Goal: Task Accomplishment & Management: Manage account settings

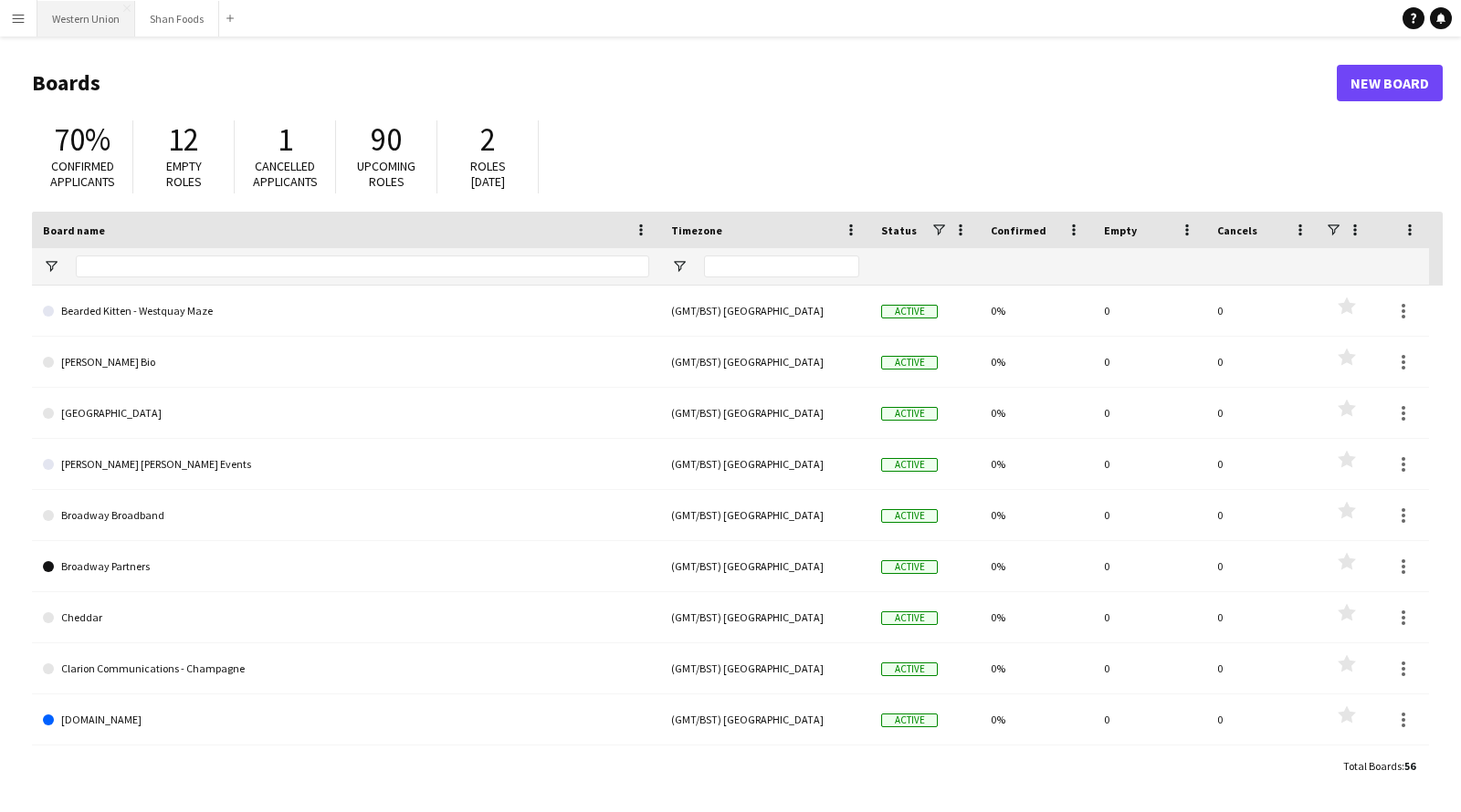
click at [92, 21] on button "Western Union Close" at bounding box center [86, 19] width 98 height 35
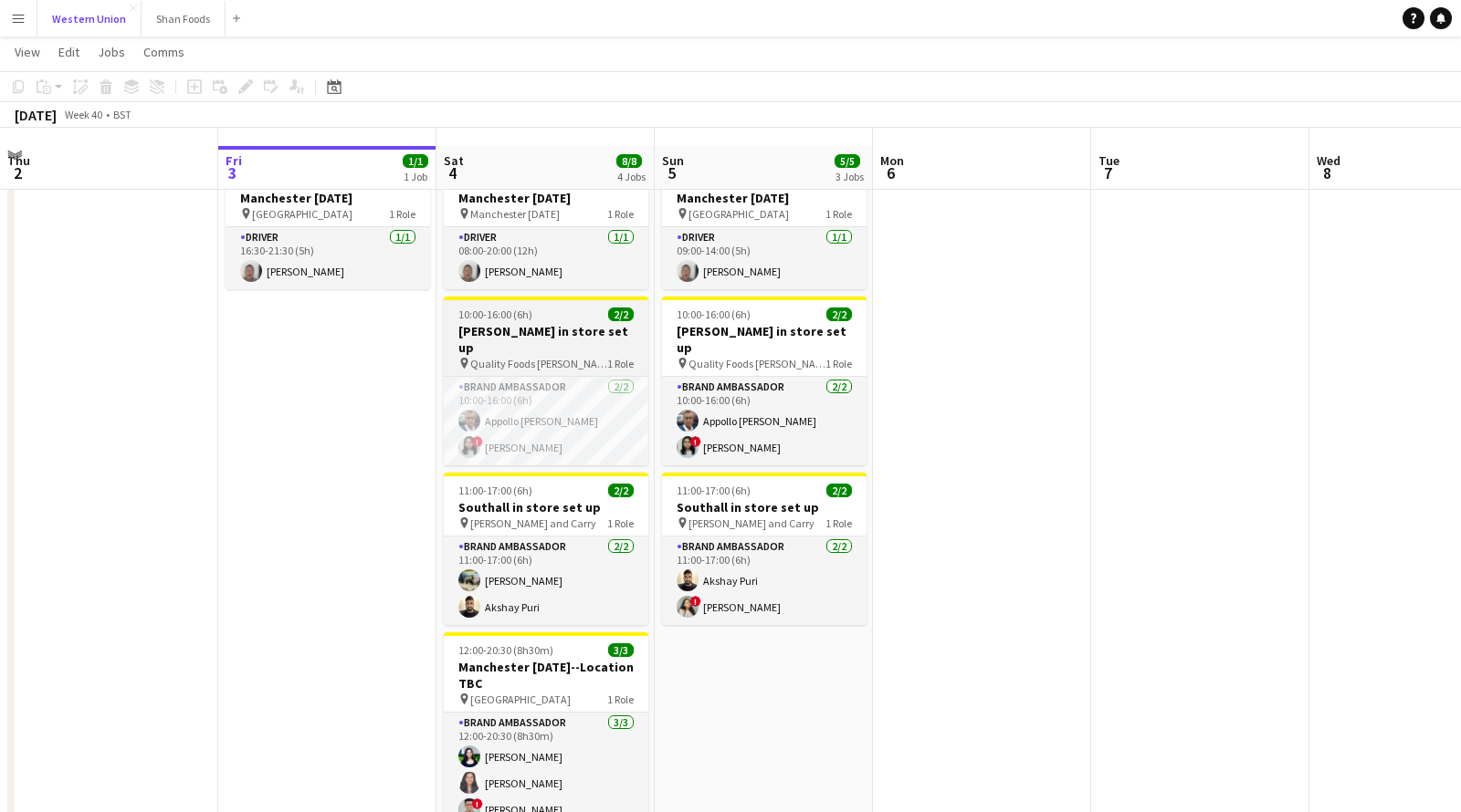
scroll to position [41, 0]
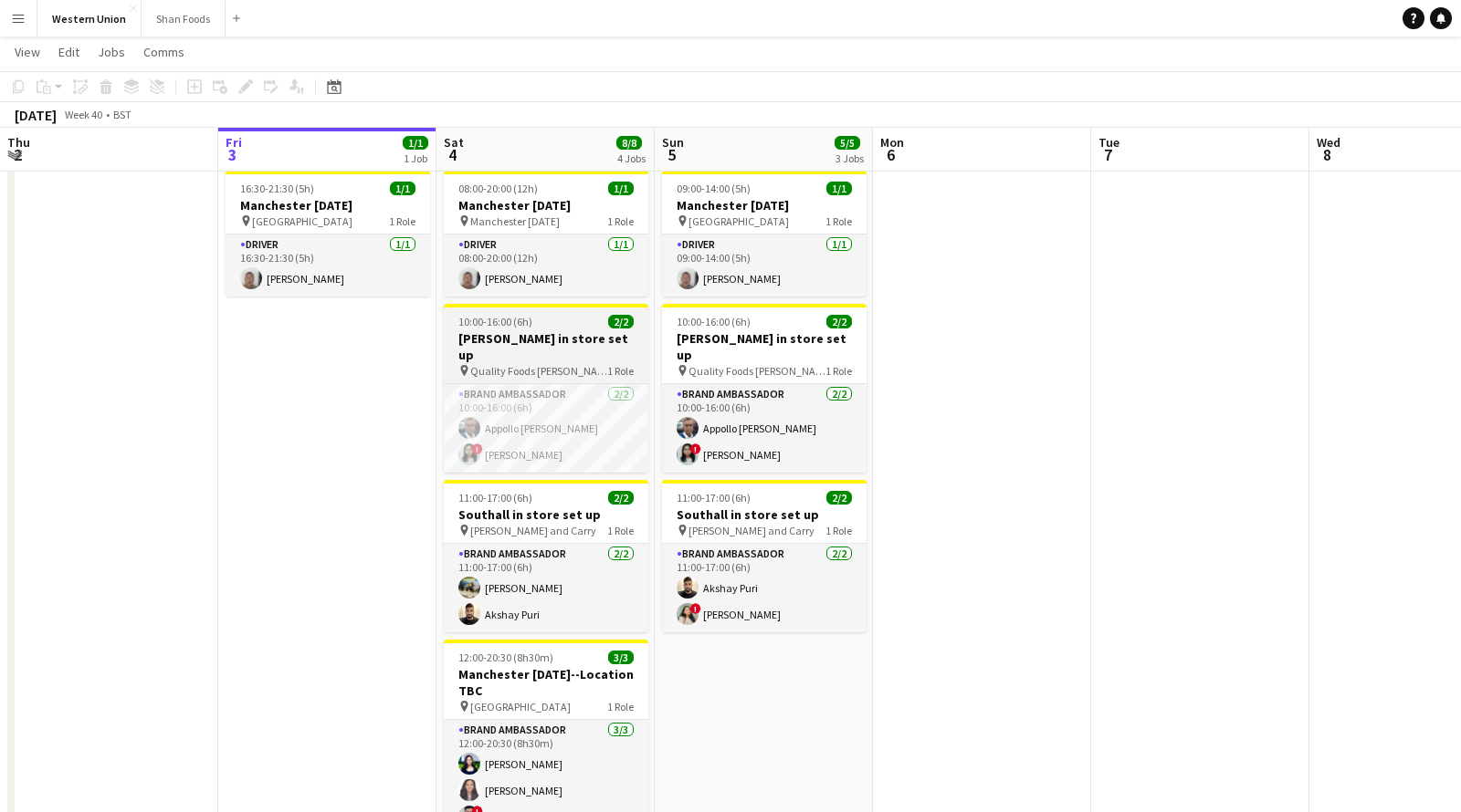
click at [580, 327] on div "10:00-16:00 (6h) 2/2" at bounding box center [546, 322] width 205 height 14
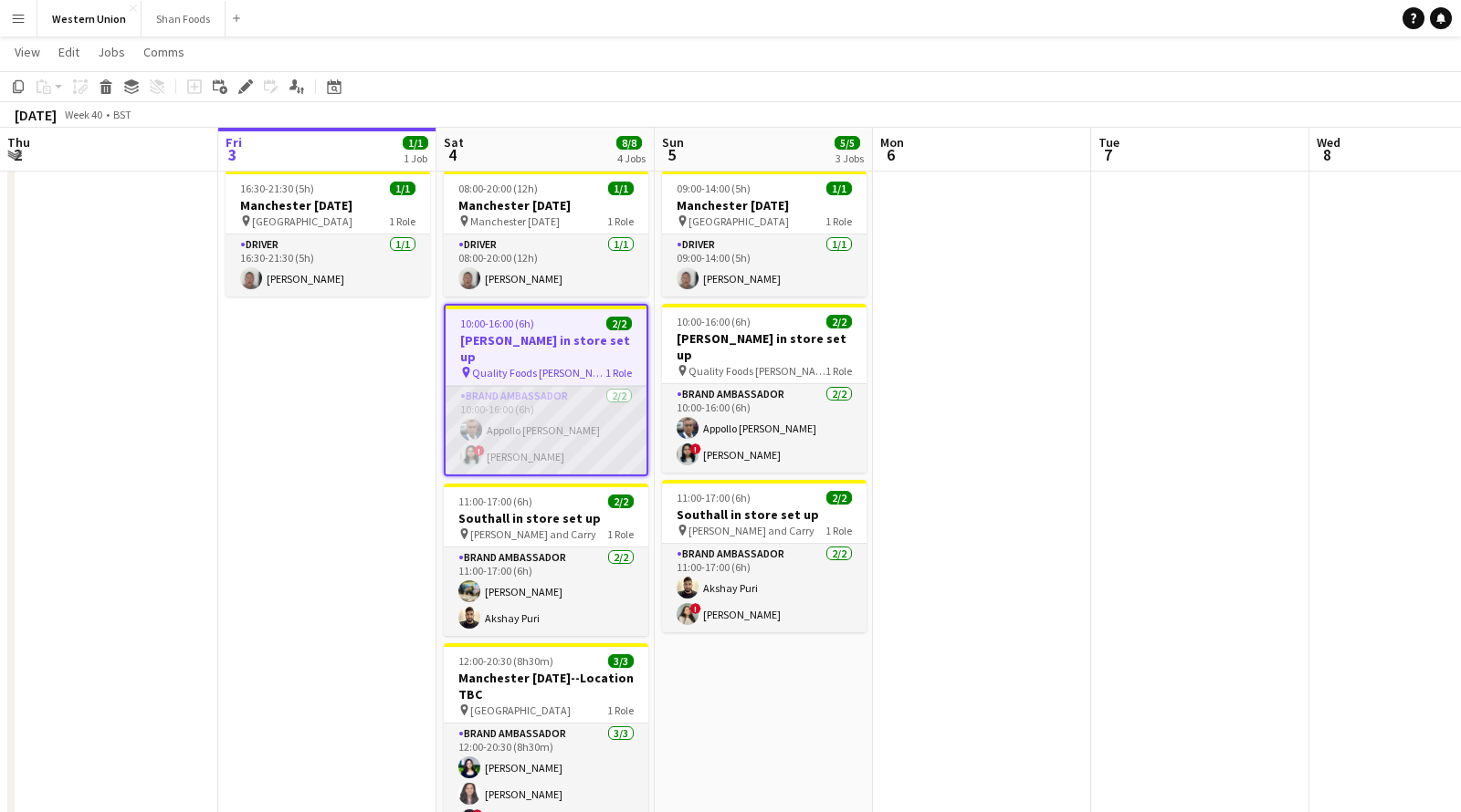
click at [549, 411] on app-card-role "Brand Ambassador [DATE] 10:00-16:00 (6h) Appollo [PERSON_NAME] ! [PERSON_NAME]" at bounding box center [546, 430] width 201 height 88
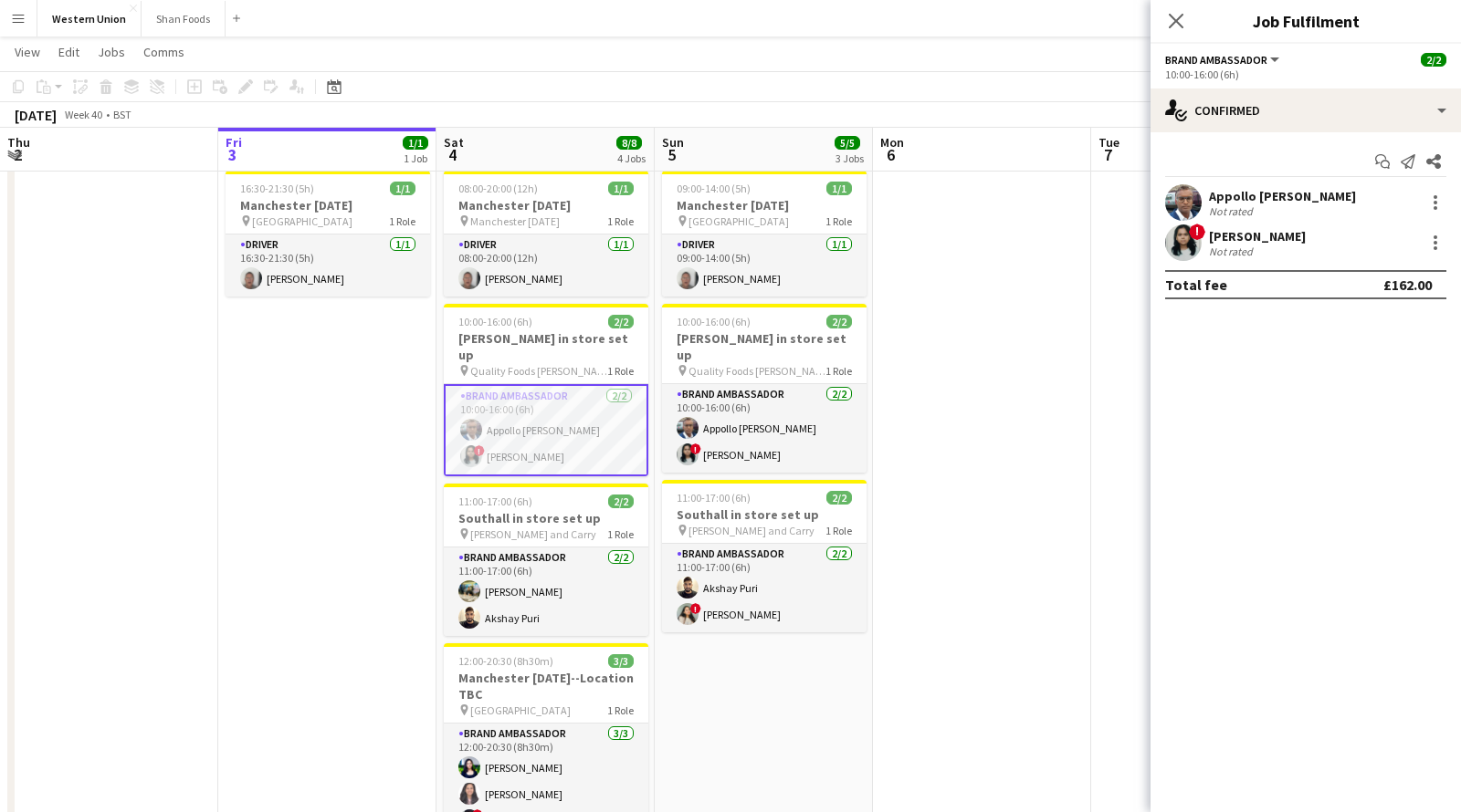
click at [549, 411] on app-card-role "Brand Ambassador [DATE] 10:00-16:00 (6h) Appollo [PERSON_NAME] ! [PERSON_NAME]" at bounding box center [546, 430] width 205 height 92
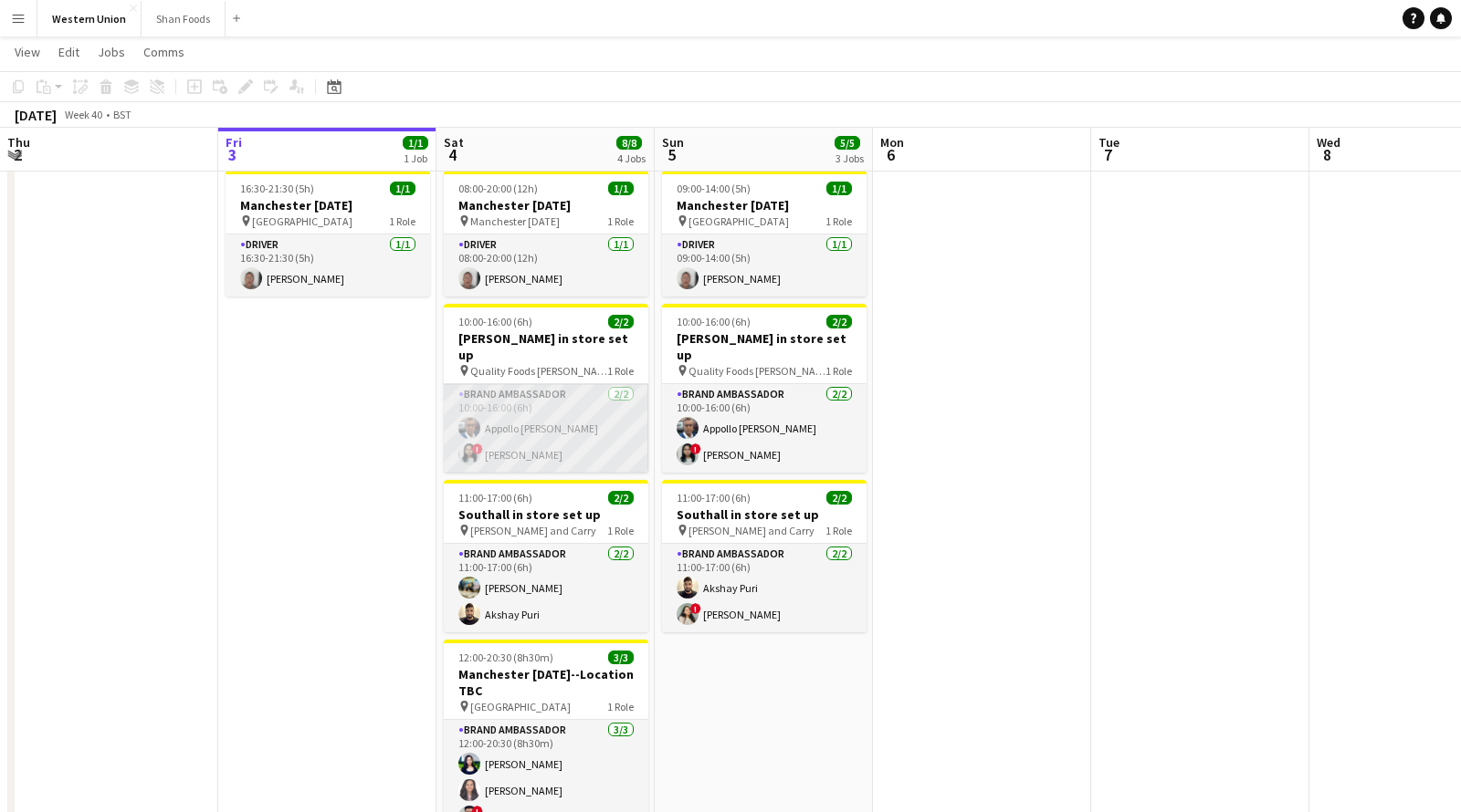
click at [549, 411] on app-card-role "Brand Ambassador [DATE] 10:00-16:00 (6h) Appollo [PERSON_NAME] ! [PERSON_NAME]" at bounding box center [546, 428] width 205 height 88
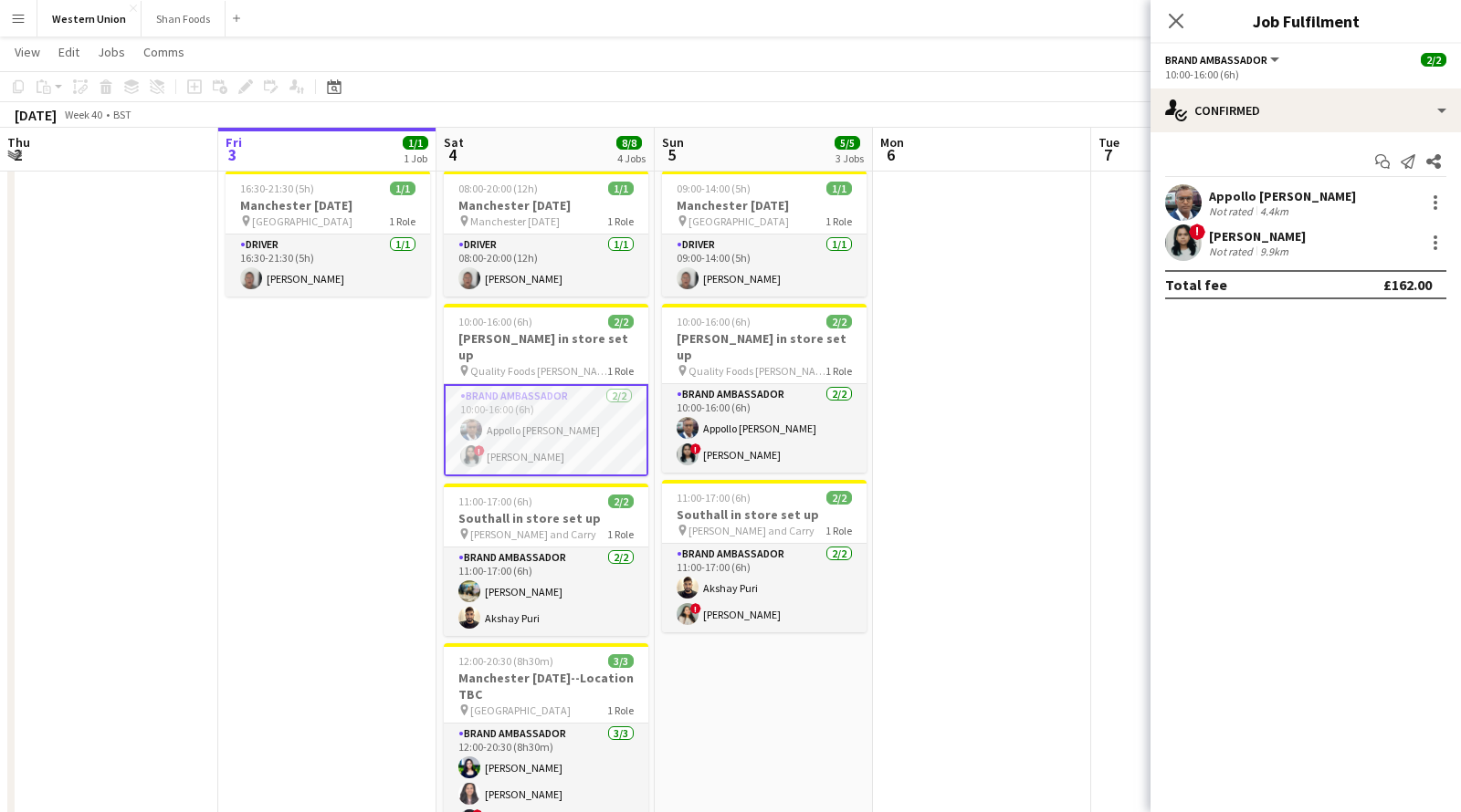
click at [1258, 205] on div "4.4km" at bounding box center [1274, 211] width 35 height 14
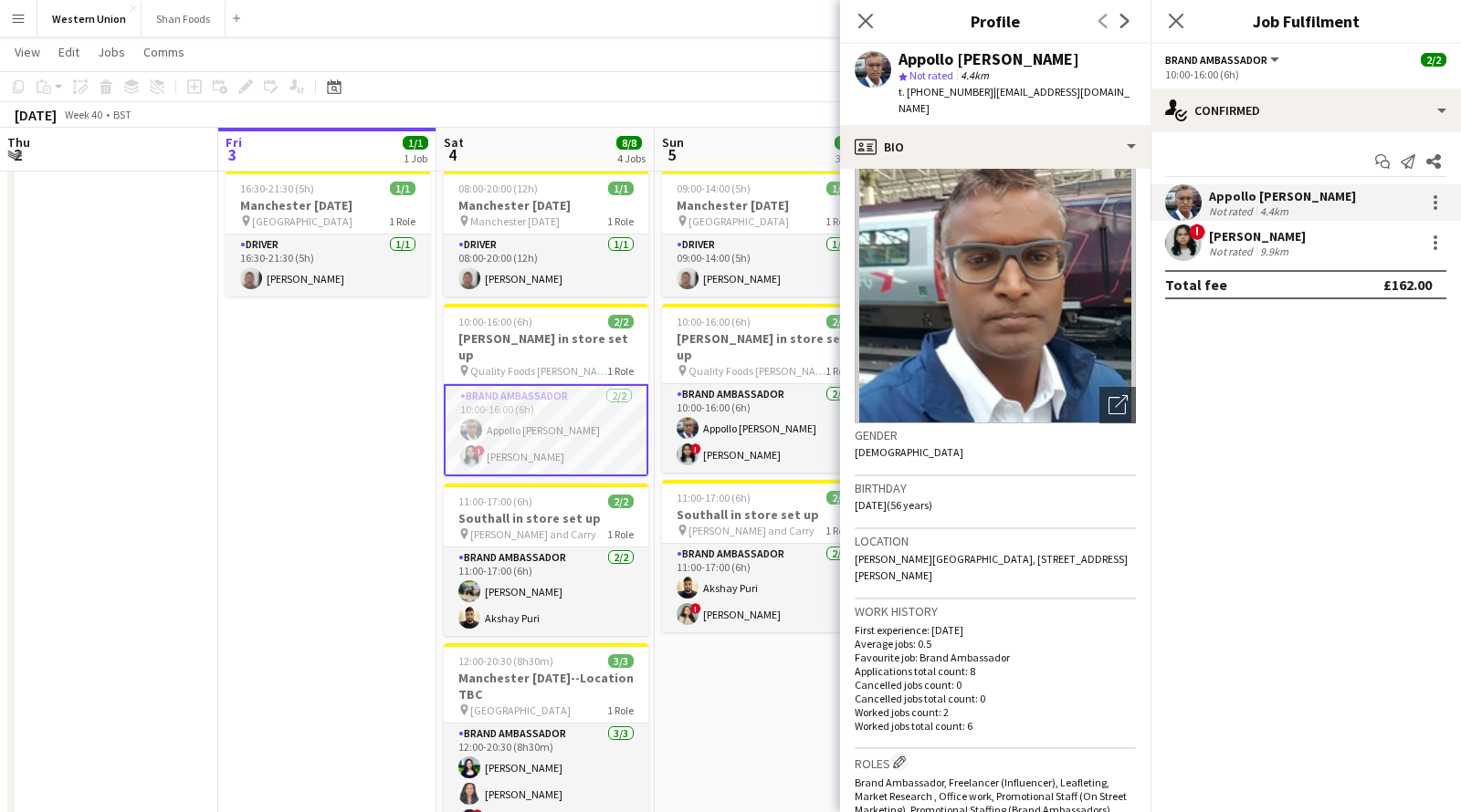
scroll to position [0, 0]
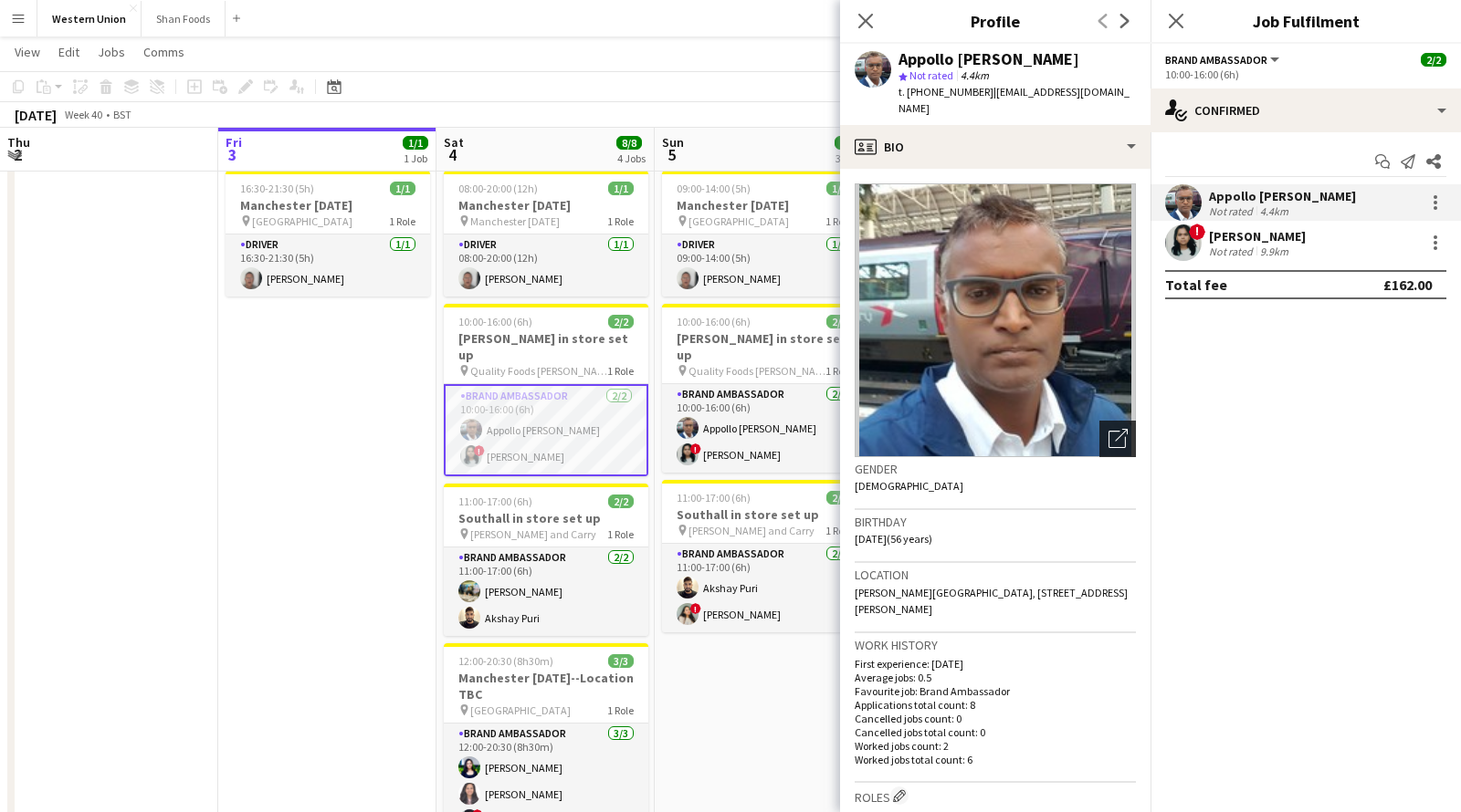
click at [1120, 429] on icon "Open photos pop-in" at bounding box center [1118, 438] width 20 height 20
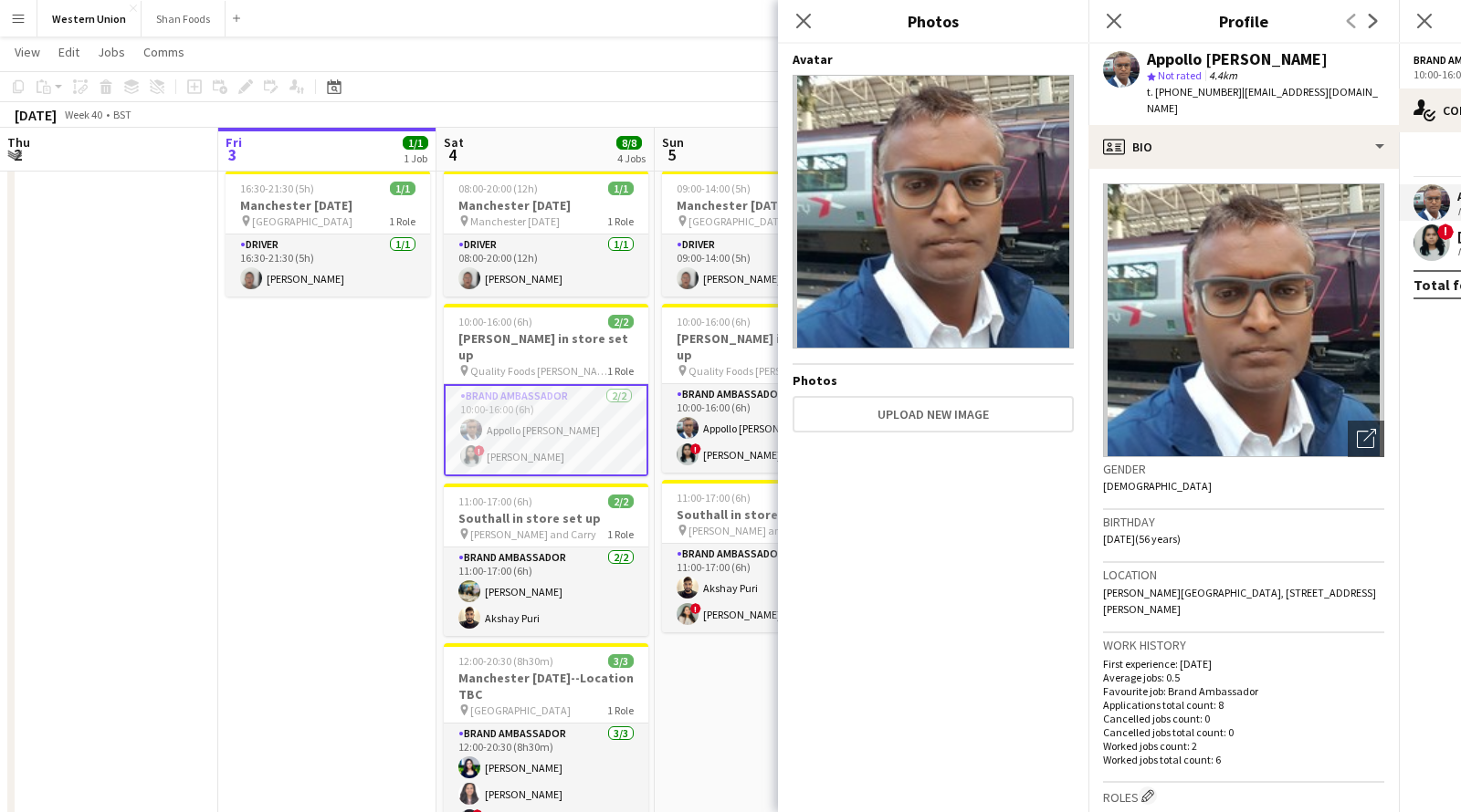
click at [971, 222] on img at bounding box center [933, 211] width 281 height 273
click at [1033, 192] on img at bounding box center [933, 211] width 281 height 273
click at [800, 17] on icon at bounding box center [803, 20] width 18 height 18
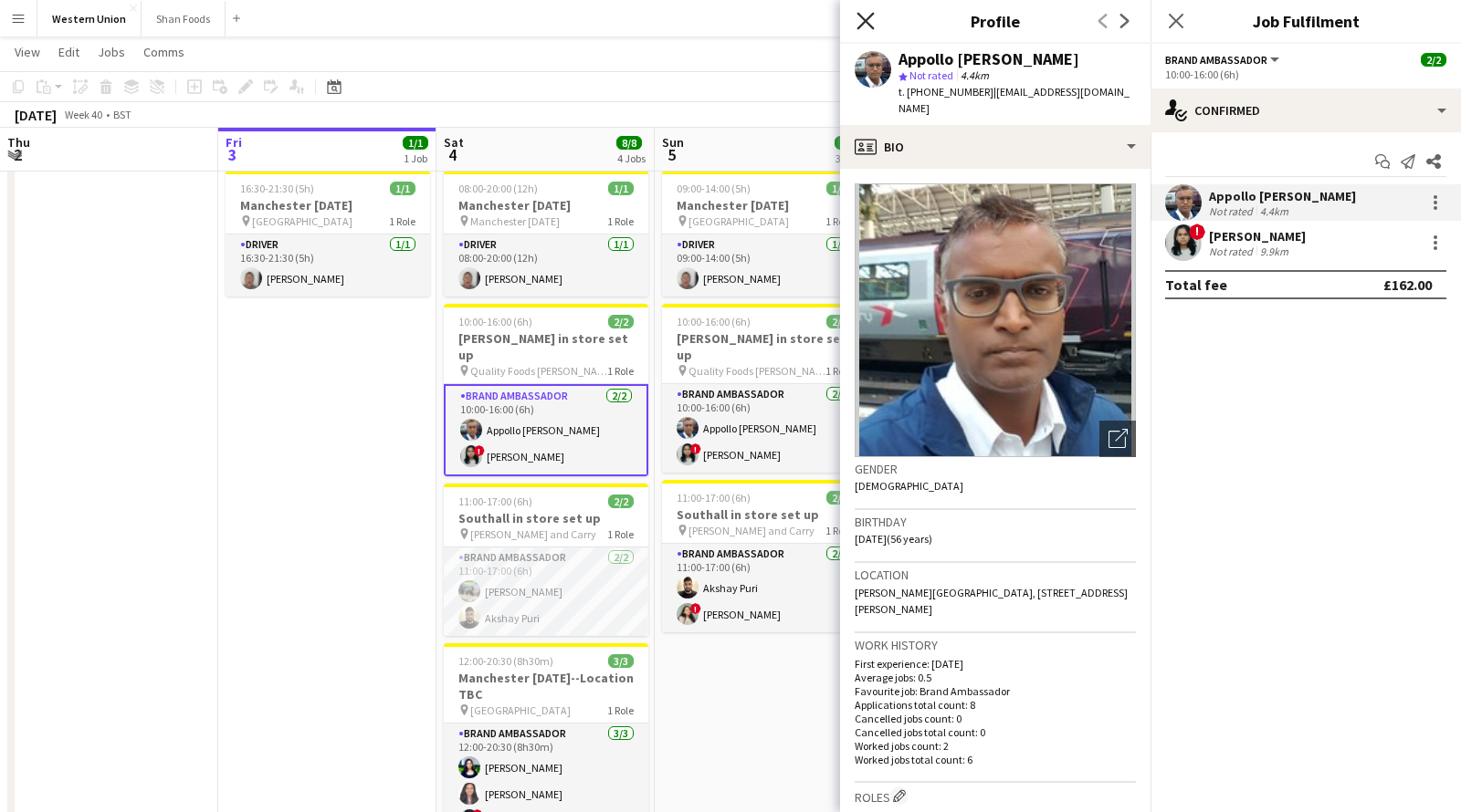
click at [870, 27] on icon "Close pop-in" at bounding box center [865, 20] width 18 height 18
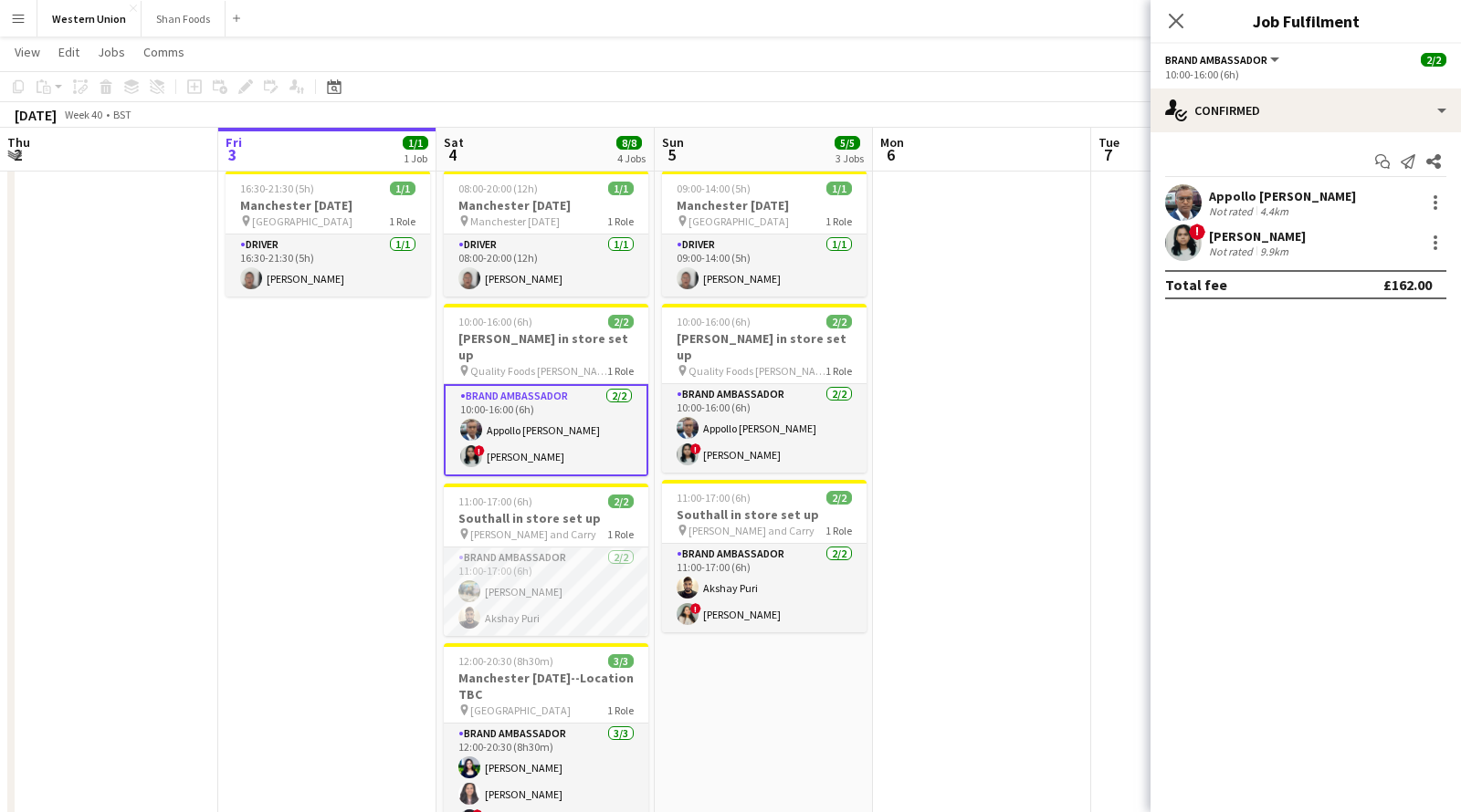
click at [1232, 237] on div "[PERSON_NAME]" at bounding box center [1257, 236] width 97 height 17
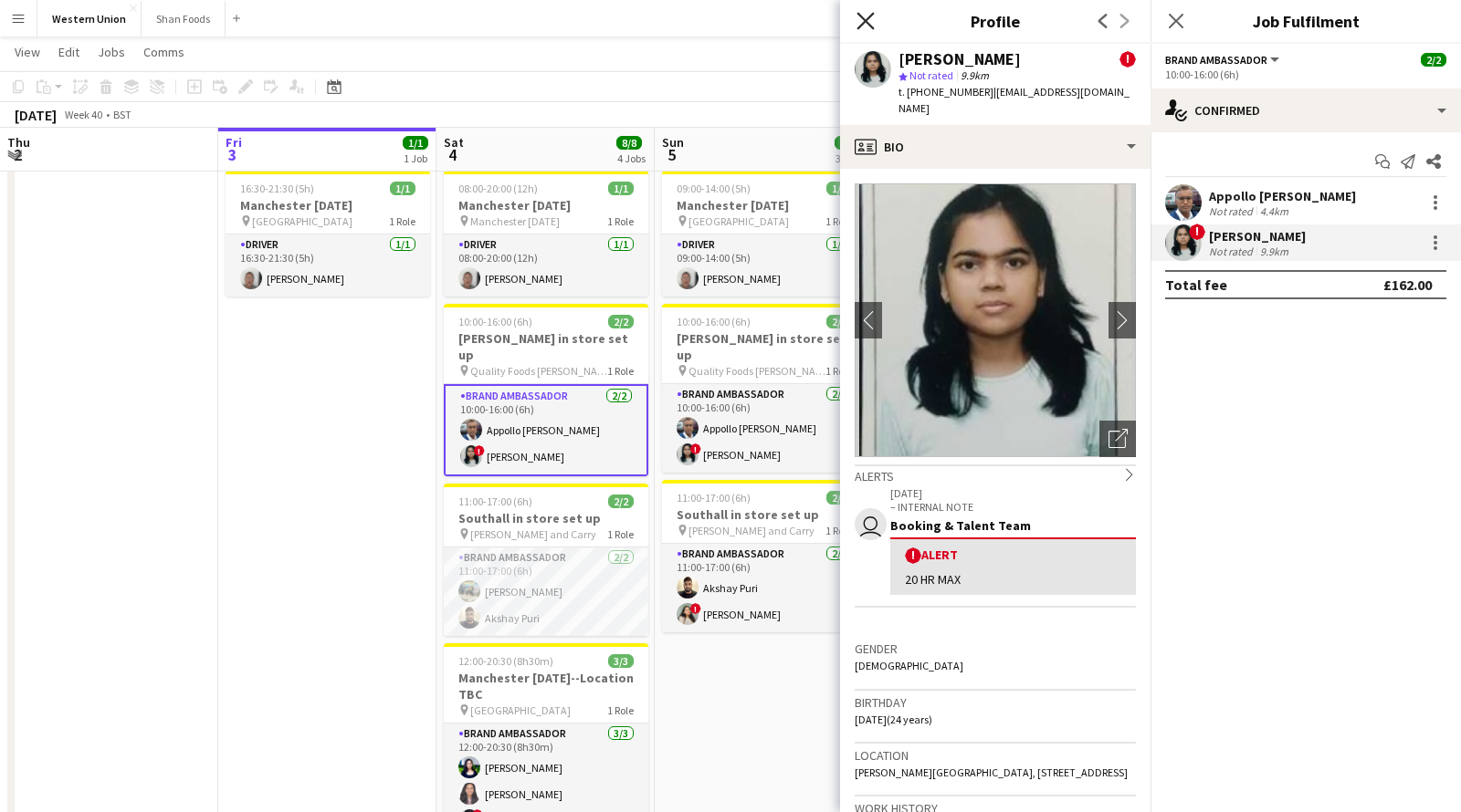
click at [858, 14] on icon at bounding box center [865, 20] width 18 height 18
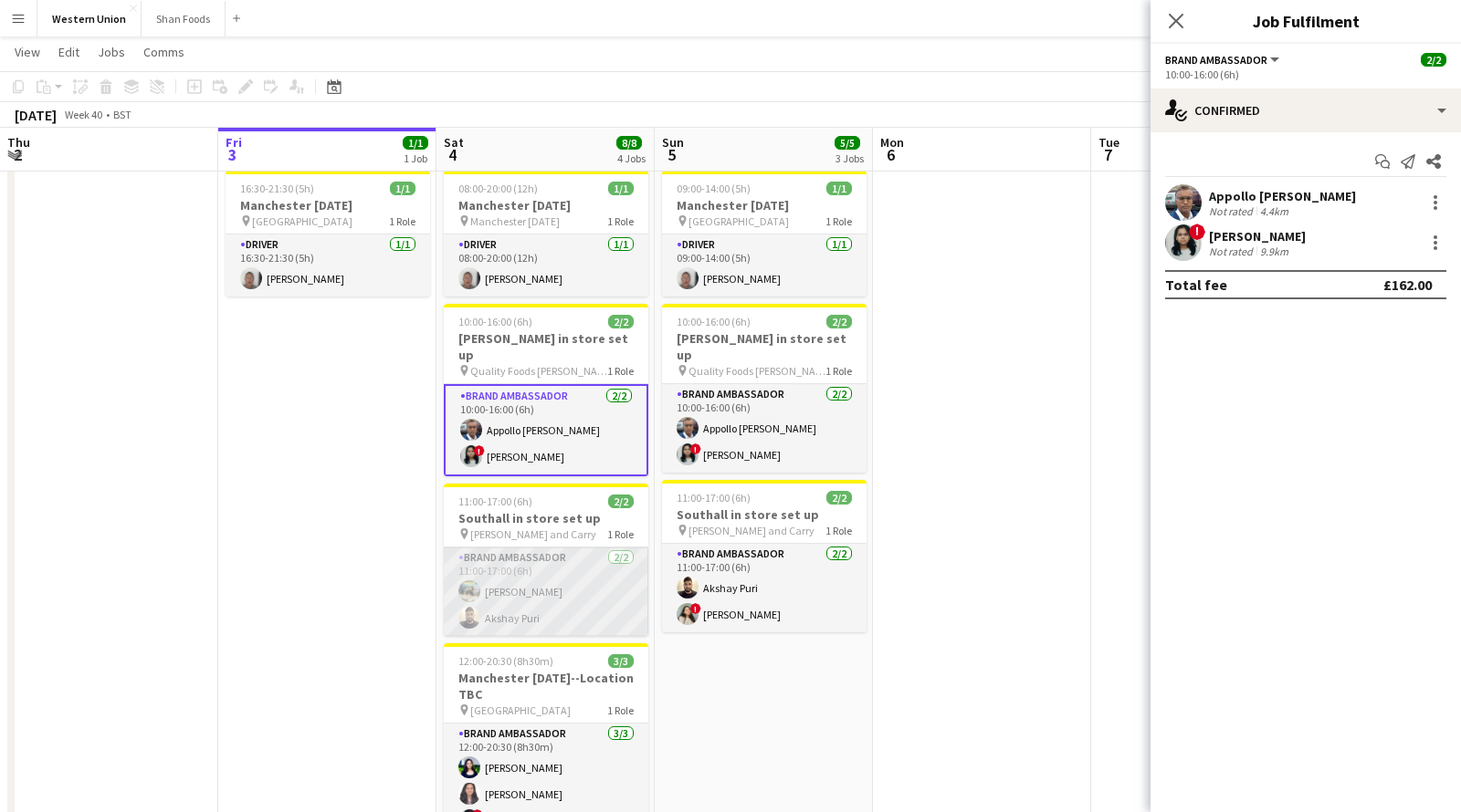
click at [580, 556] on app-card-role "Brand Ambassador [DATE] 11:00-17:00 (6h) [PERSON_NAME]" at bounding box center [546, 592] width 205 height 88
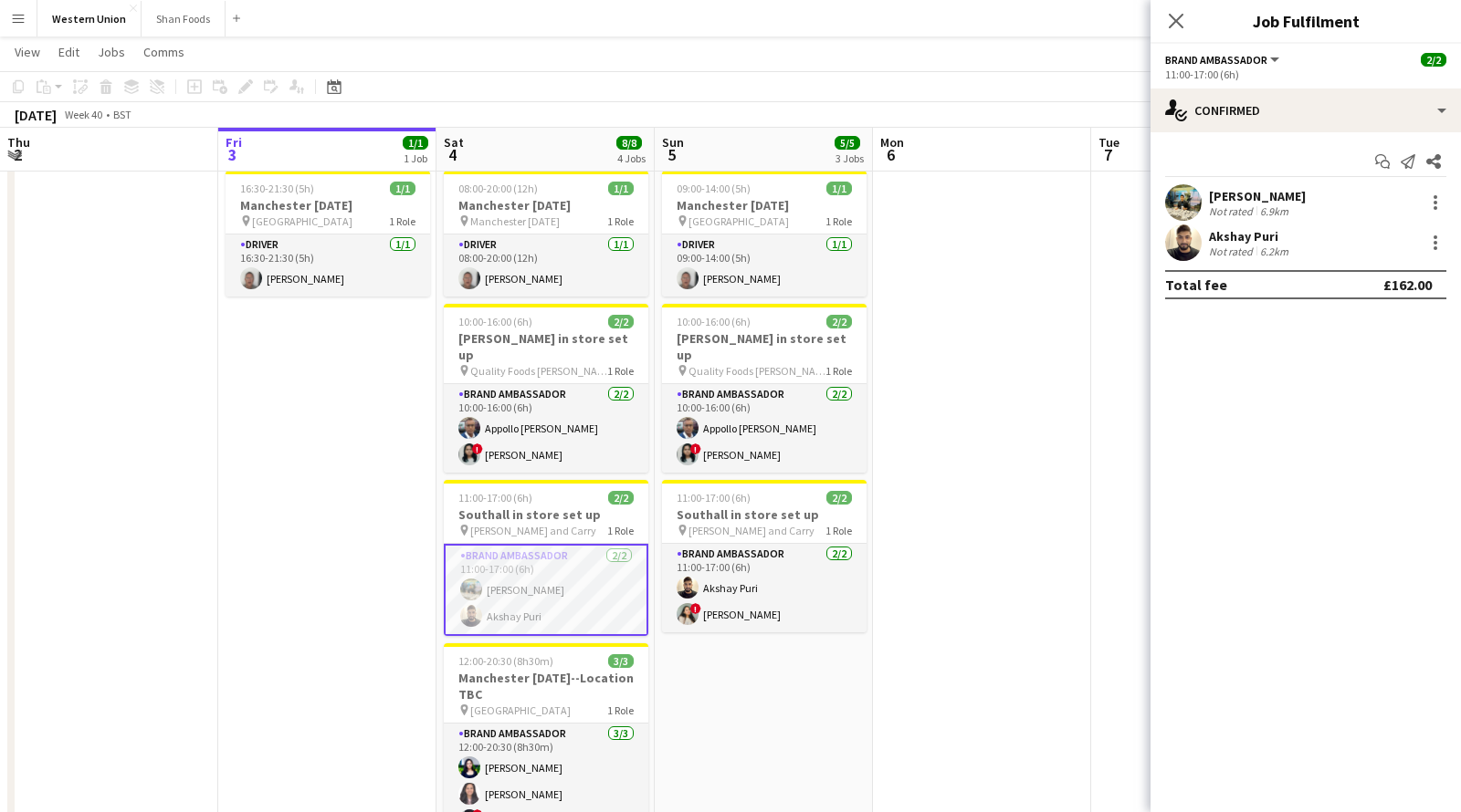
click at [1196, 243] on app-user-avatar at bounding box center [1183, 242] width 36 height 36
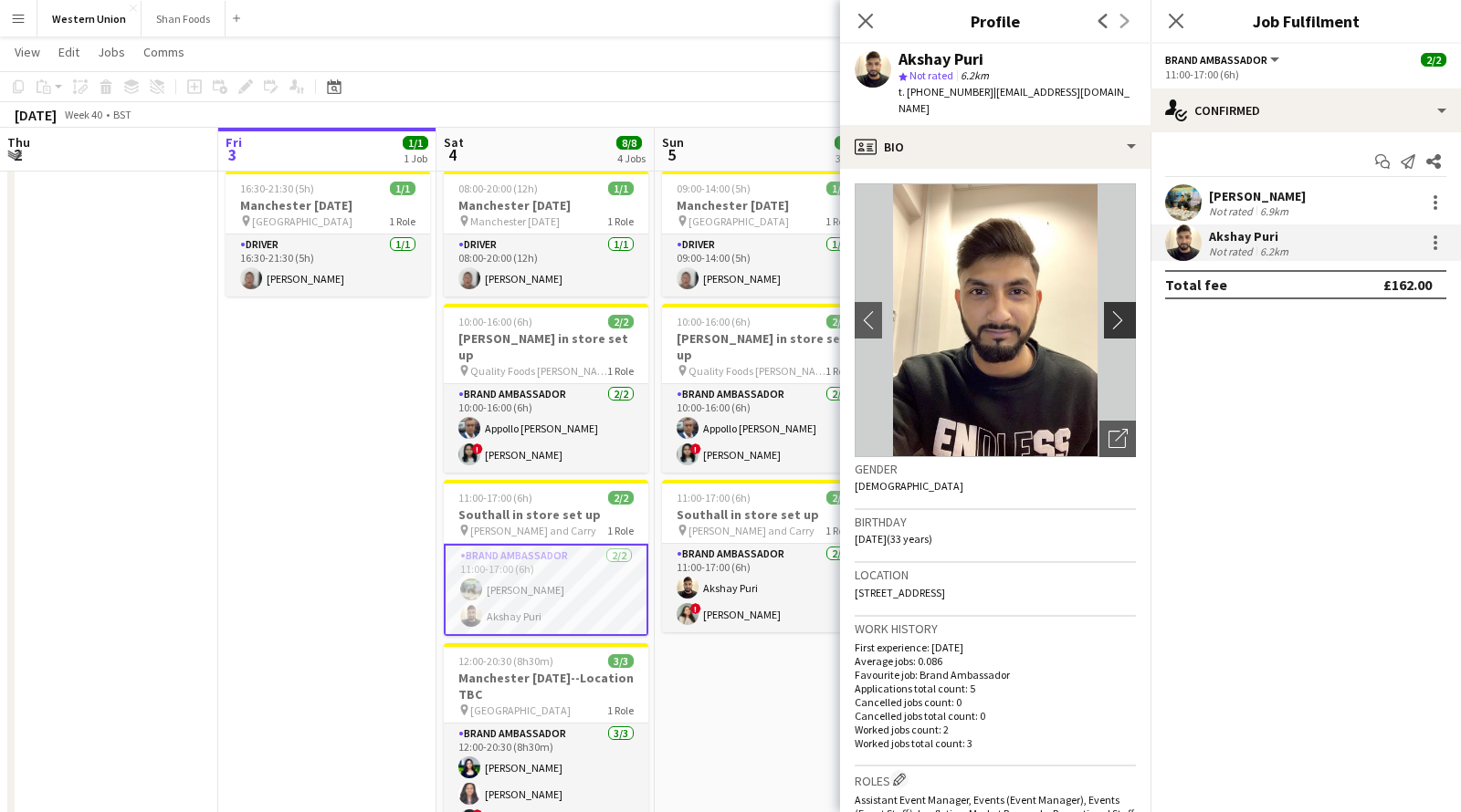
click at [1118, 311] on app-icon "chevron-right" at bounding box center [1122, 320] width 28 height 20
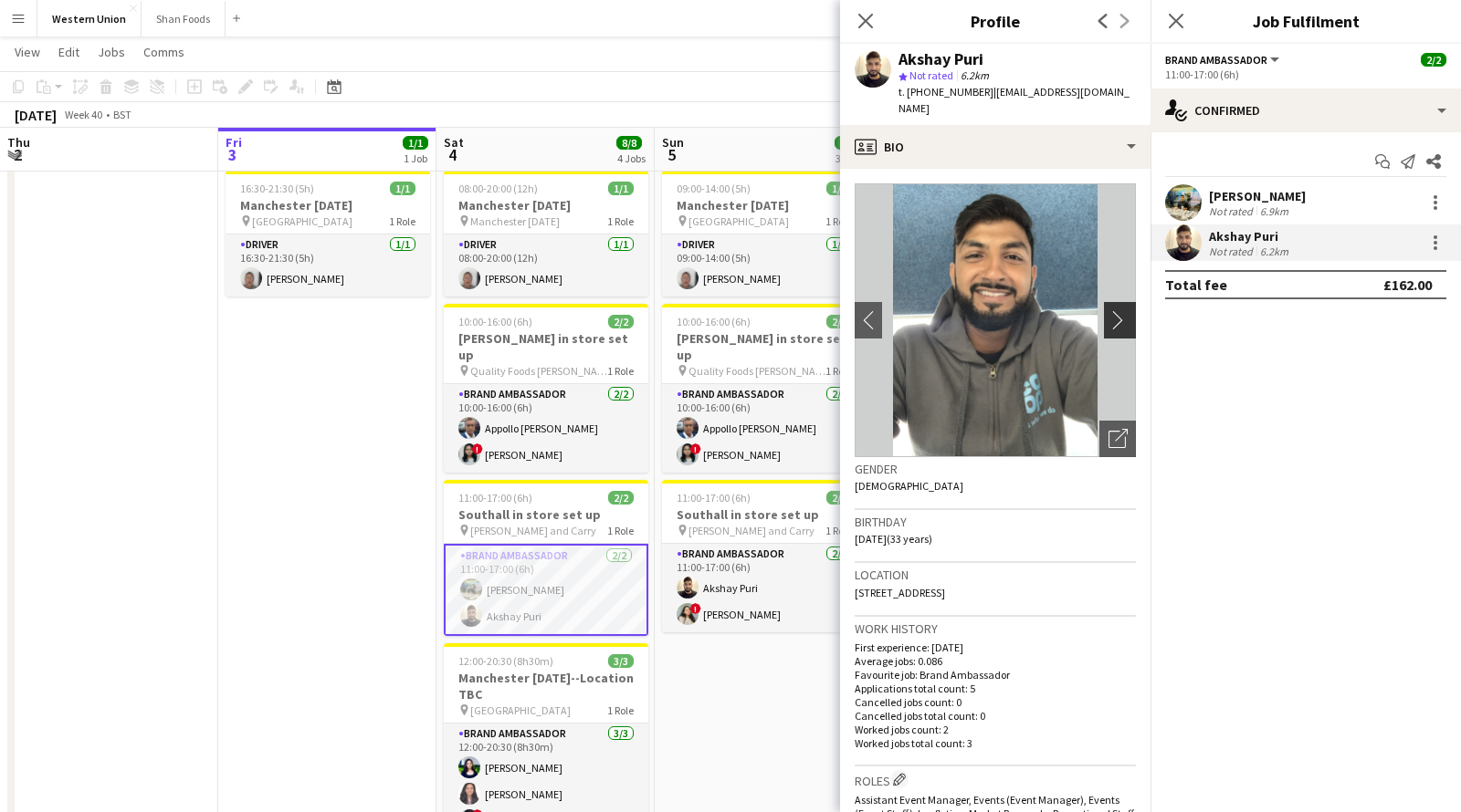
click at [1118, 311] on app-icon "chevron-right" at bounding box center [1122, 320] width 28 height 20
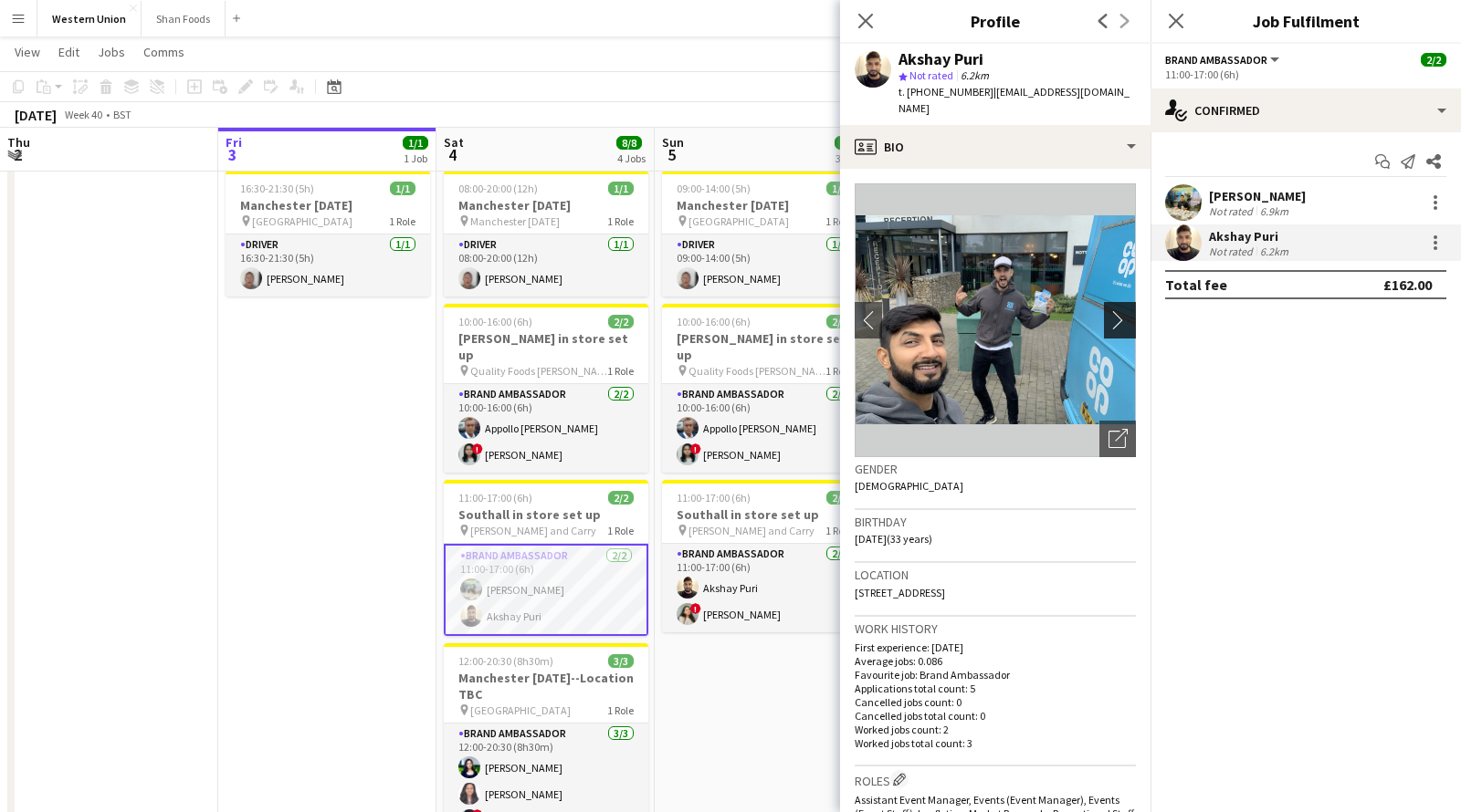
click at [1118, 311] on app-icon "chevron-right" at bounding box center [1122, 320] width 28 height 20
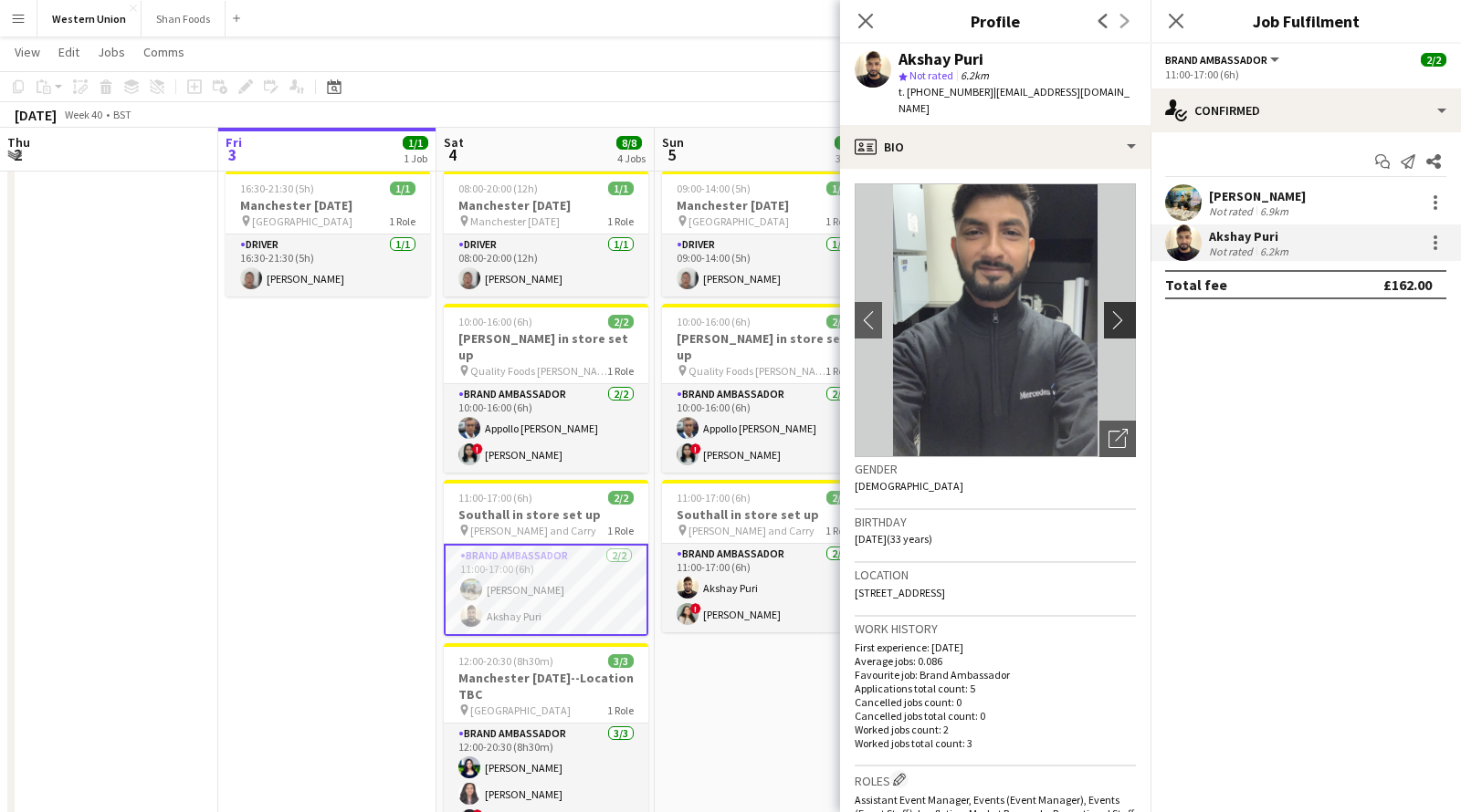
click at [1119, 311] on app-icon "chevron-right" at bounding box center [1122, 320] width 28 height 20
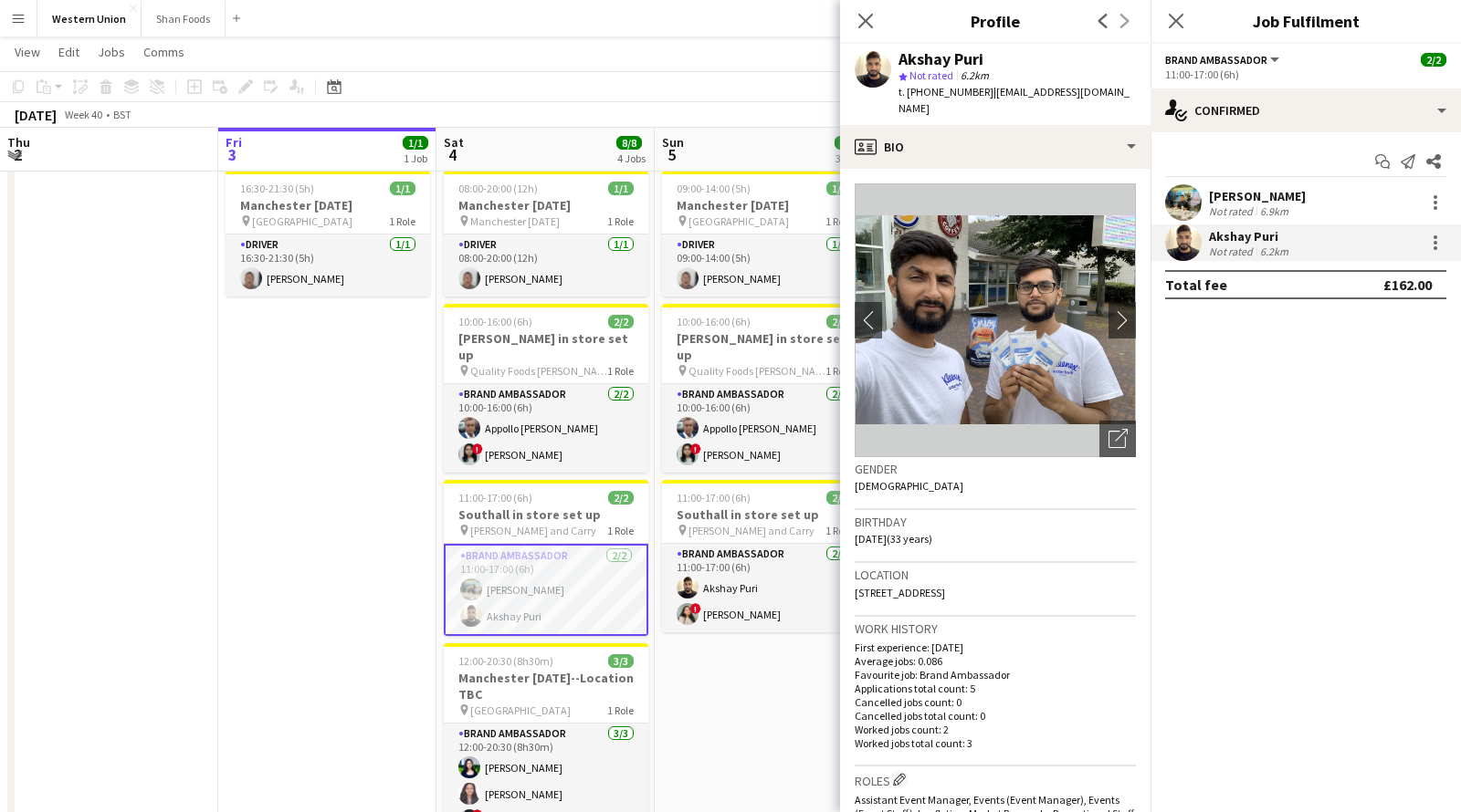
click at [1233, 201] on div "[PERSON_NAME]" at bounding box center [1257, 196] width 97 height 17
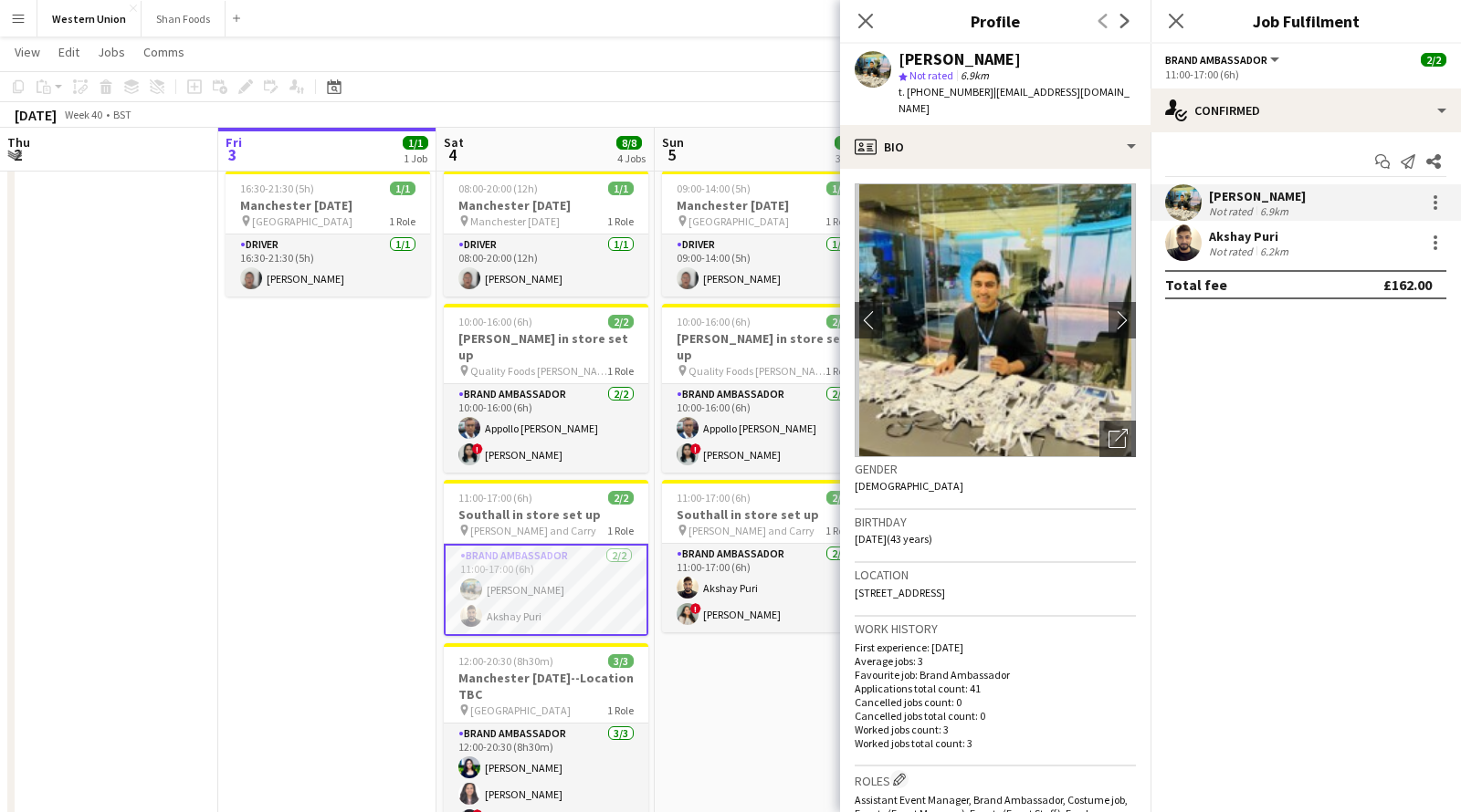
click at [1012, 287] on img at bounding box center [995, 320] width 281 height 273
click at [1119, 302] on button "chevron-right" at bounding box center [1121, 320] width 36 height 36
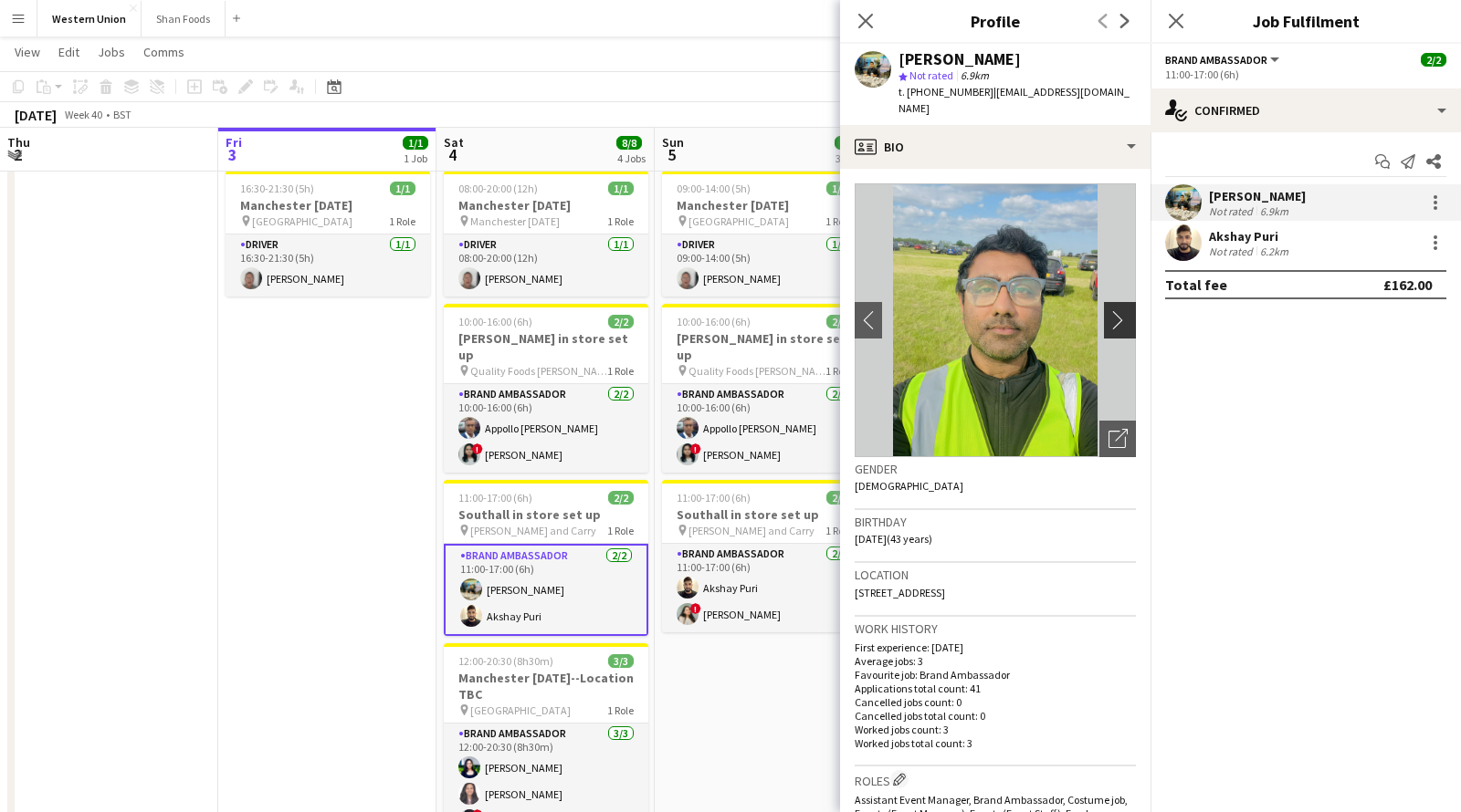
click at [1119, 302] on button "chevron-right" at bounding box center [1121, 320] width 36 height 36
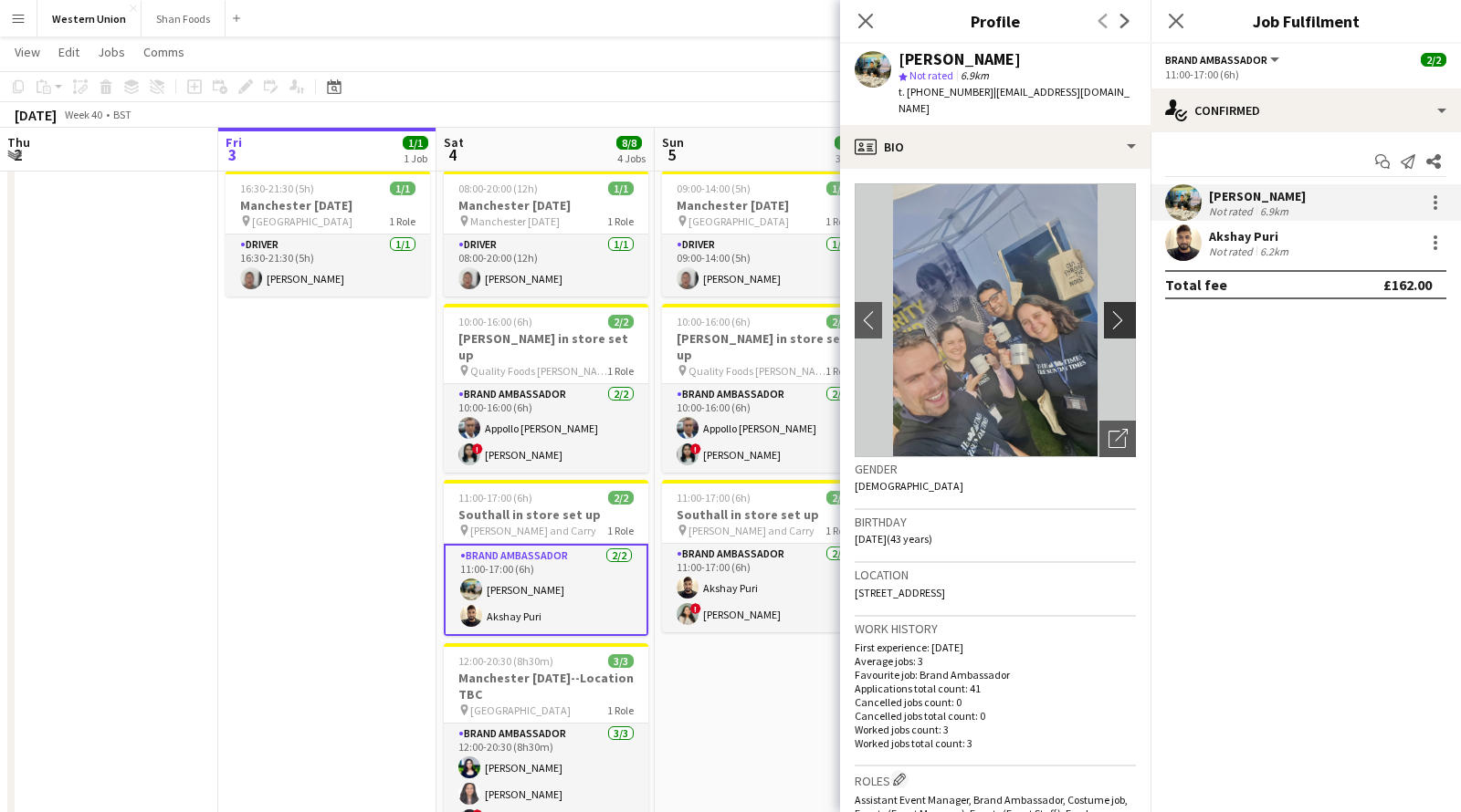
click at [1119, 302] on button "chevron-right" at bounding box center [1121, 320] width 36 height 36
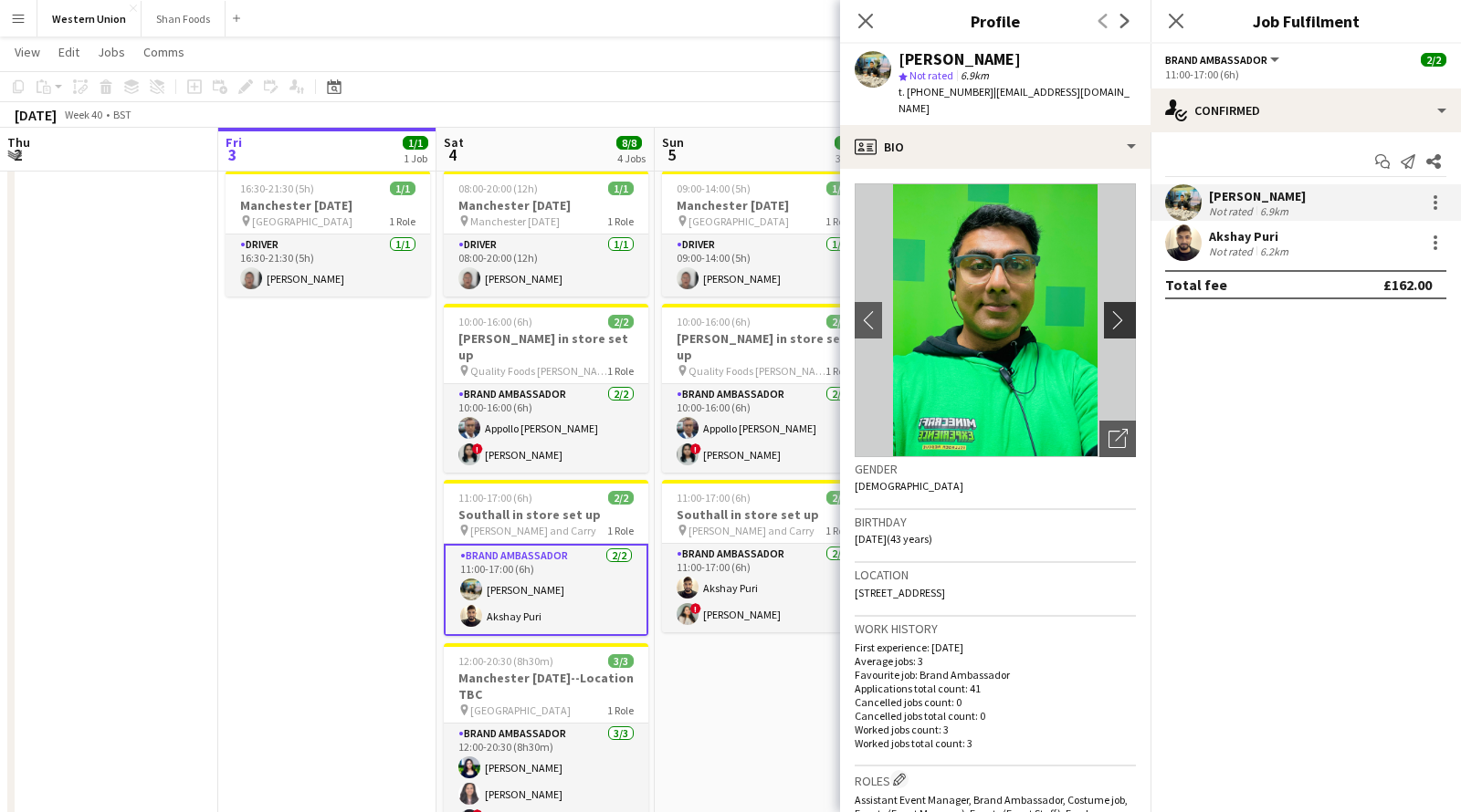
click at [1119, 302] on button "chevron-right" at bounding box center [1121, 320] width 36 height 36
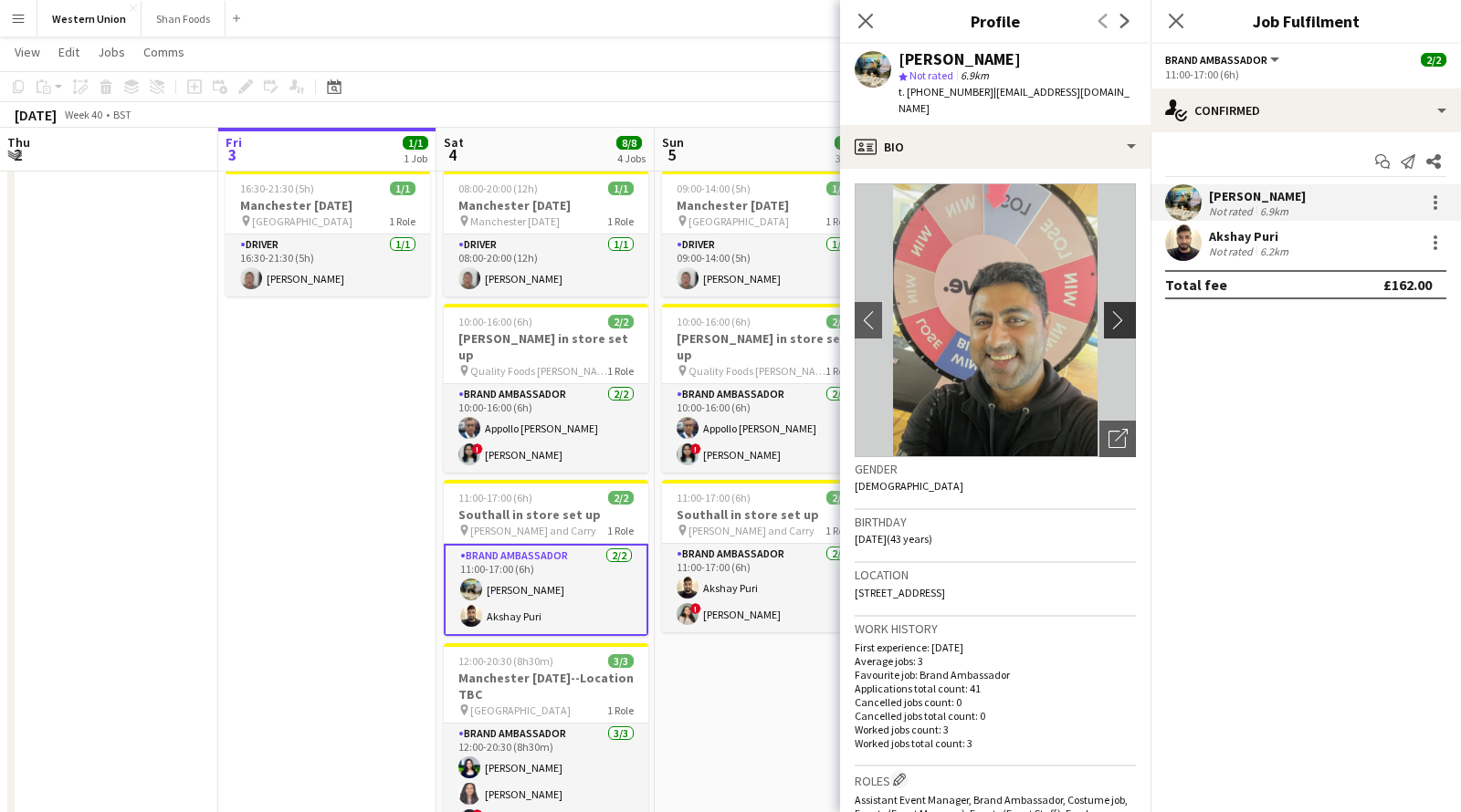
click at [1119, 302] on button "chevron-right" at bounding box center [1121, 320] width 36 height 36
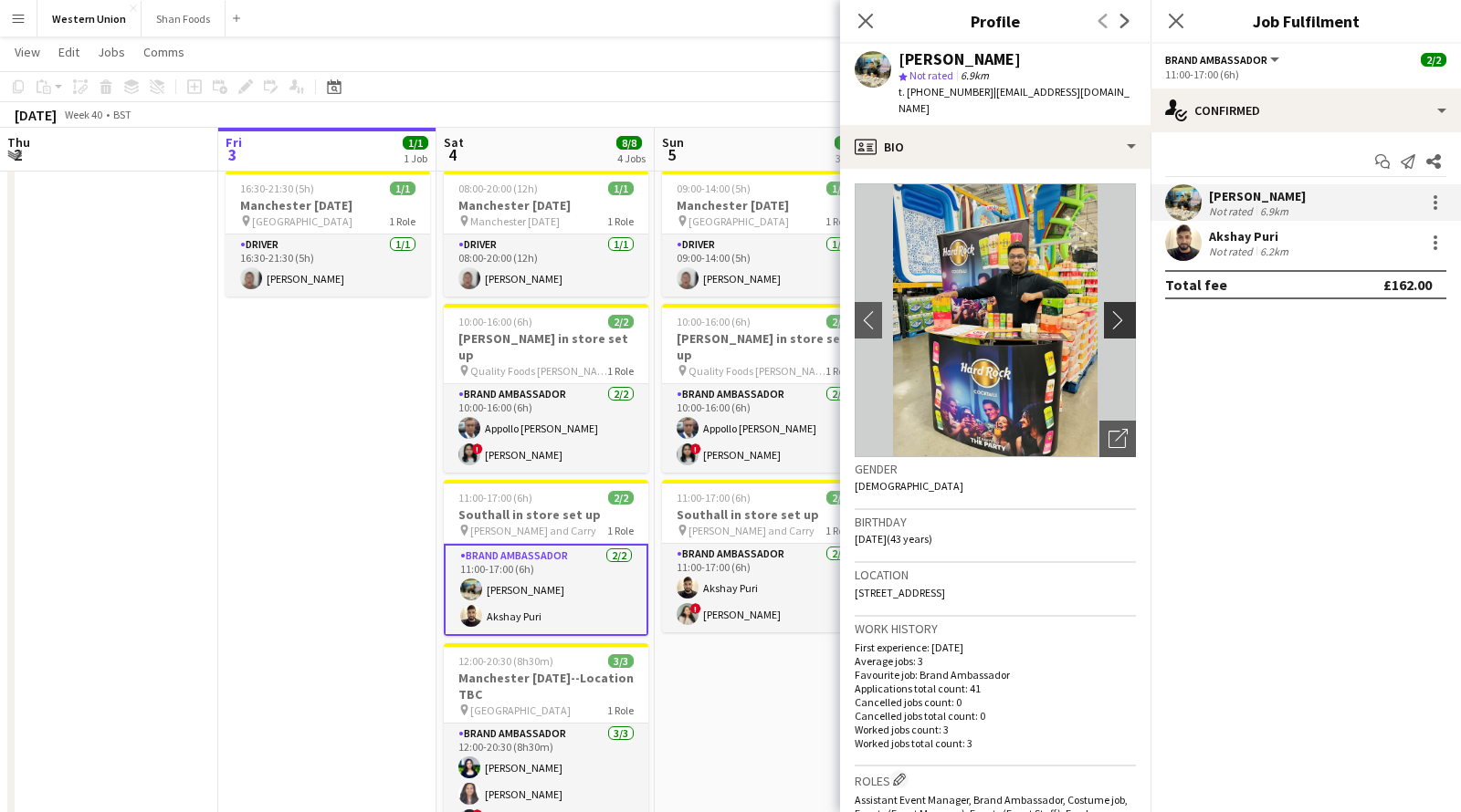
click at [1119, 302] on button "chevron-right" at bounding box center [1121, 320] width 36 height 36
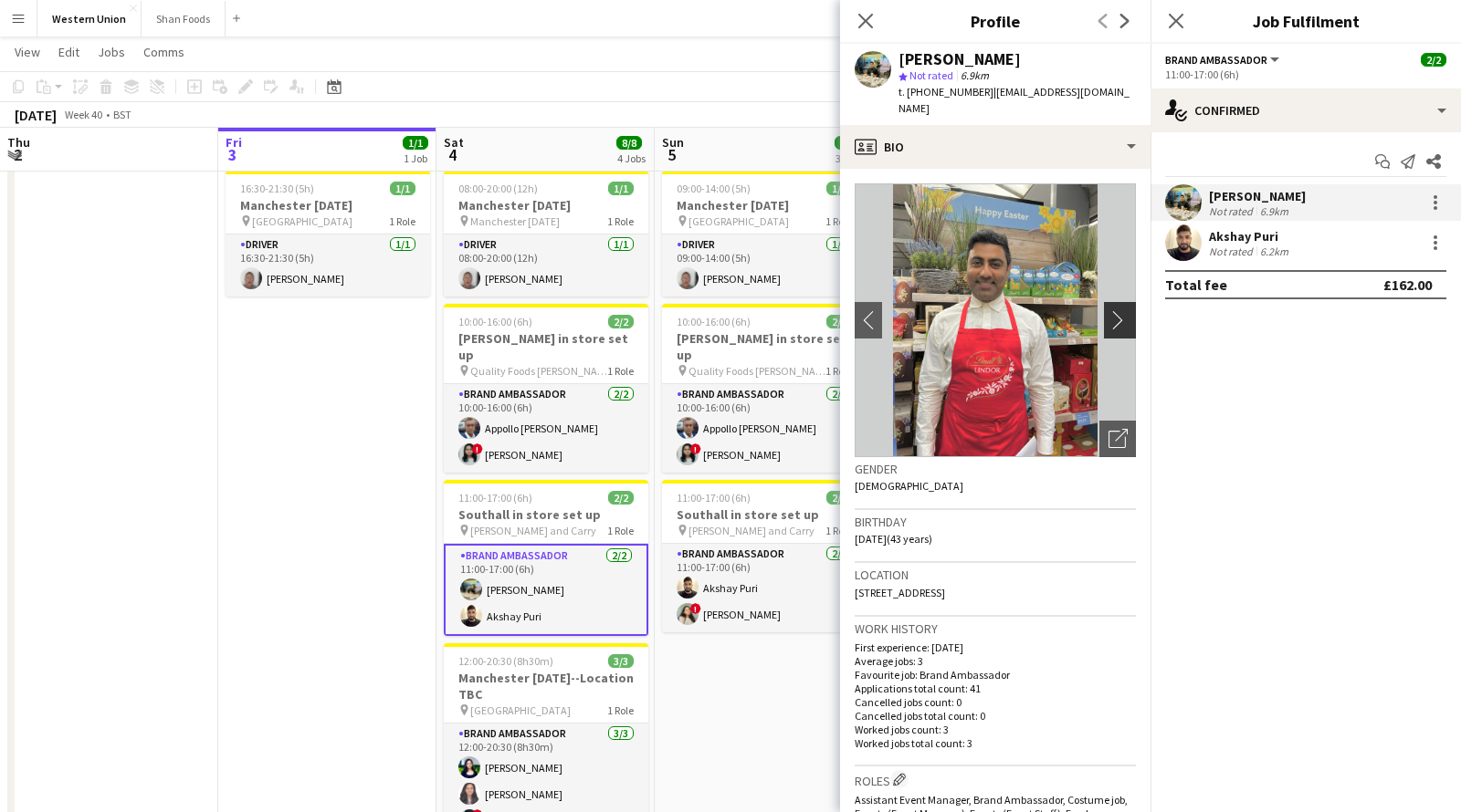
click at [1119, 302] on button "chevron-right" at bounding box center [1121, 320] width 36 height 36
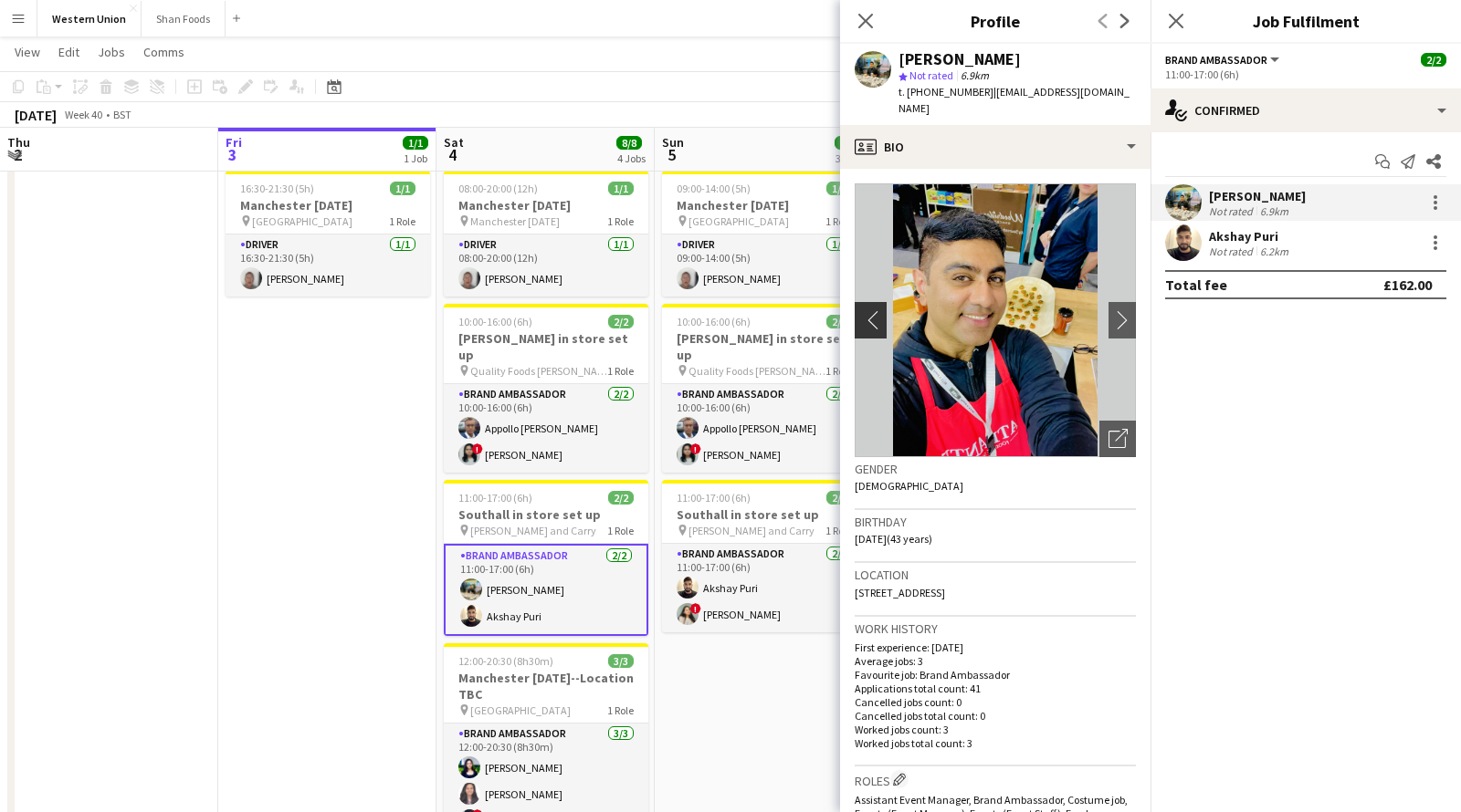
click at [867, 311] on app-icon "chevron-left" at bounding box center [868, 320] width 28 height 20
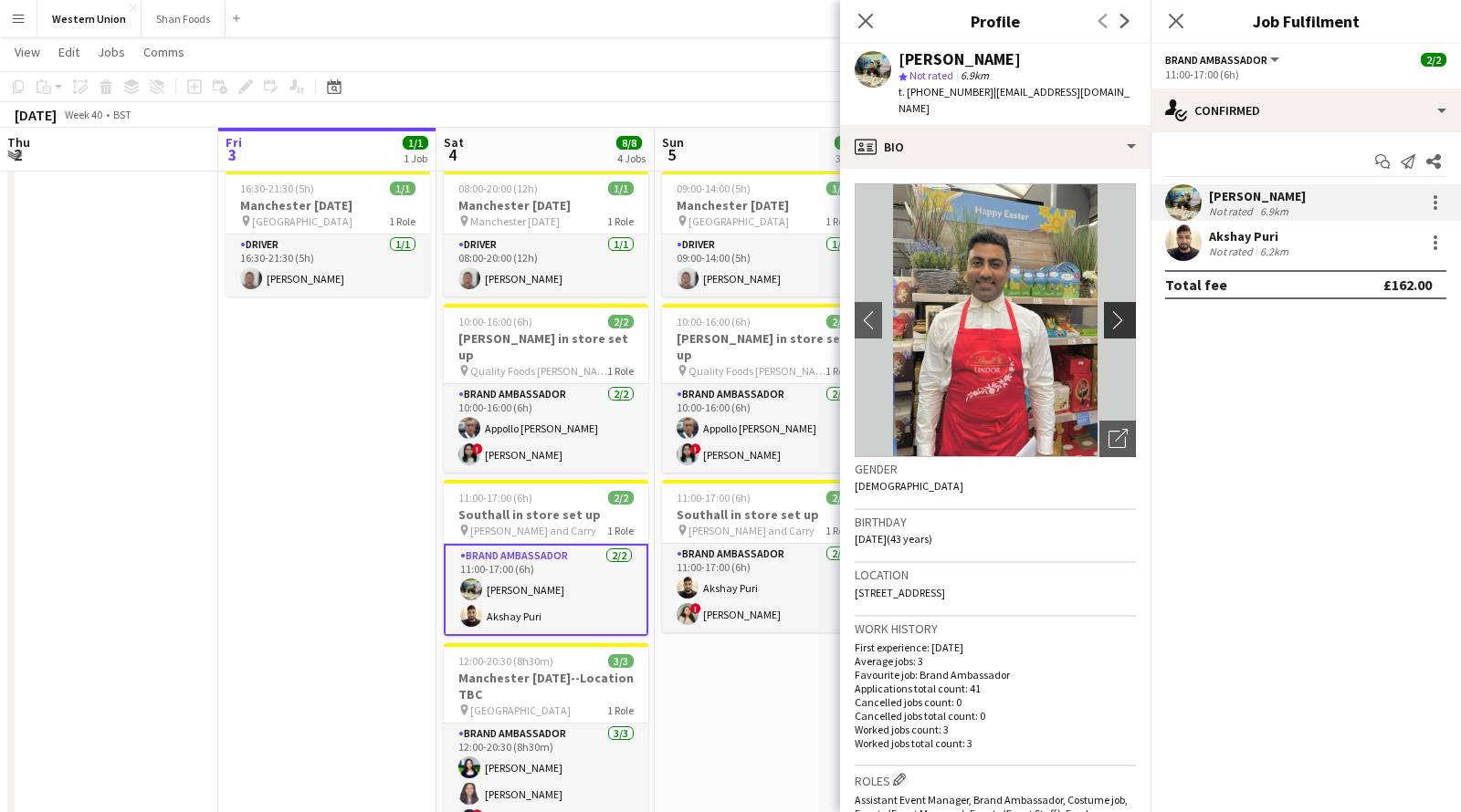
click at [1126, 311] on app-icon "chevron-right" at bounding box center [1122, 320] width 28 height 20
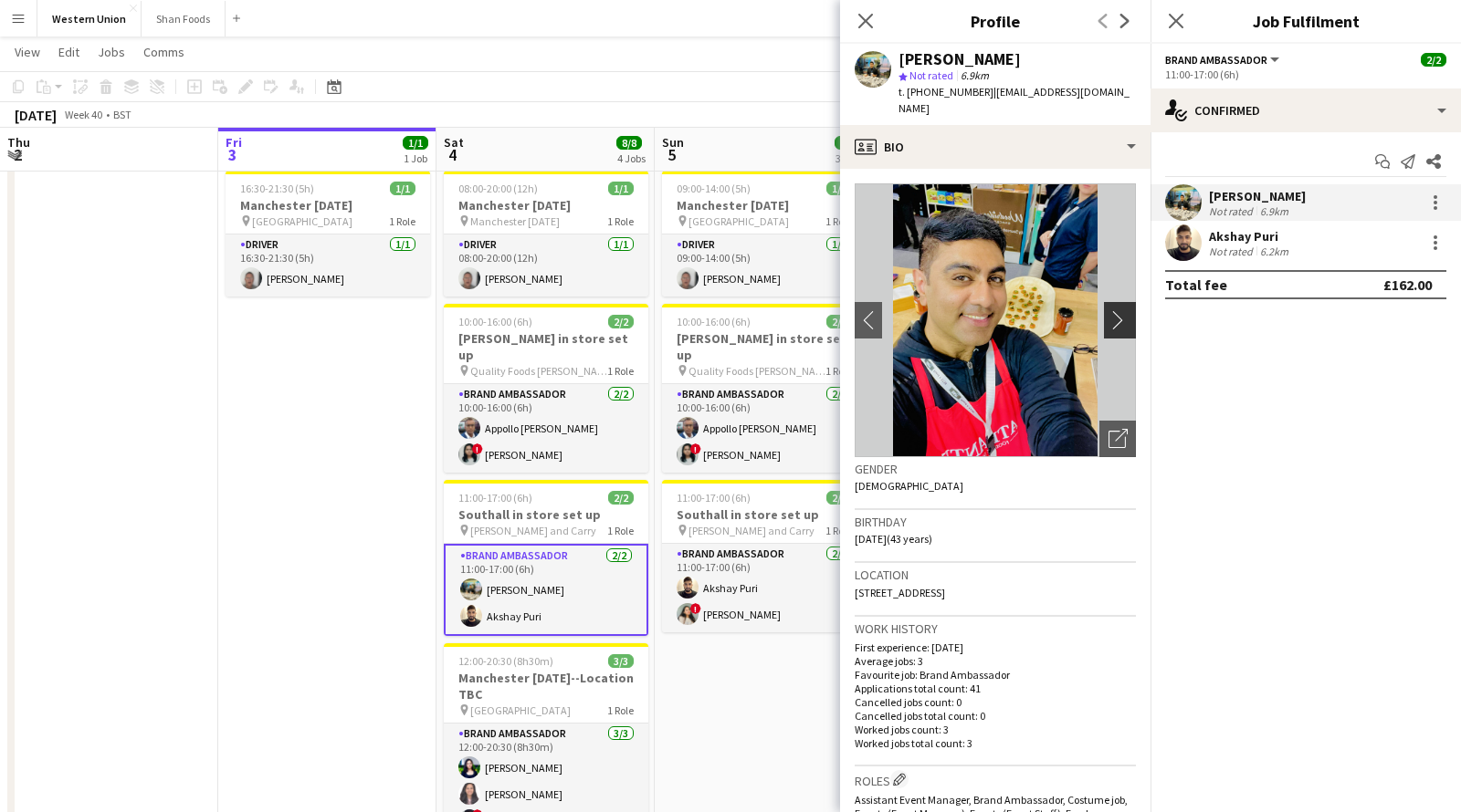
click at [1126, 311] on app-icon "chevron-right" at bounding box center [1122, 320] width 28 height 20
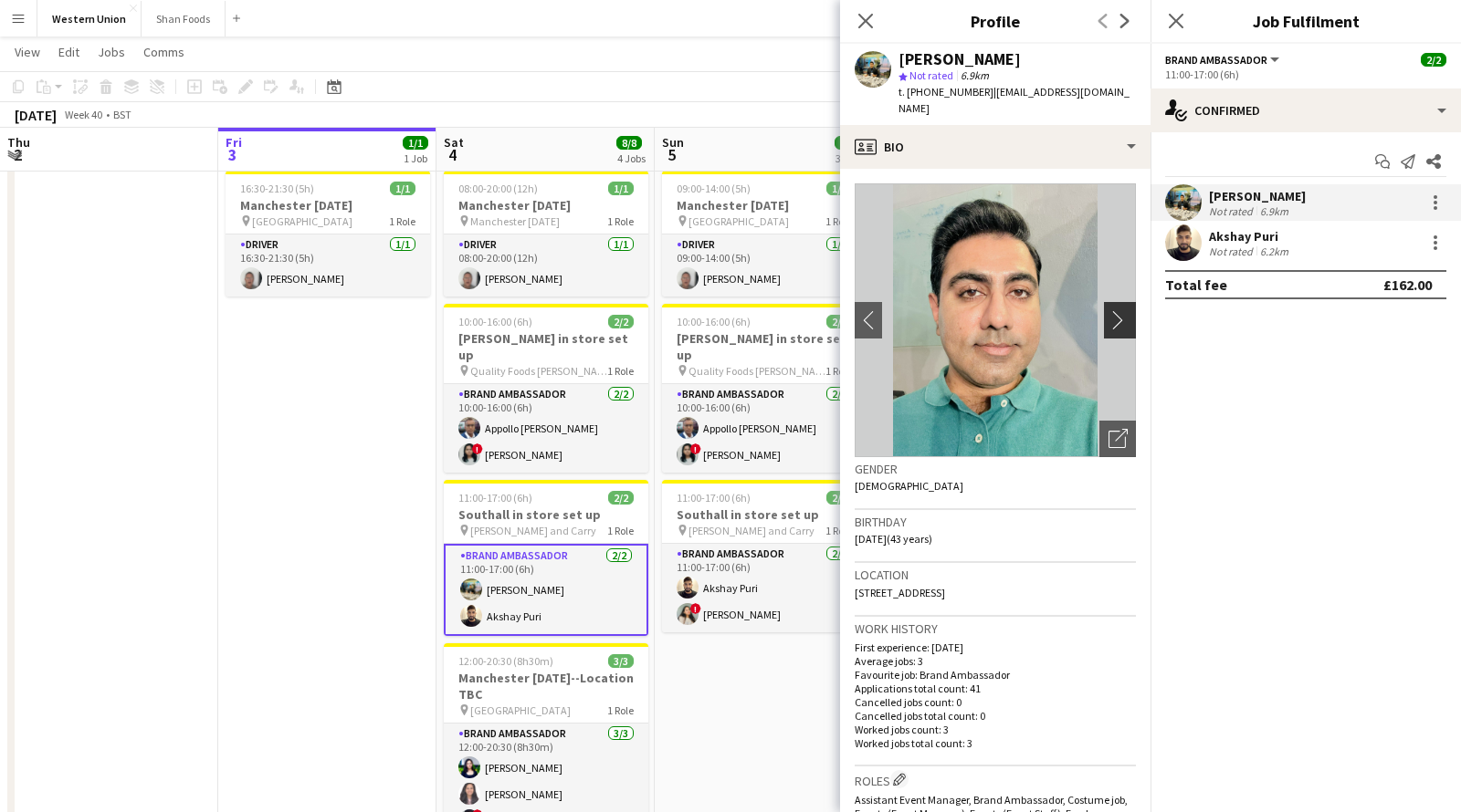
click at [1130, 311] on app-icon "chevron-right" at bounding box center [1122, 320] width 28 height 20
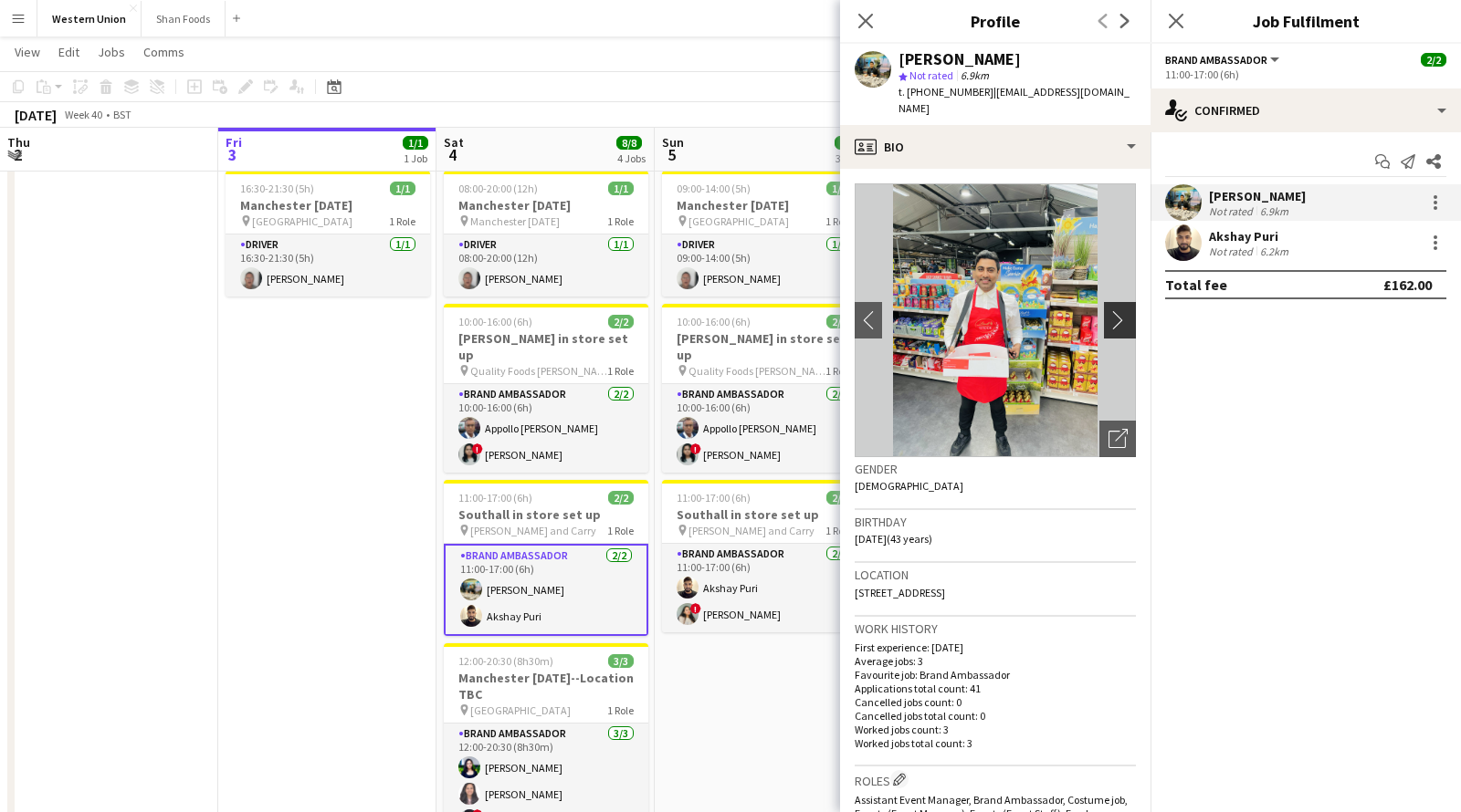
click at [1130, 311] on app-icon "chevron-right" at bounding box center [1122, 320] width 28 height 20
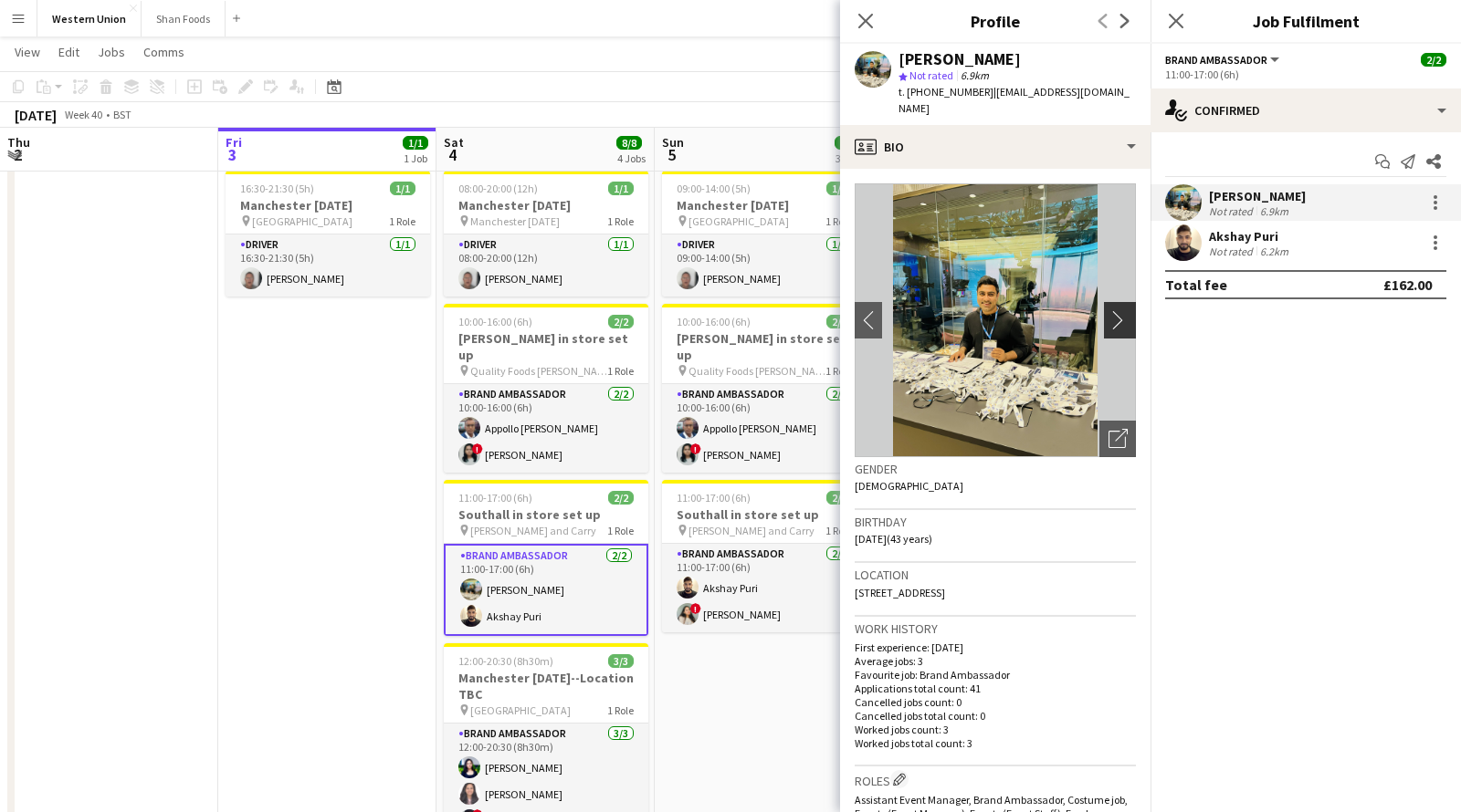
click at [1126, 311] on app-icon "chevron-right" at bounding box center [1122, 320] width 28 height 20
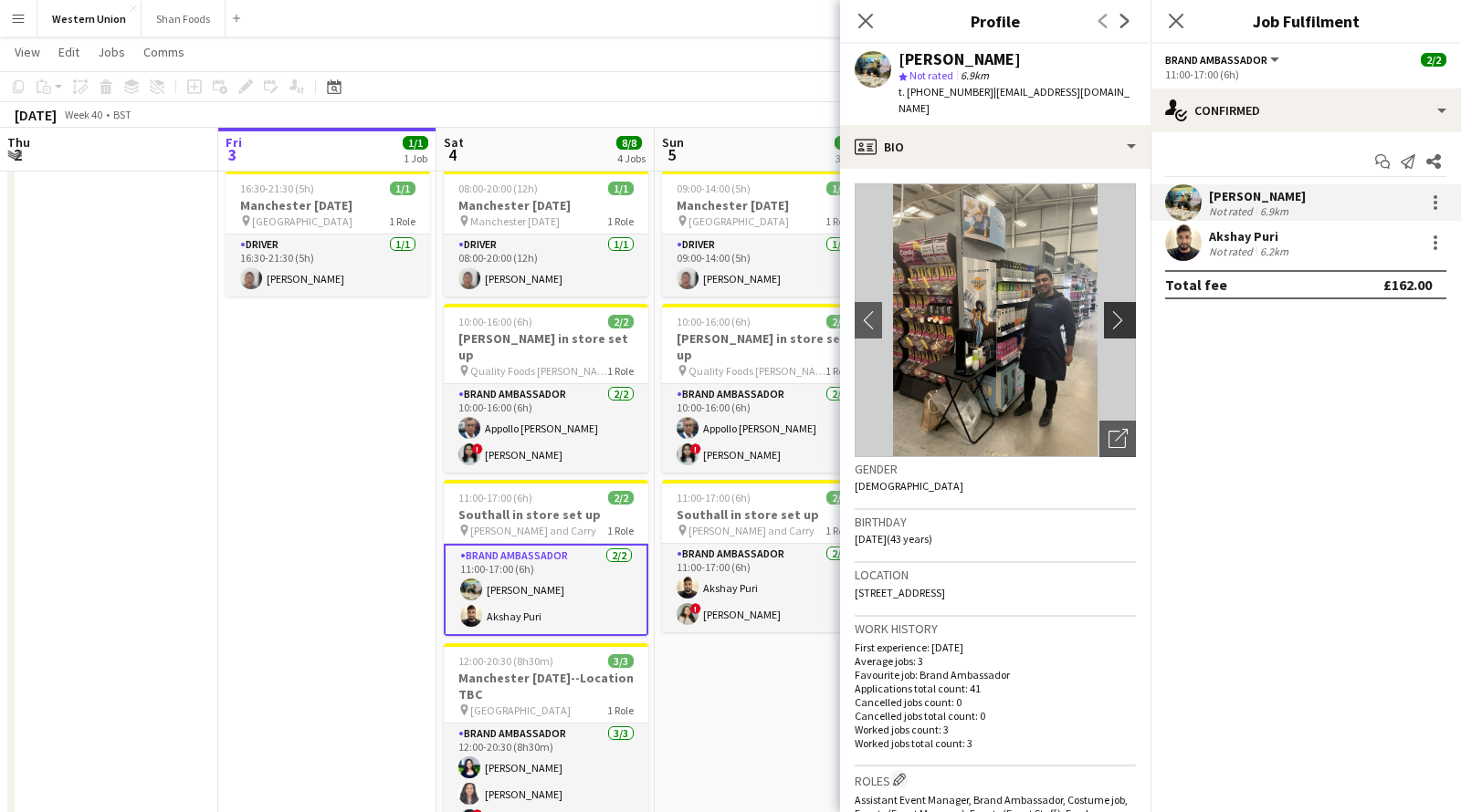
click at [1124, 311] on app-icon "chevron-right" at bounding box center [1122, 320] width 28 height 20
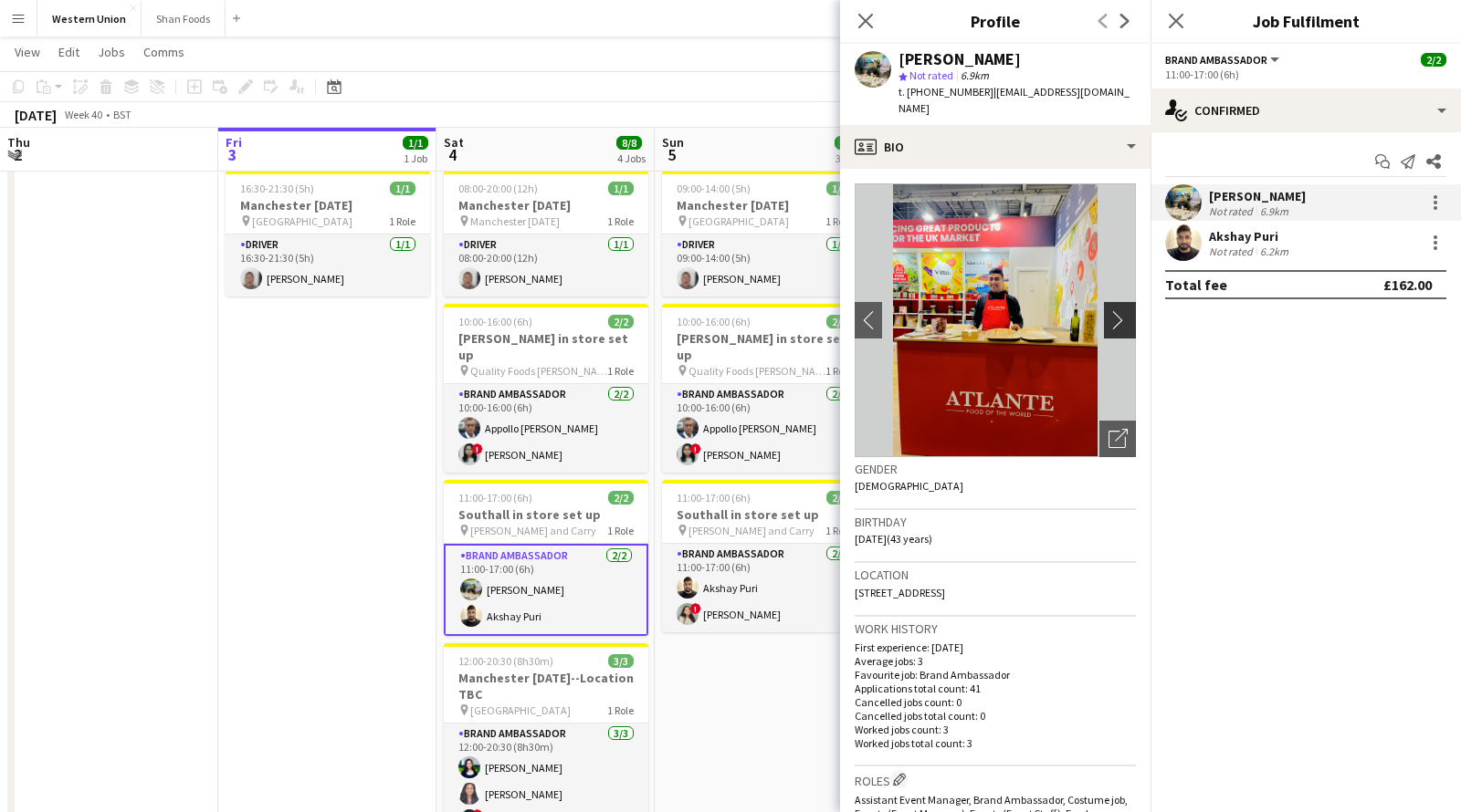
click at [1124, 311] on app-icon "chevron-right" at bounding box center [1122, 320] width 28 height 20
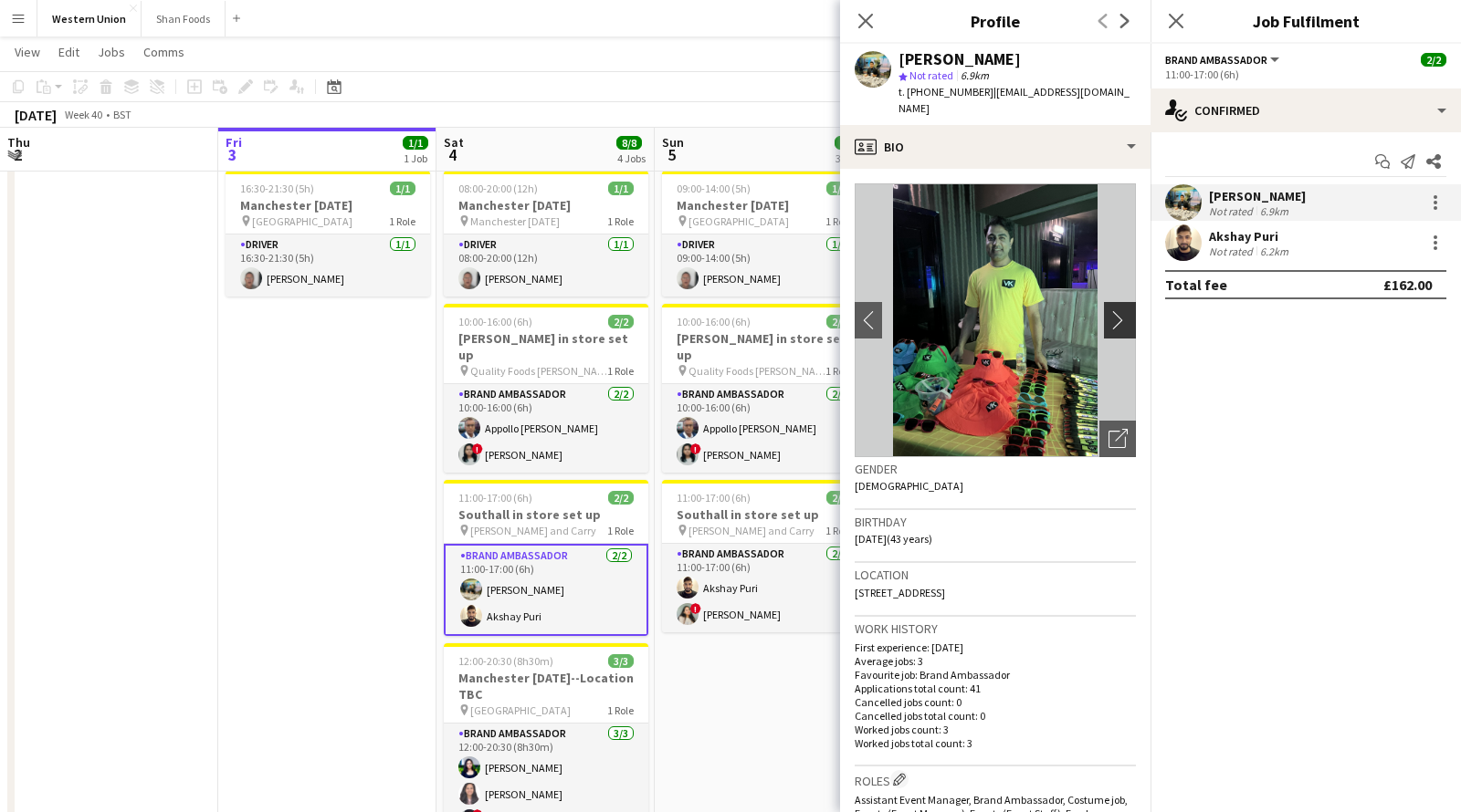
click at [1125, 302] on button "chevron-right" at bounding box center [1121, 320] width 36 height 36
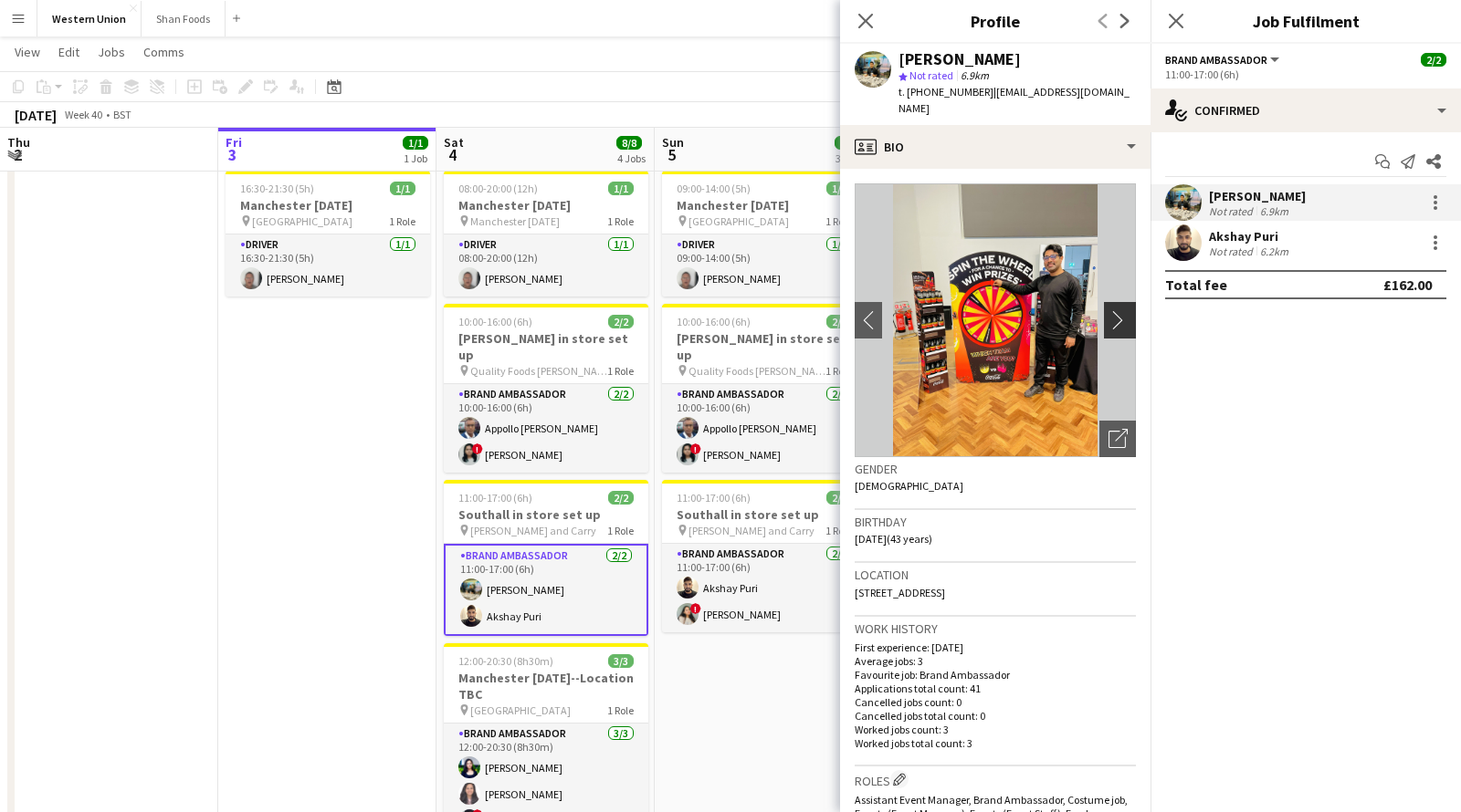
click at [1115, 311] on app-icon "chevron-right" at bounding box center [1122, 320] width 28 height 20
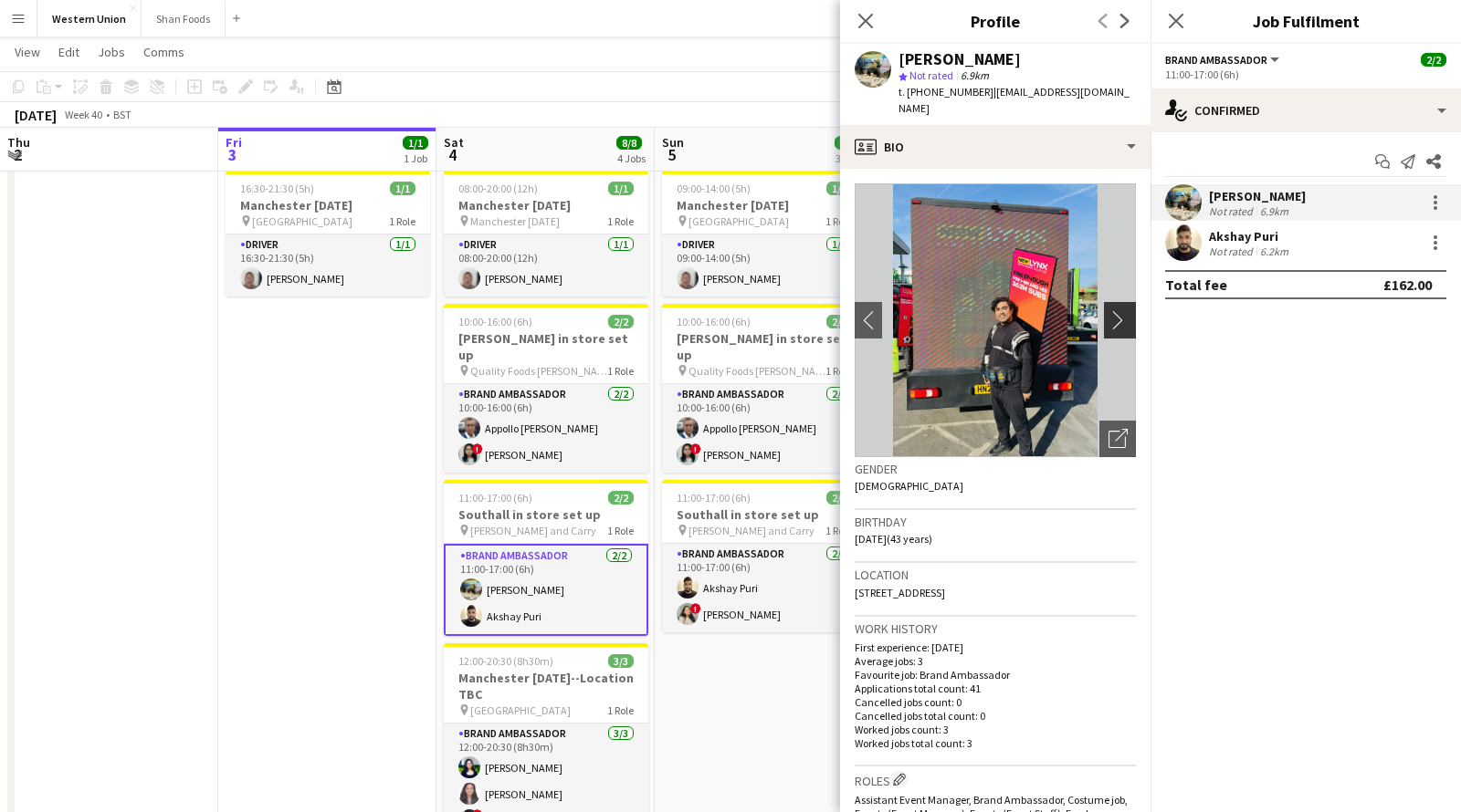
click at [1116, 302] on button "chevron-right" at bounding box center [1121, 320] width 36 height 36
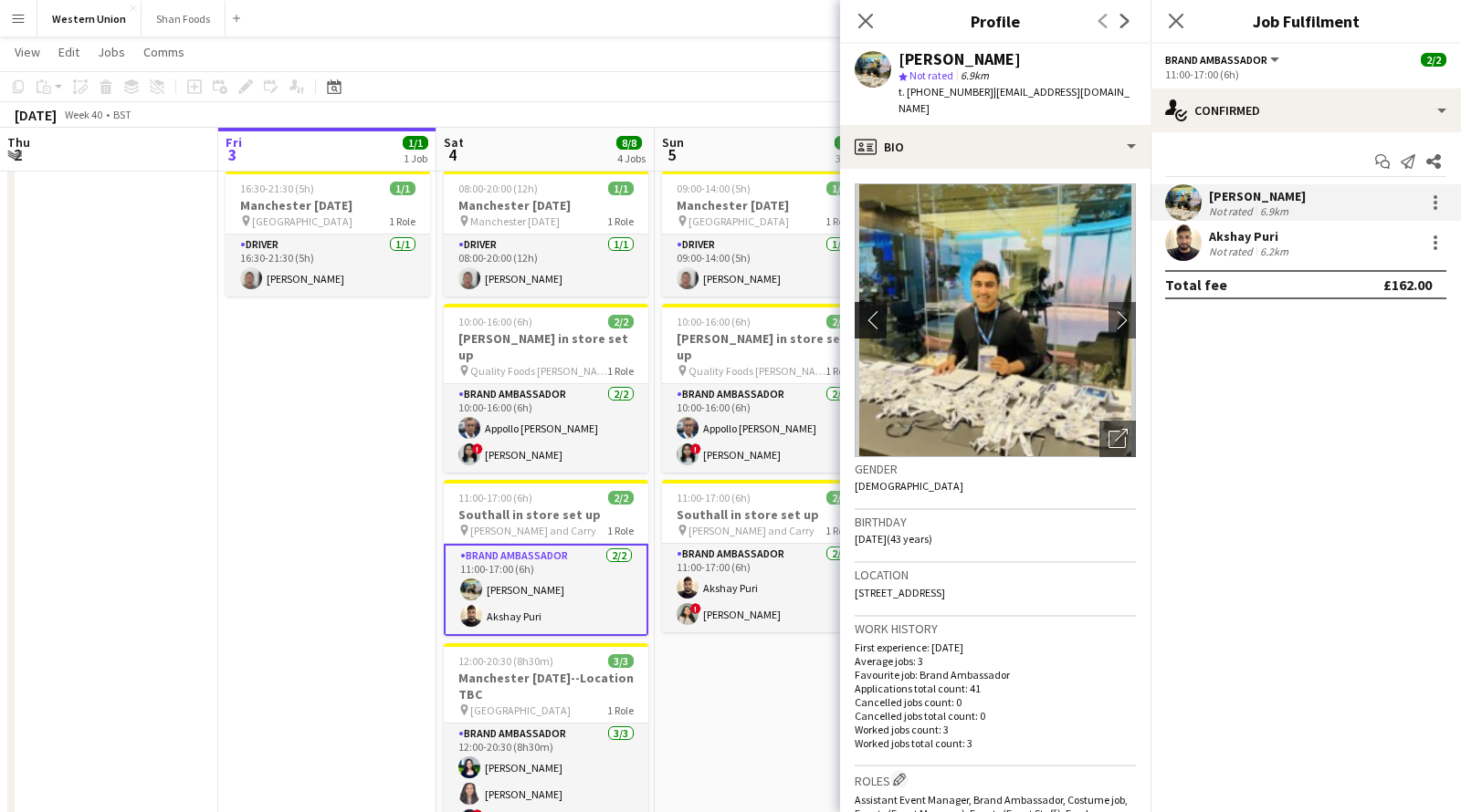
click at [862, 311] on app-icon "chevron-left" at bounding box center [868, 320] width 28 height 20
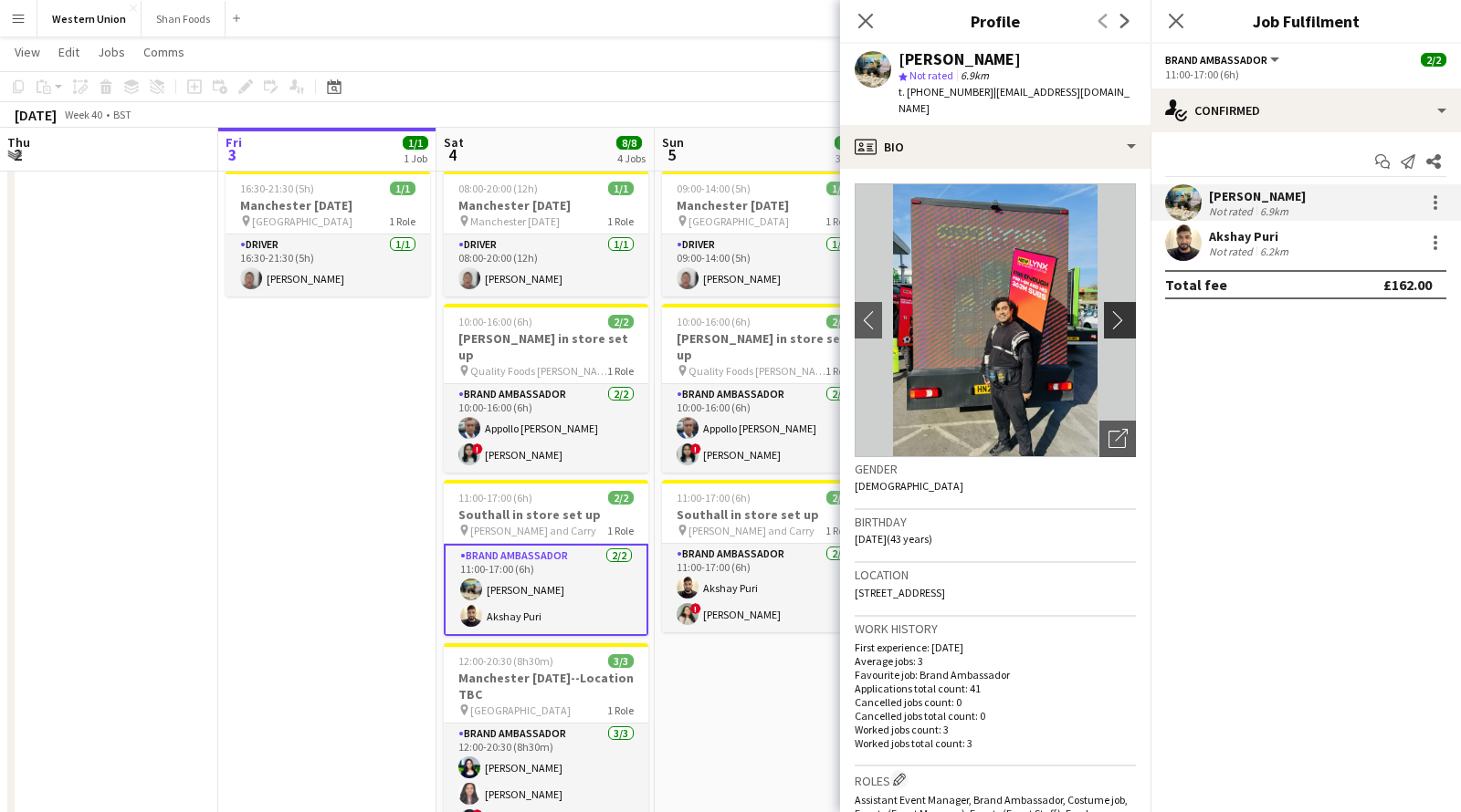
click at [1119, 311] on app-icon "chevron-right" at bounding box center [1122, 320] width 28 height 20
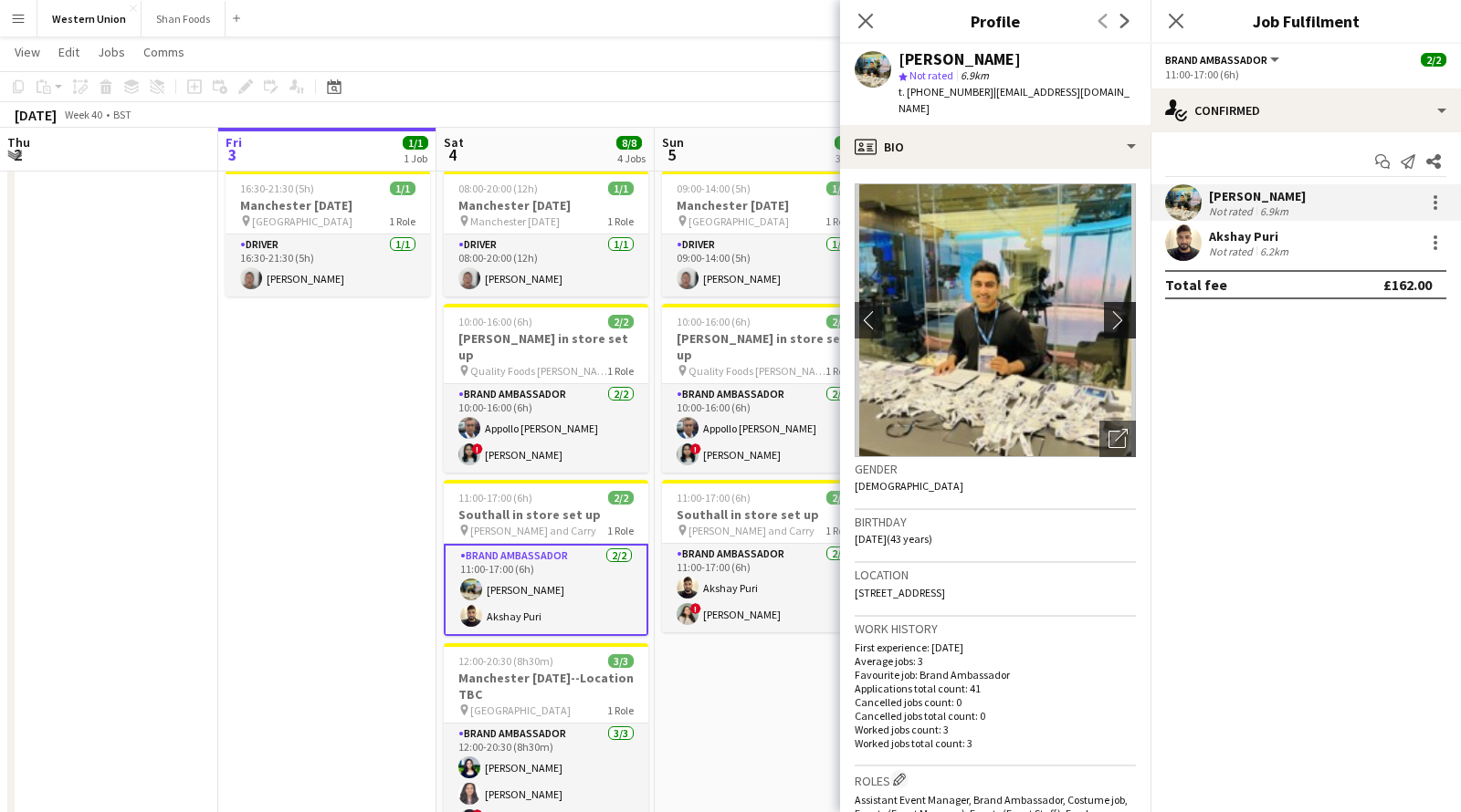
click at [1119, 311] on app-icon "chevron-right" at bounding box center [1122, 320] width 28 height 20
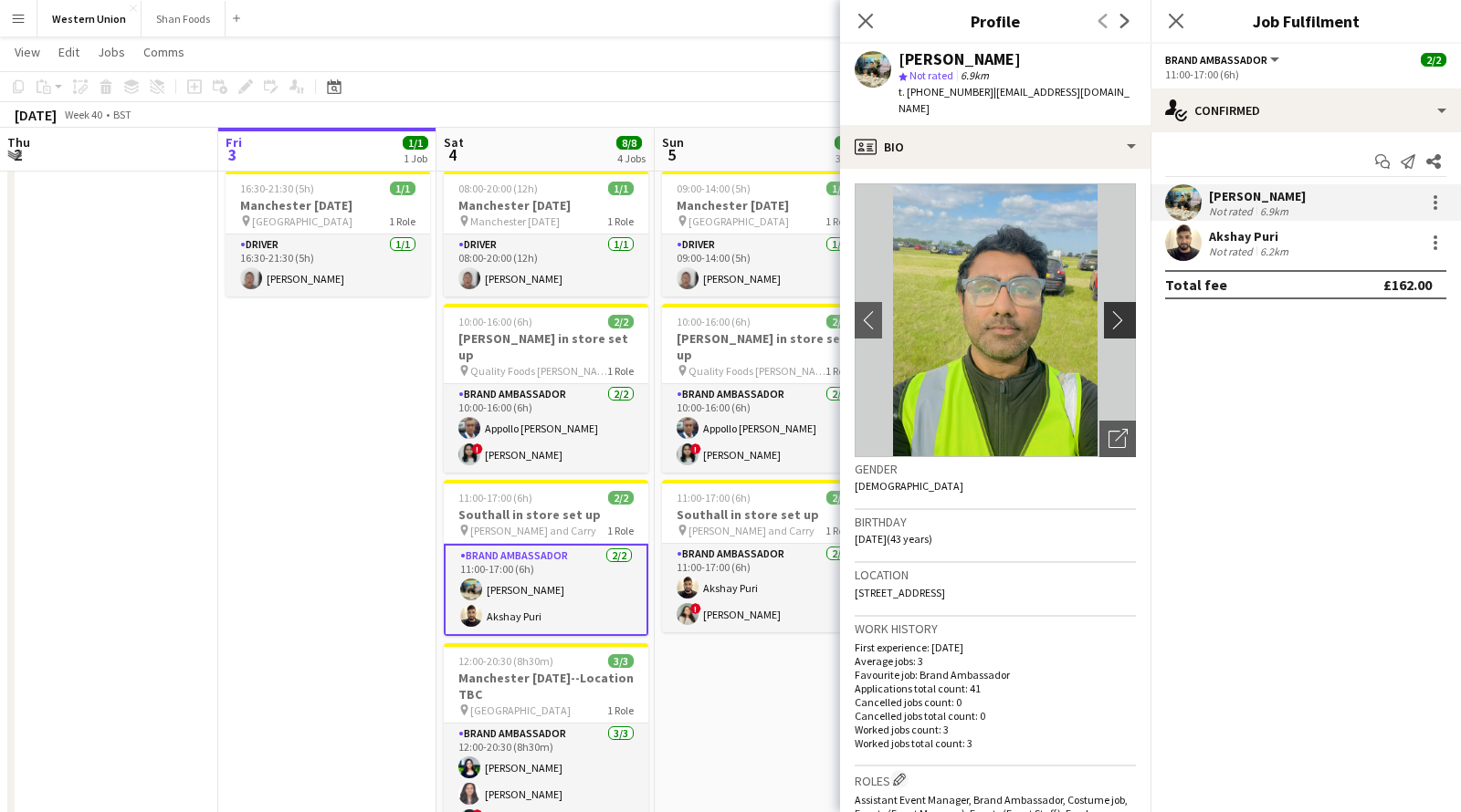
click at [1119, 311] on app-icon "chevron-right" at bounding box center [1122, 320] width 28 height 20
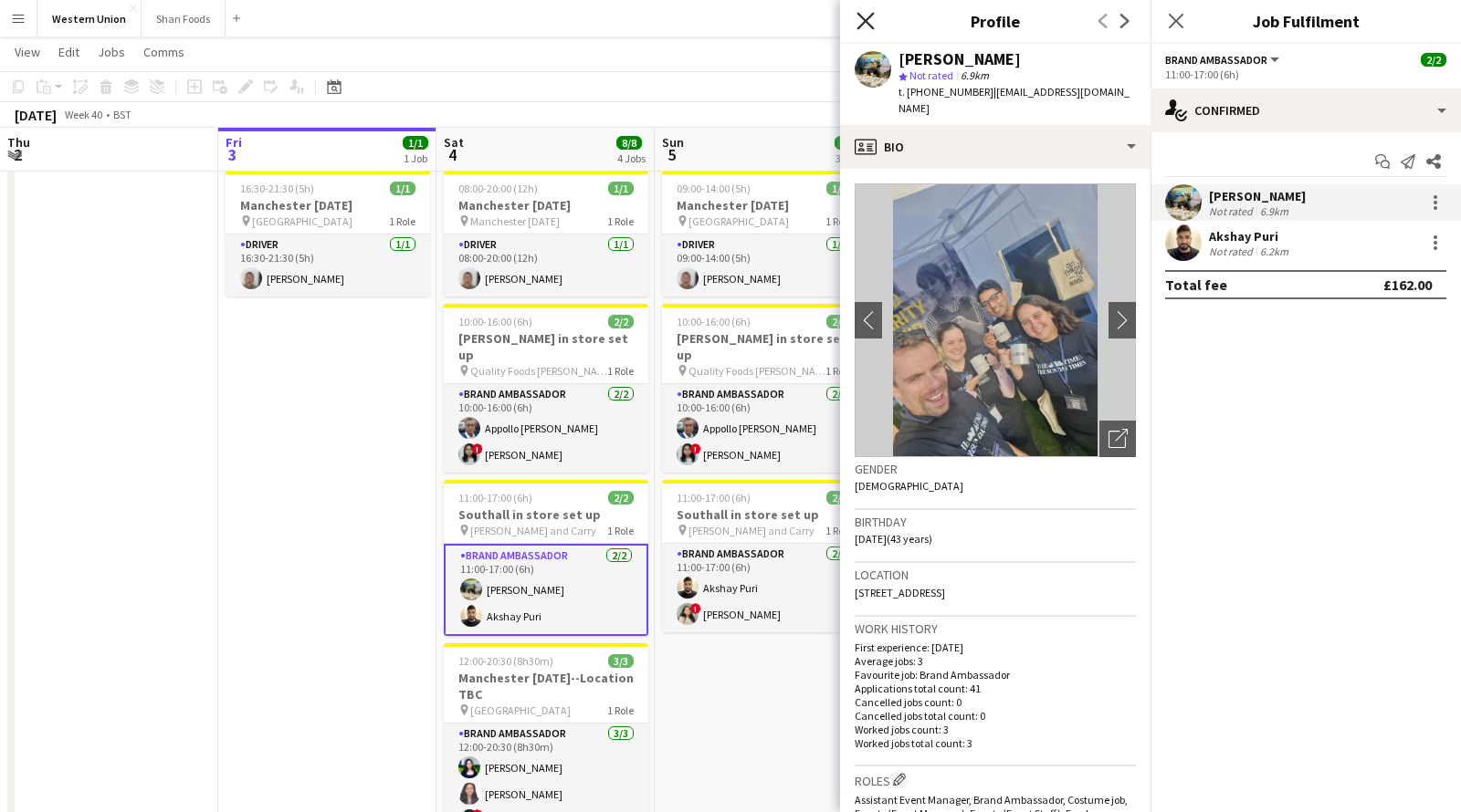
click at [869, 22] on icon "Close pop-in" at bounding box center [865, 20] width 18 height 18
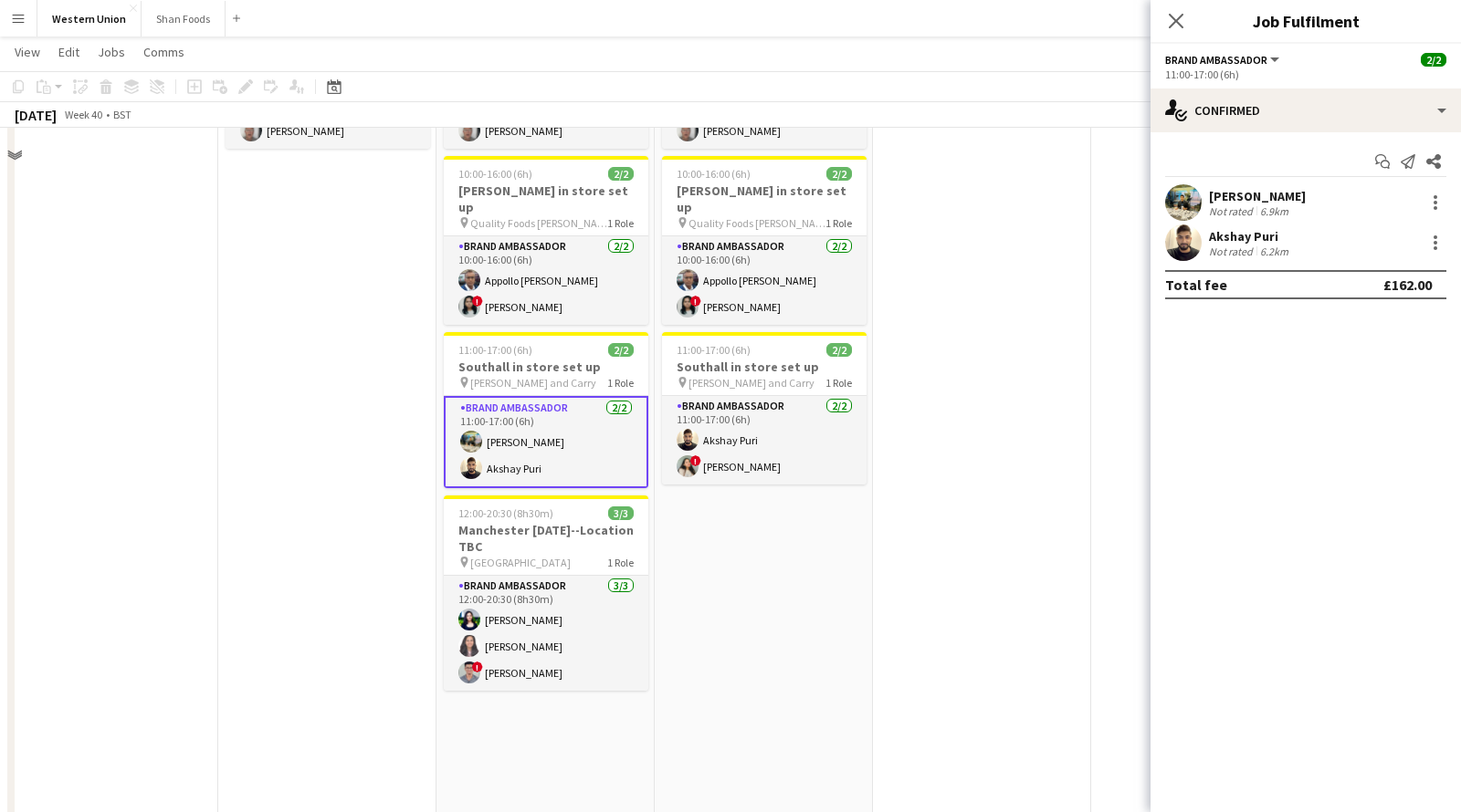
scroll to position [264, 0]
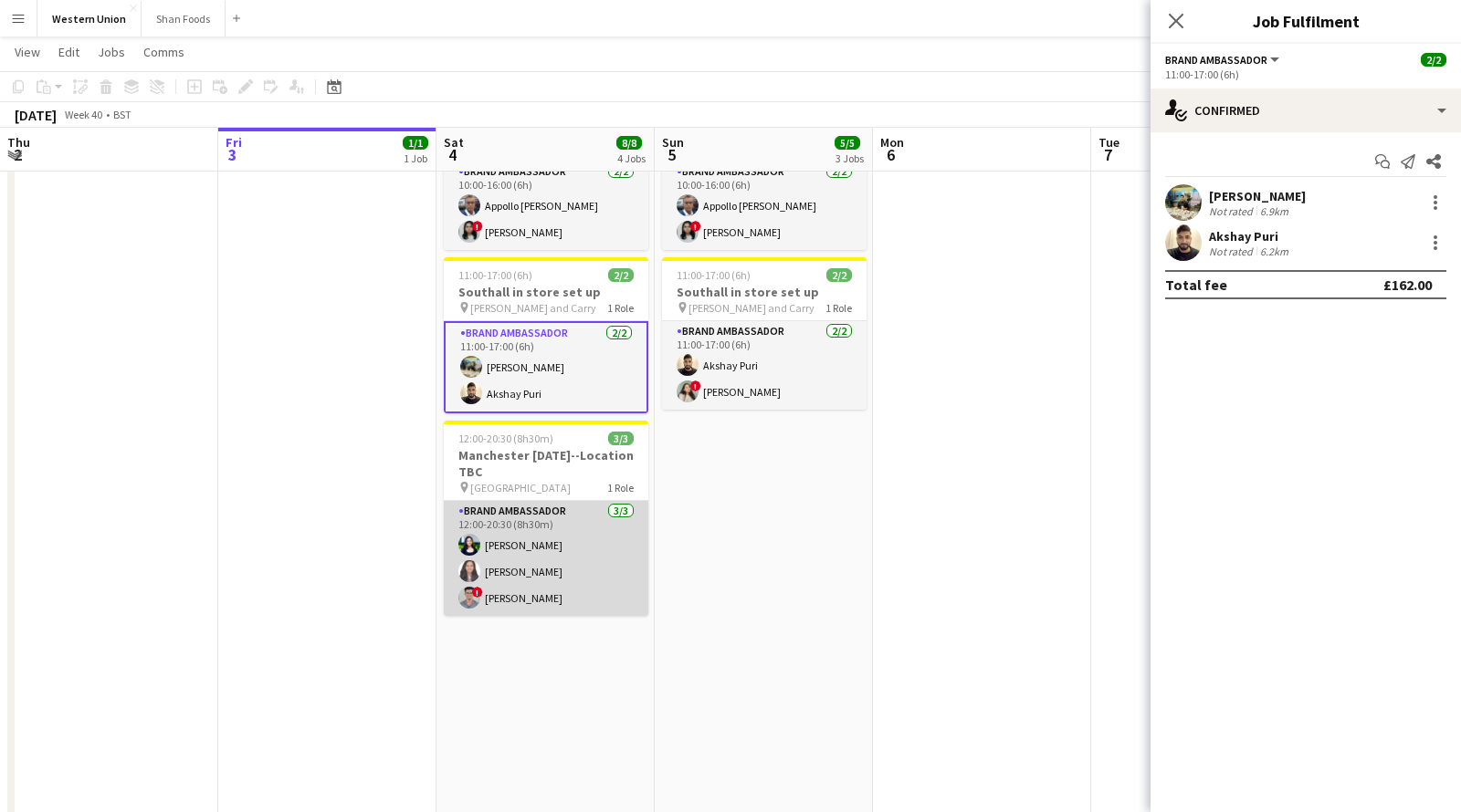
click at [557, 532] on app-card-role "Brand Ambassador [DATE] 12:00-20:30 (8h30m) [PERSON_NAME] [PERSON_NAME] ! [PERS…" at bounding box center [546, 559] width 205 height 115
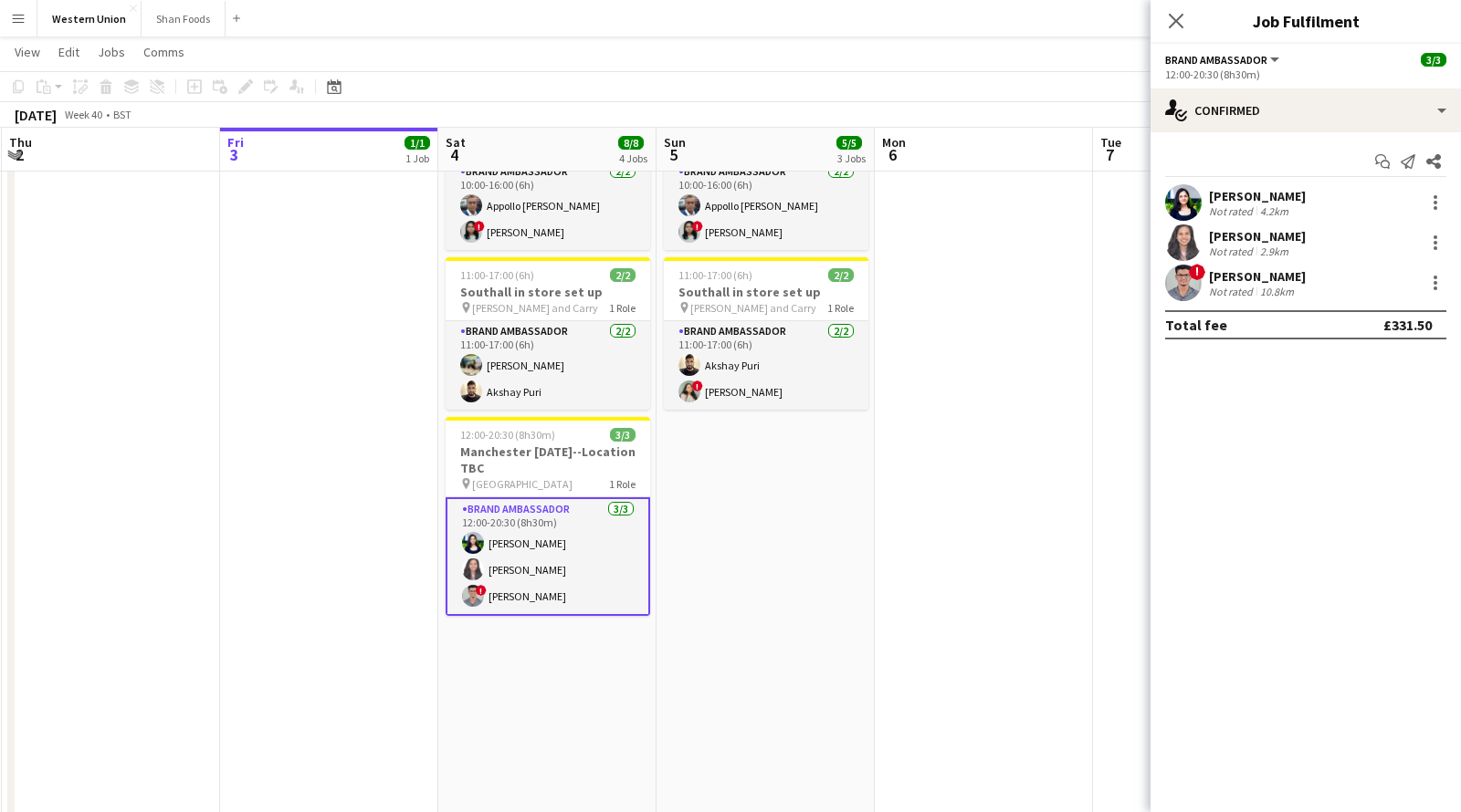
click at [1321, 232] on div "[PERSON_NAME] Not rated 2.9km" at bounding box center [1306, 242] width 311 height 36
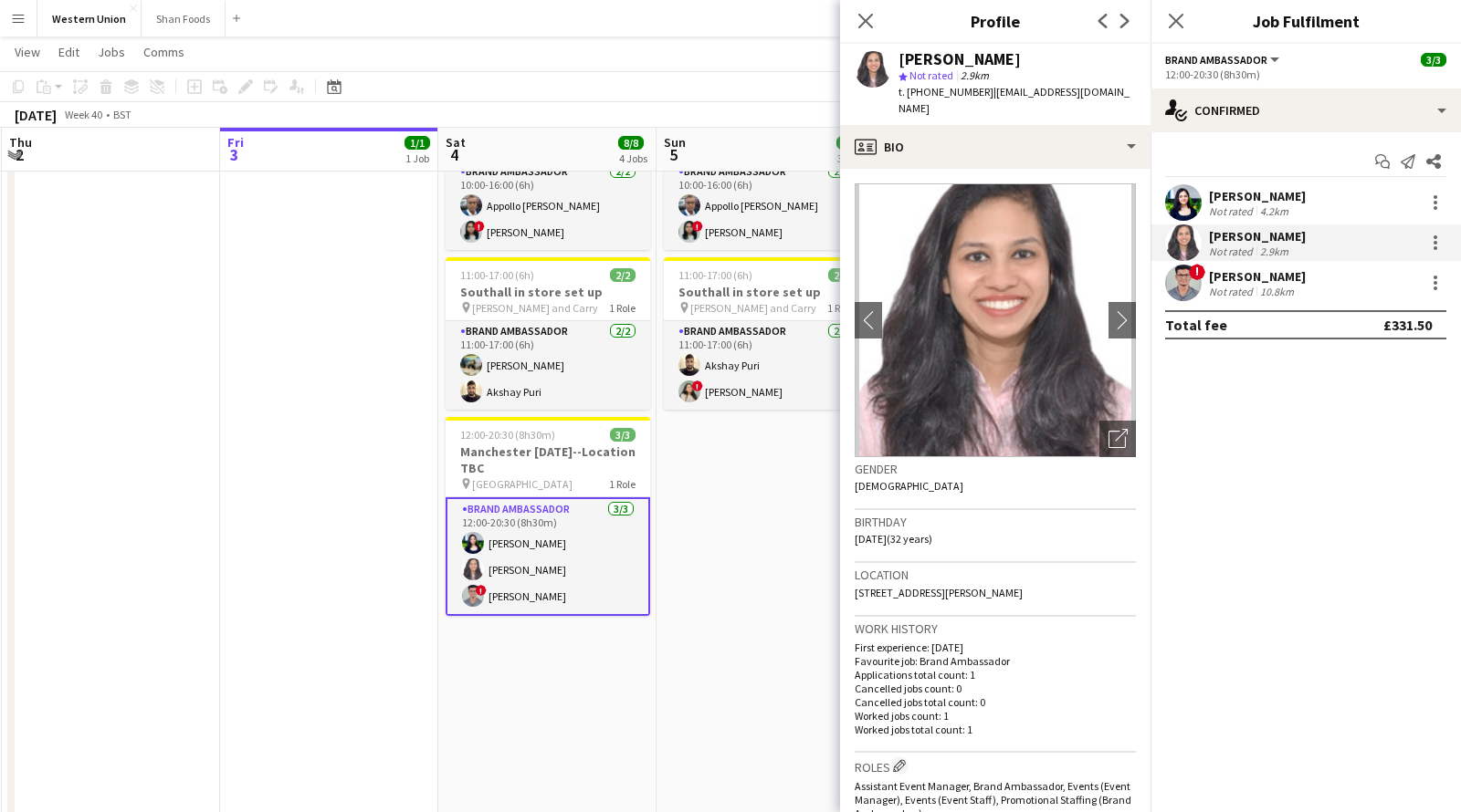
click at [1280, 206] on div "4.2km" at bounding box center [1274, 211] width 35 height 14
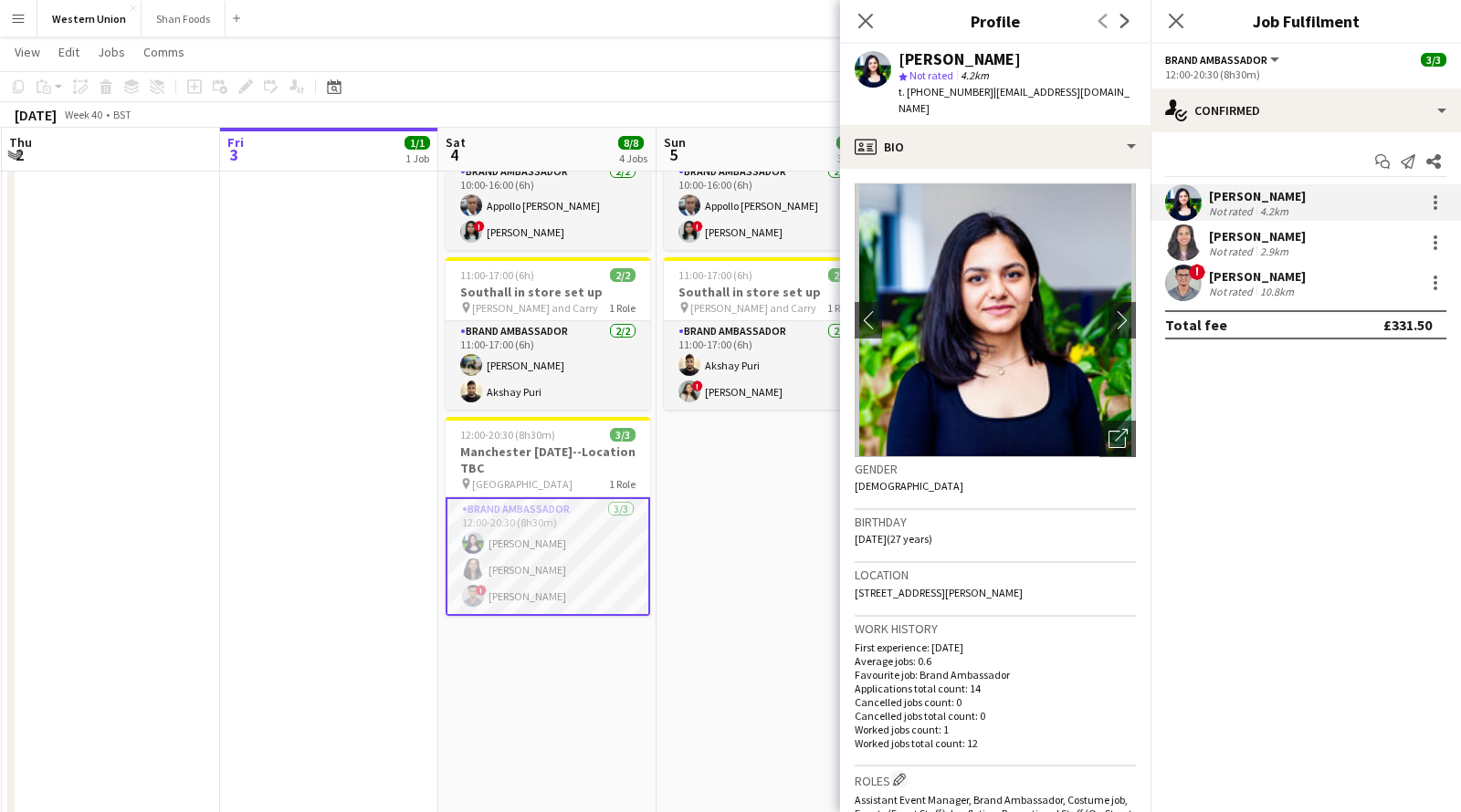
click at [1240, 242] on div "[PERSON_NAME]" at bounding box center [1257, 236] width 97 height 17
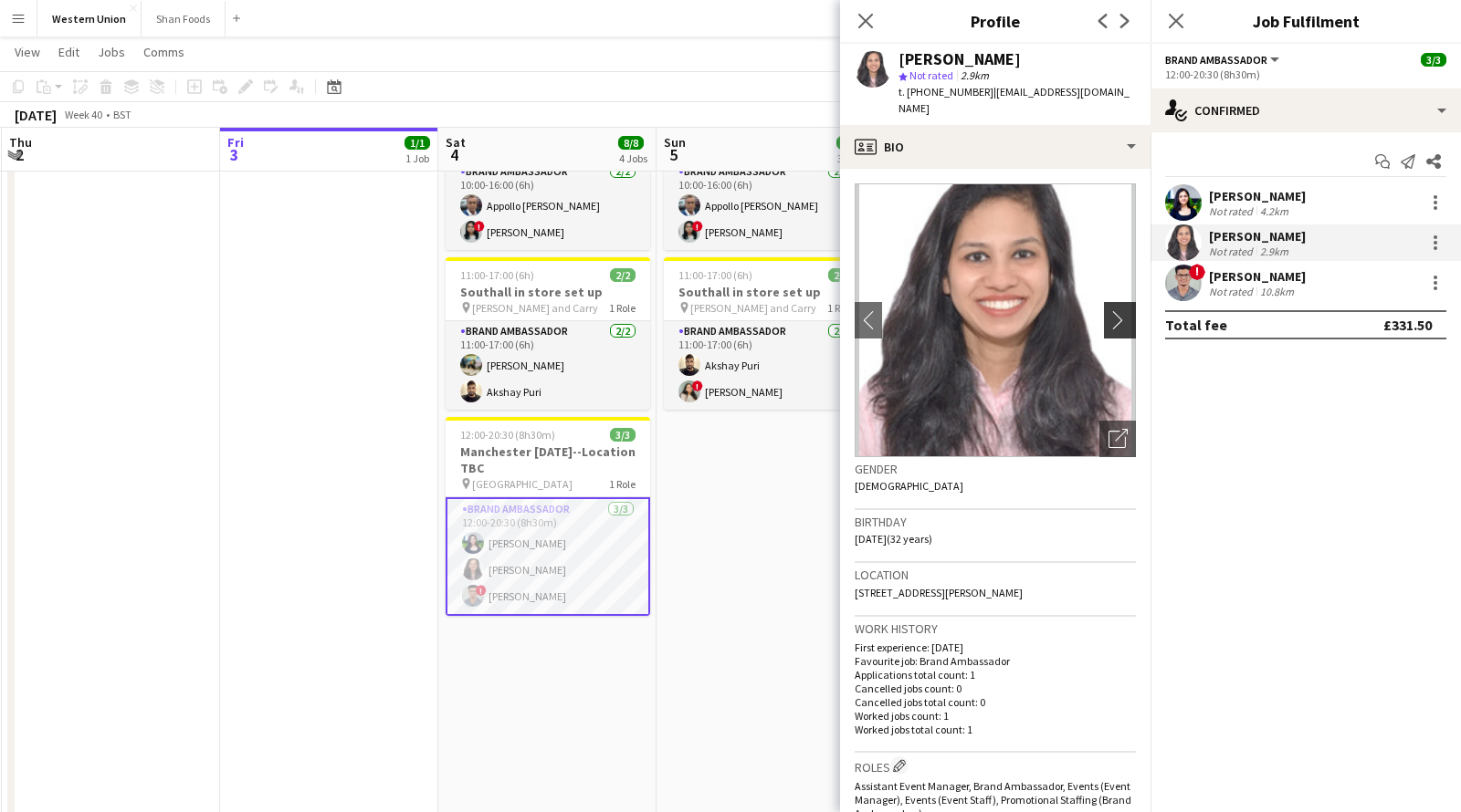
click at [1125, 302] on button "chevron-right" at bounding box center [1121, 320] width 36 height 36
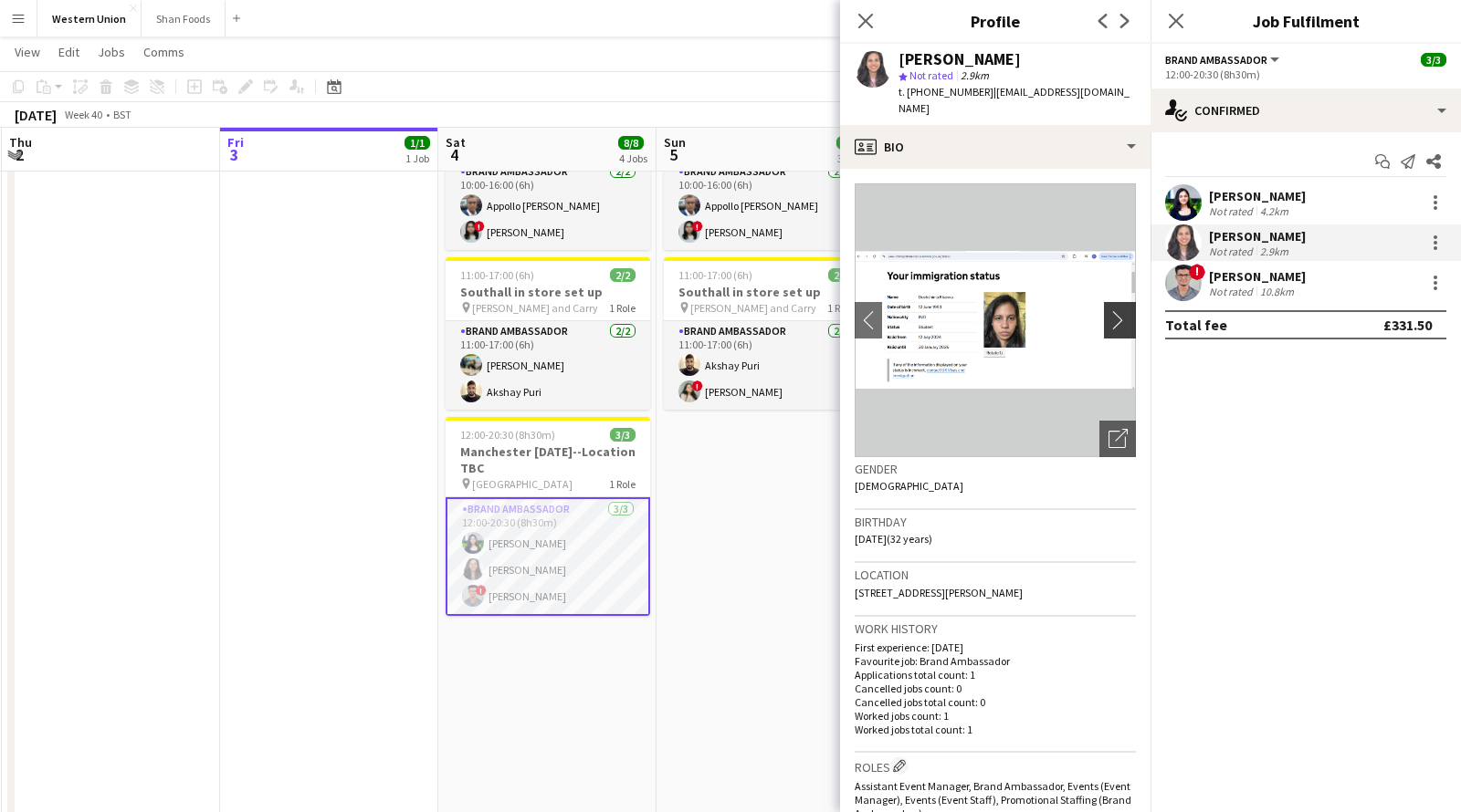
click at [1123, 311] on app-icon "chevron-right" at bounding box center [1122, 320] width 28 height 20
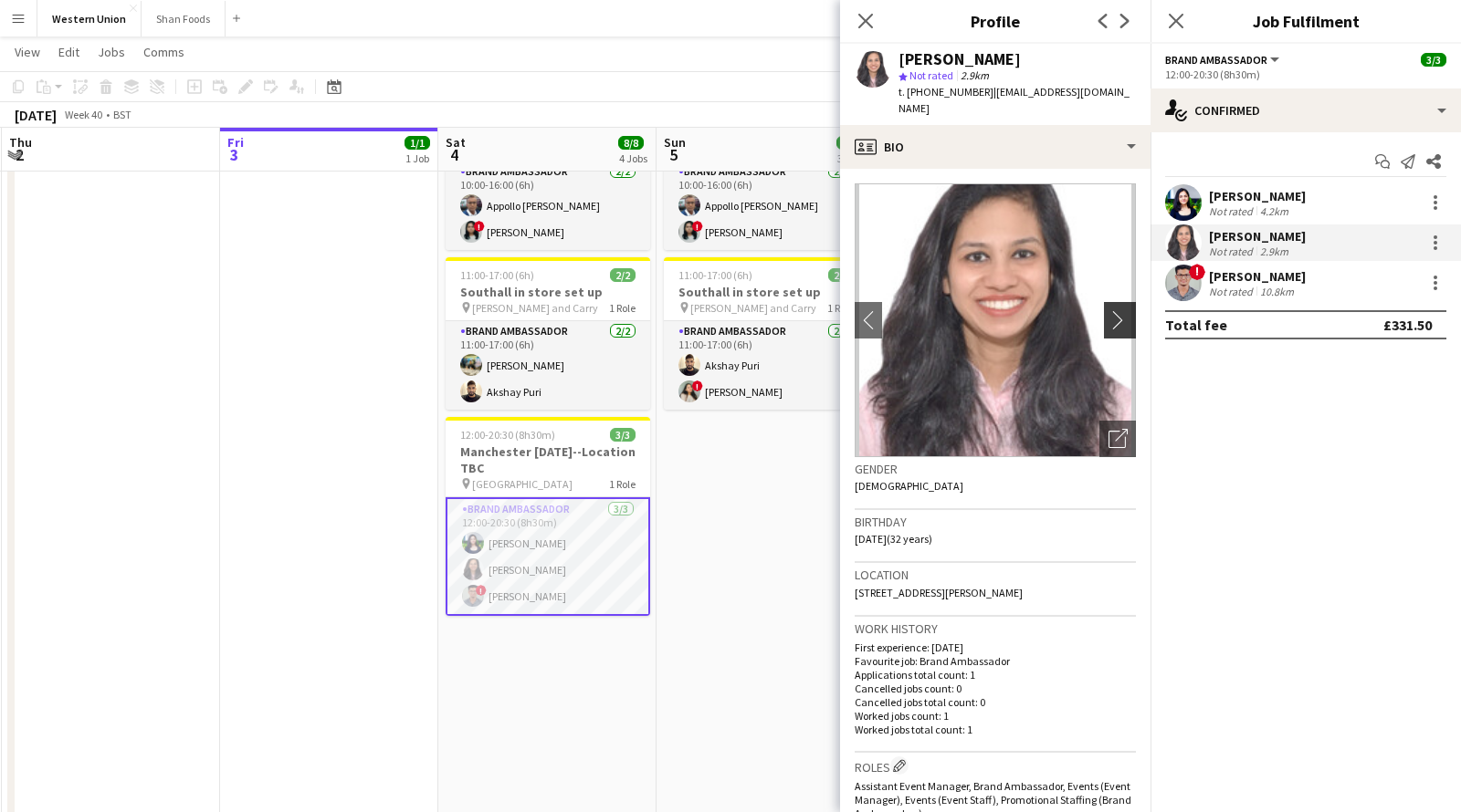
click at [1123, 311] on app-icon "chevron-right" at bounding box center [1122, 320] width 28 height 20
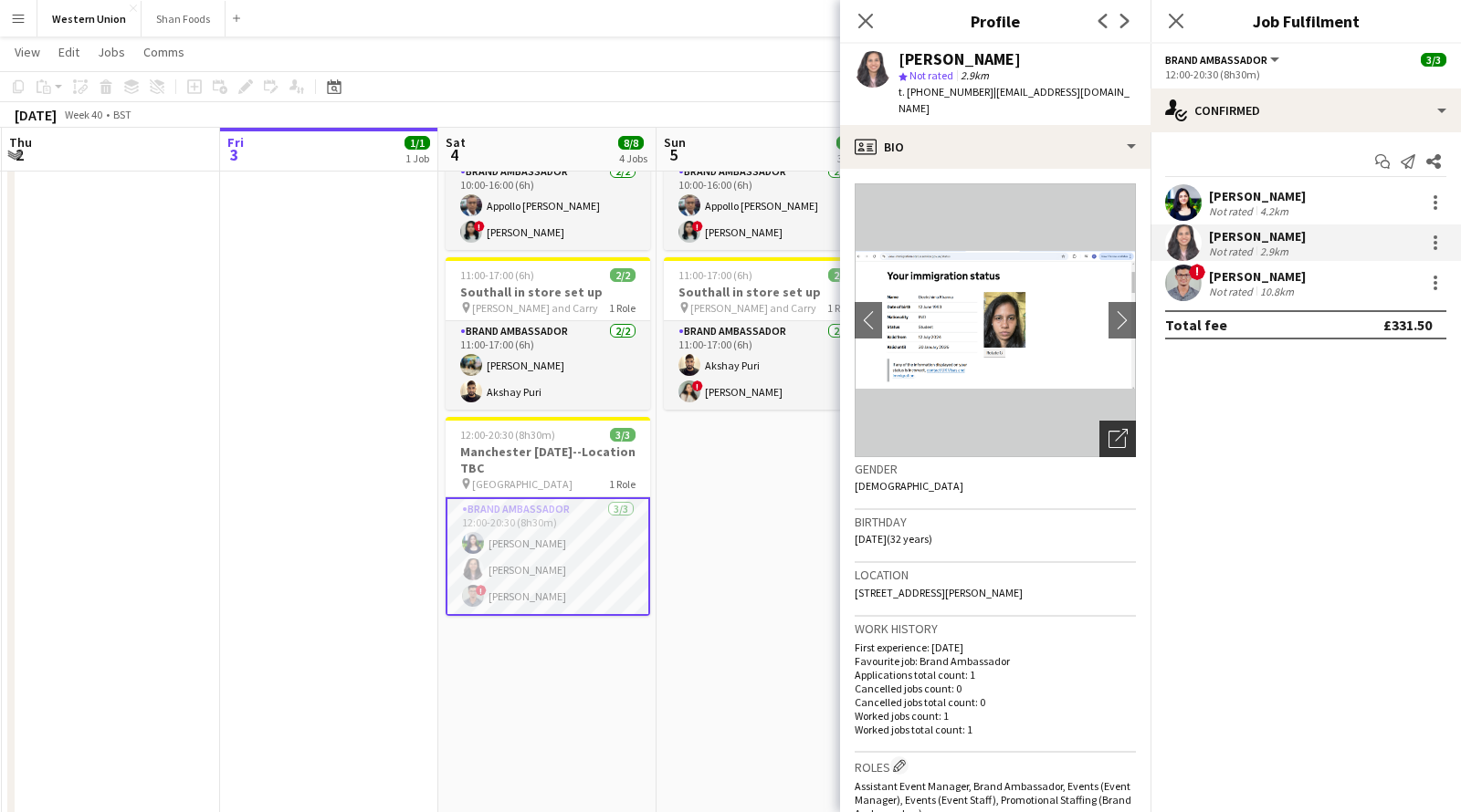
click at [1109, 430] on icon "Open photos pop-in" at bounding box center [1118, 438] width 20 height 20
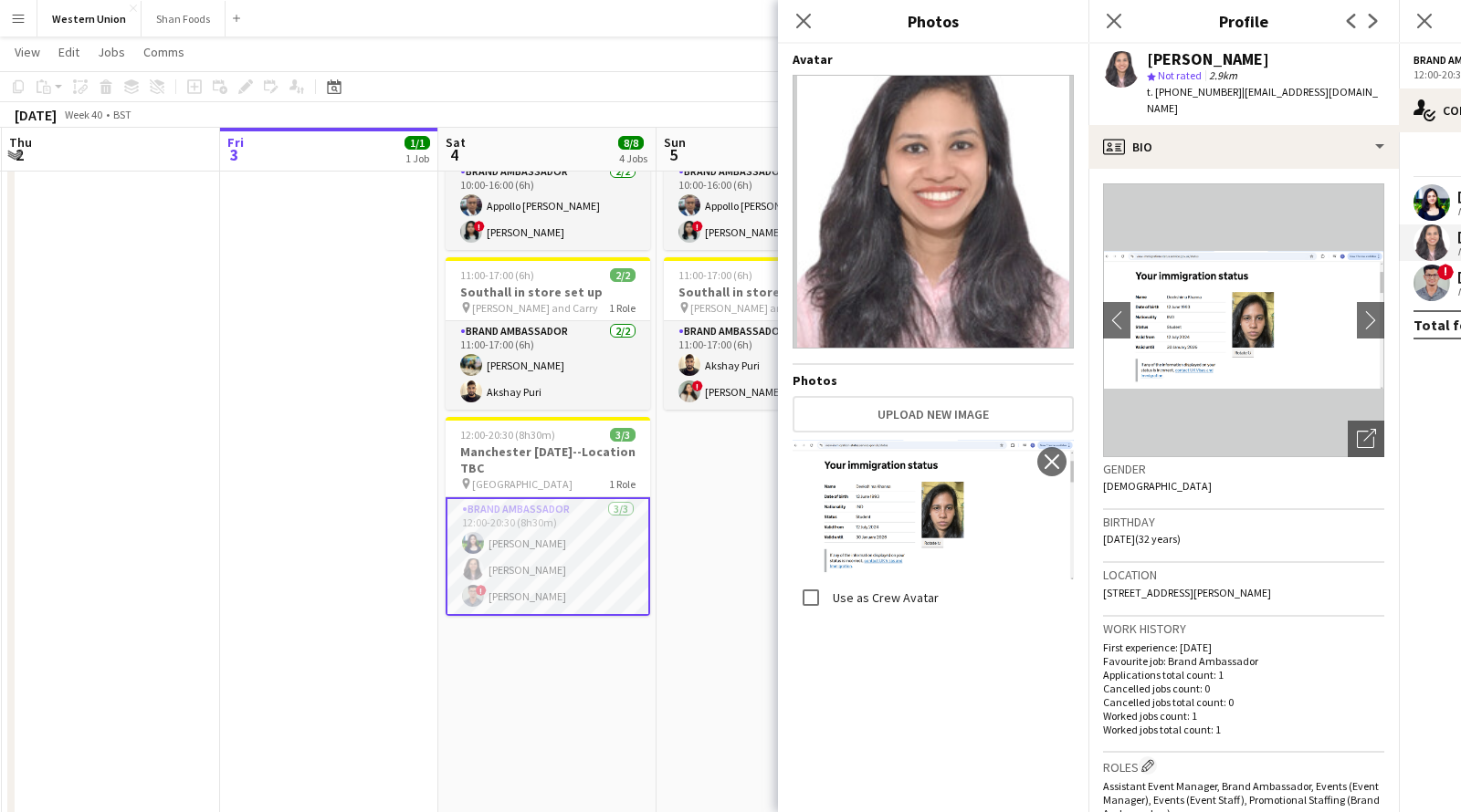
click at [942, 527] on img at bounding box center [933, 509] width 281 height 139
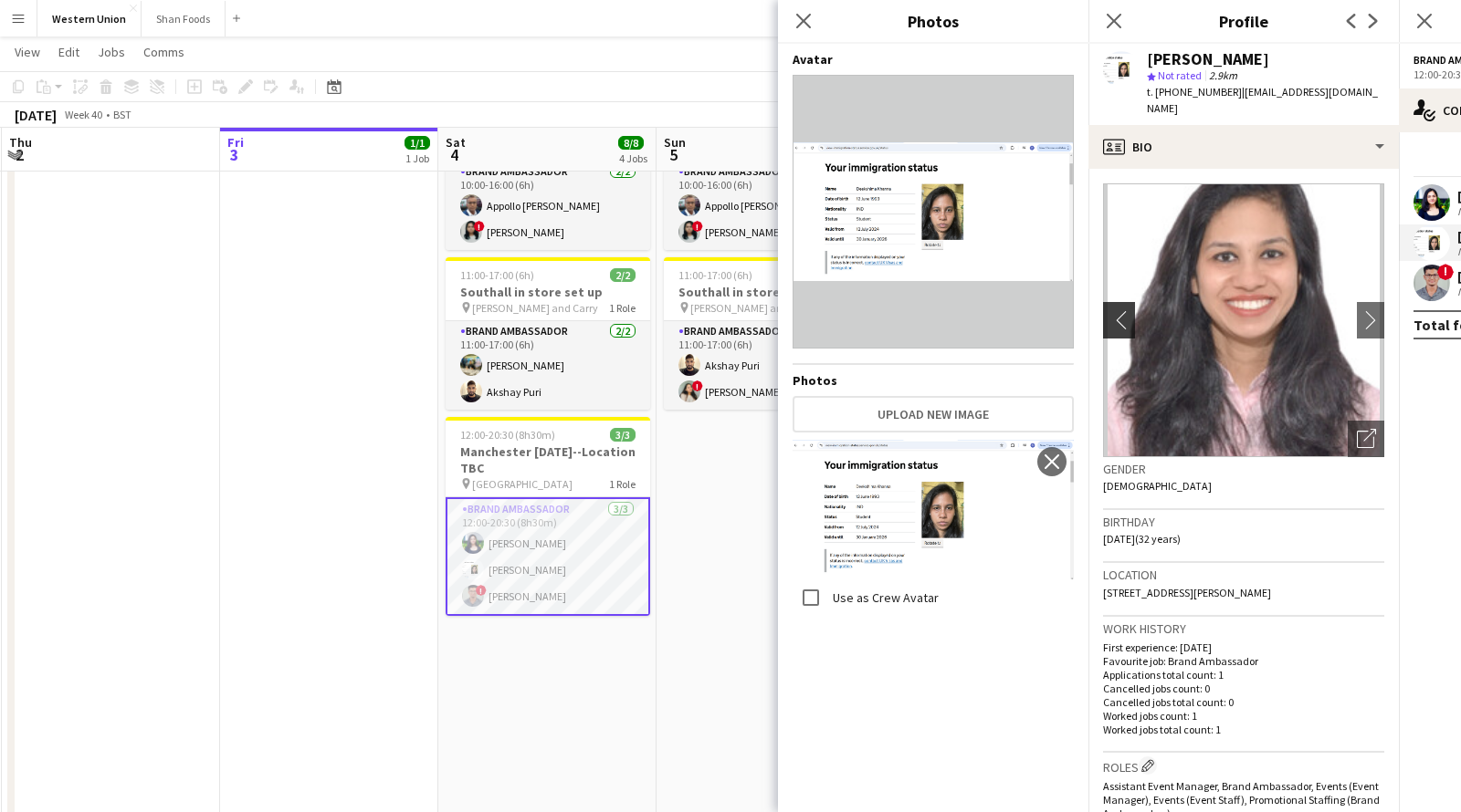
click at [1106, 311] on app-icon "chevron-left" at bounding box center [1117, 320] width 28 height 20
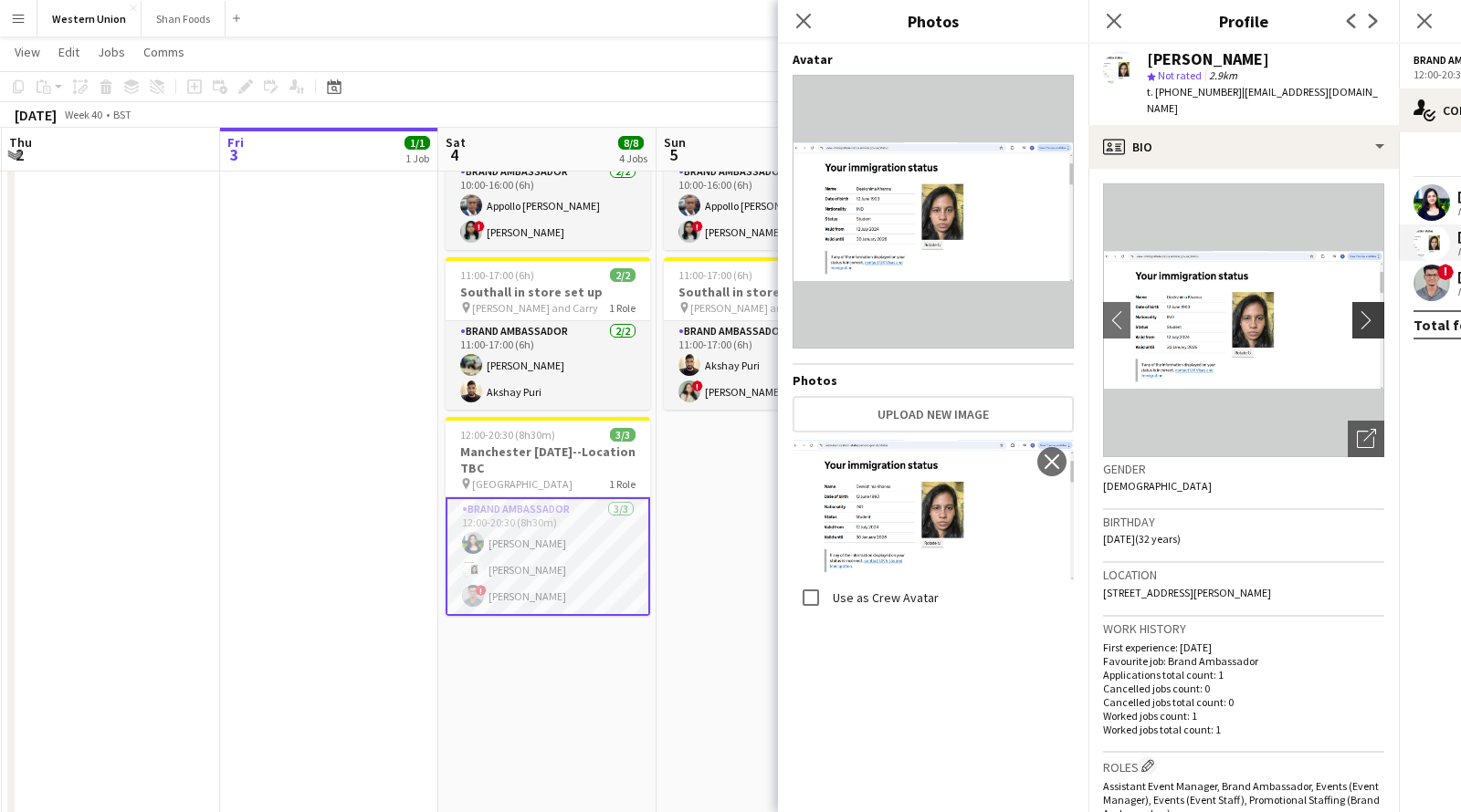
click at [1372, 311] on app-icon "chevron-right" at bounding box center [1371, 320] width 28 height 20
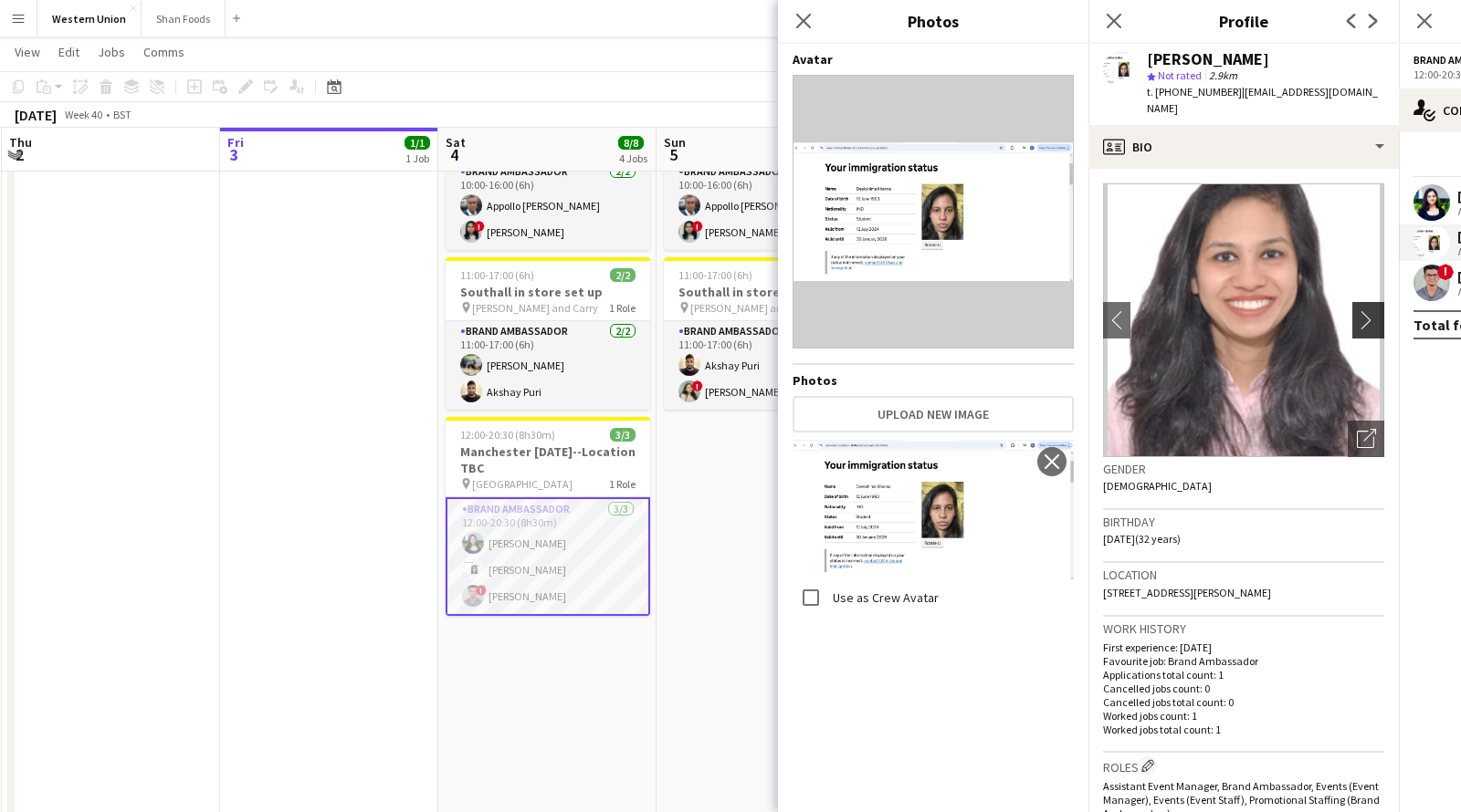
click at [1372, 311] on app-icon "chevron-right" at bounding box center [1371, 320] width 28 height 20
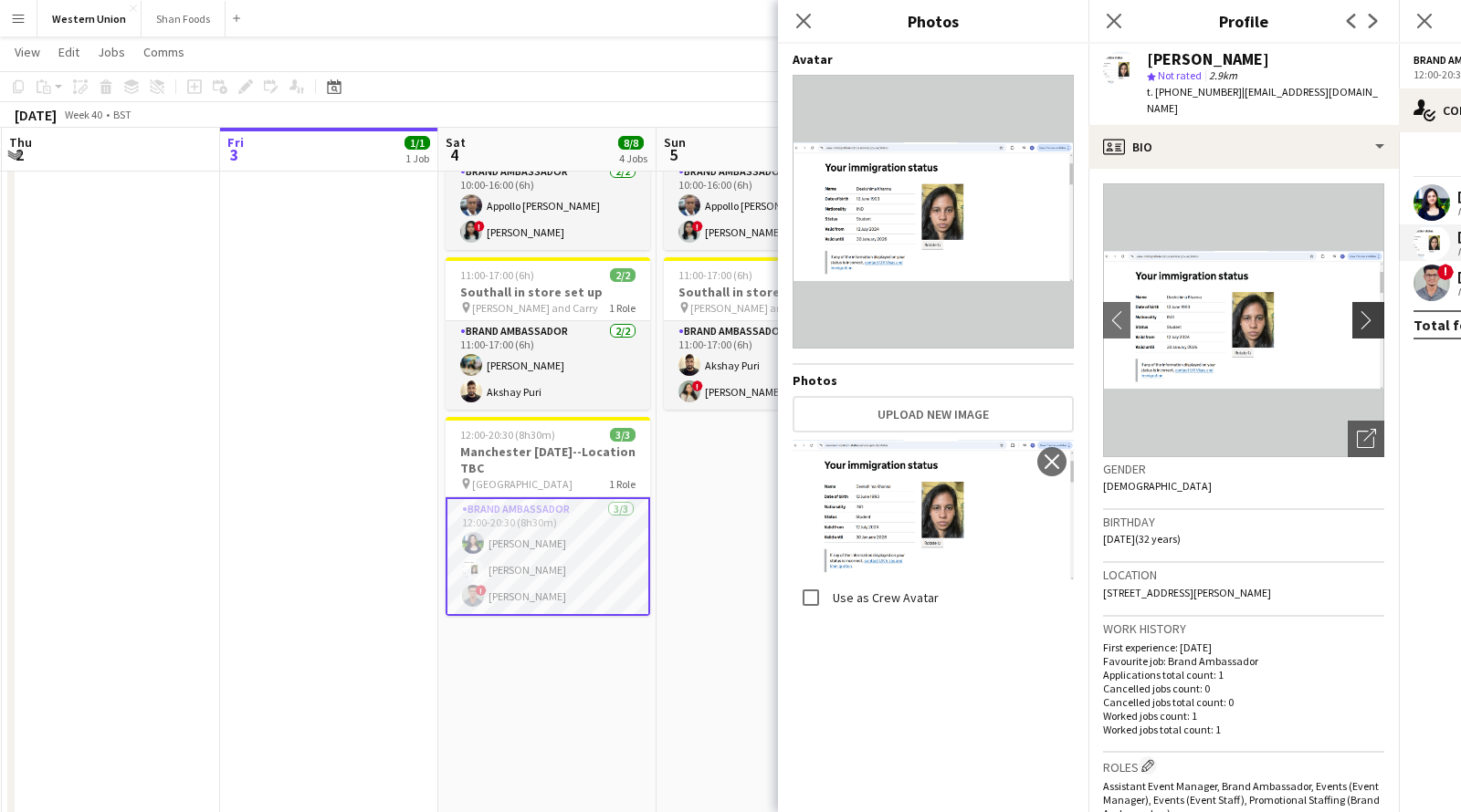
click at [1372, 311] on app-icon "chevron-right" at bounding box center [1371, 320] width 28 height 20
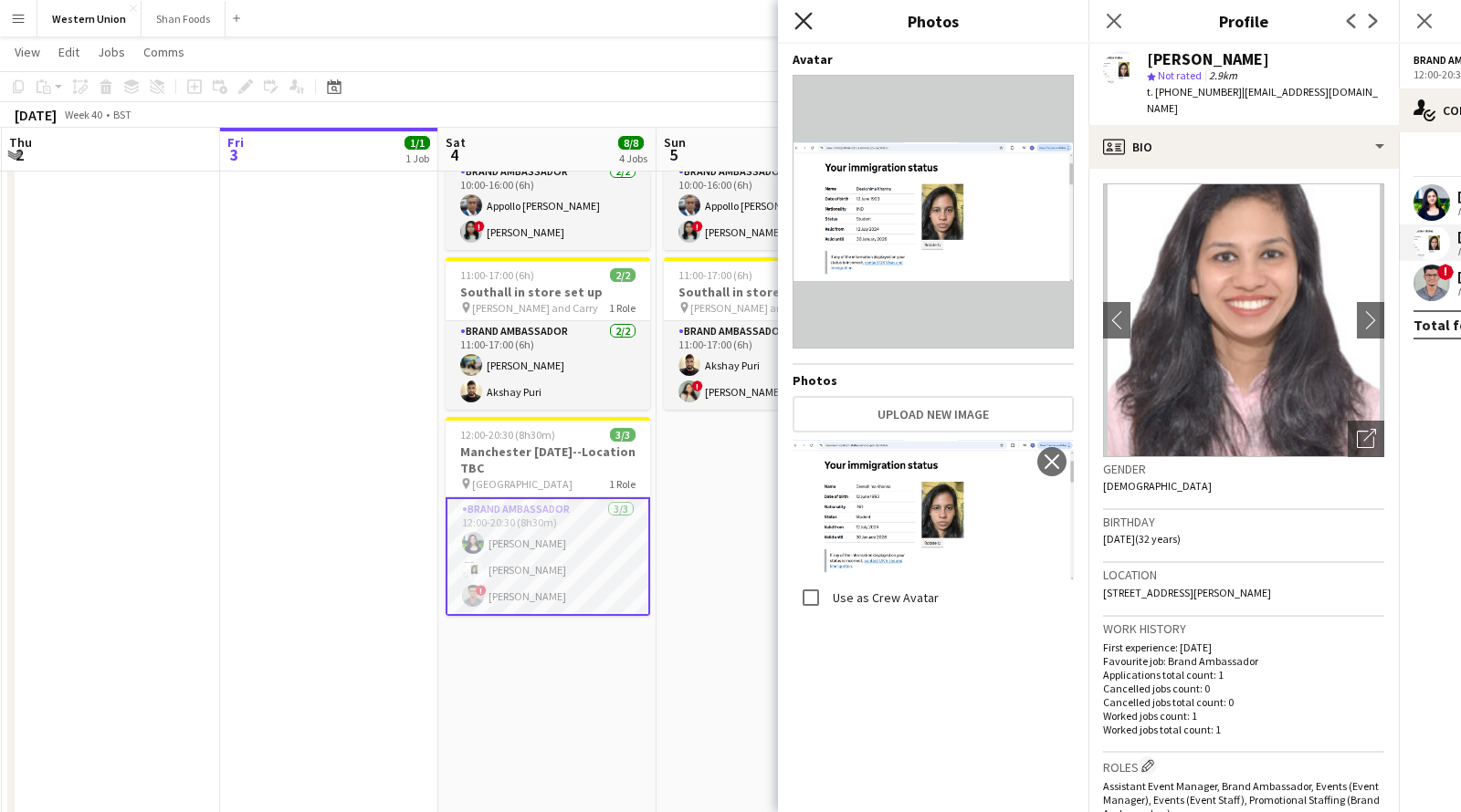
click at [801, 16] on icon "Close pop-in" at bounding box center [803, 20] width 18 height 18
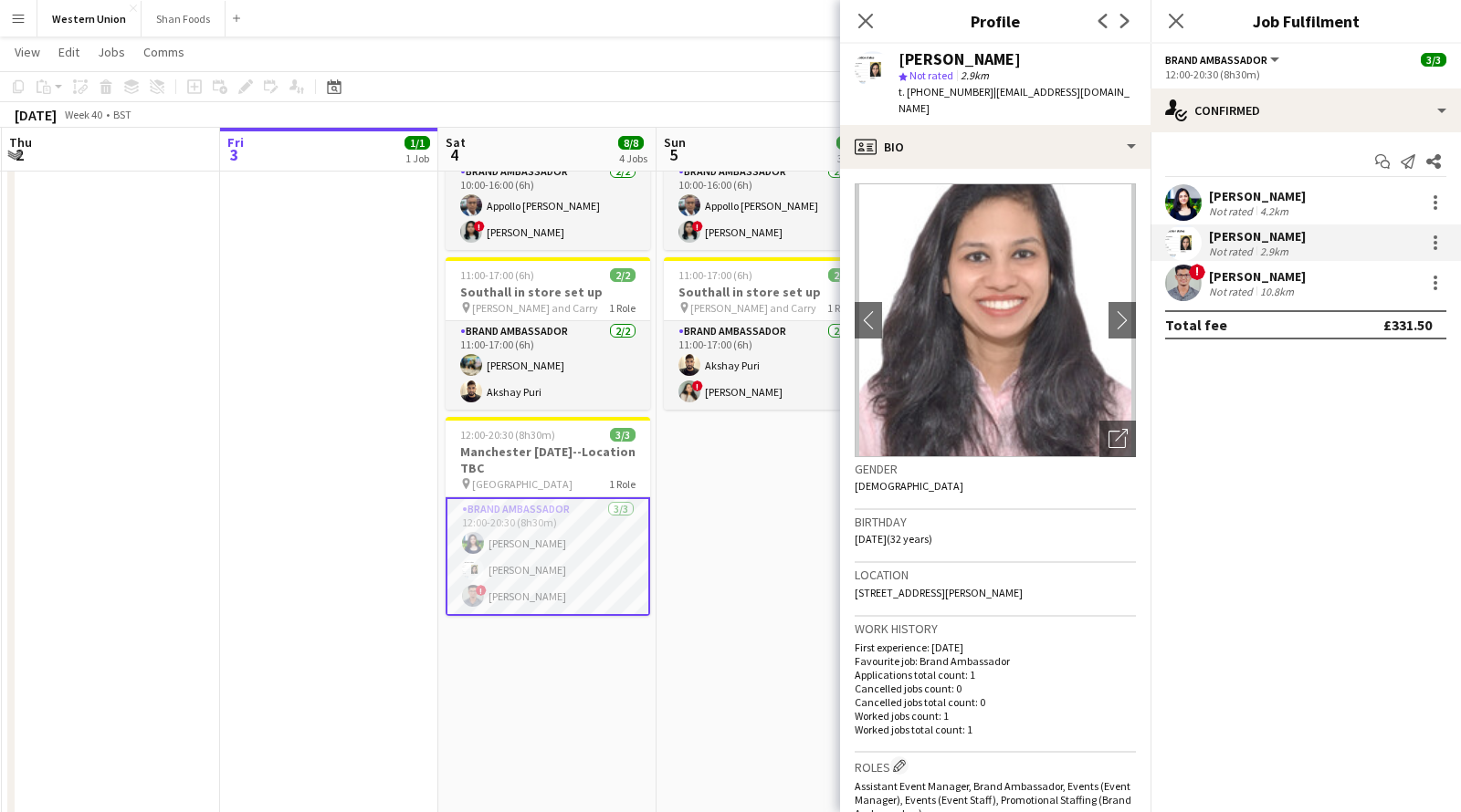
click at [1265, 287] on div "10.8km" at bounding box center [1277, 291] width 41 height 14
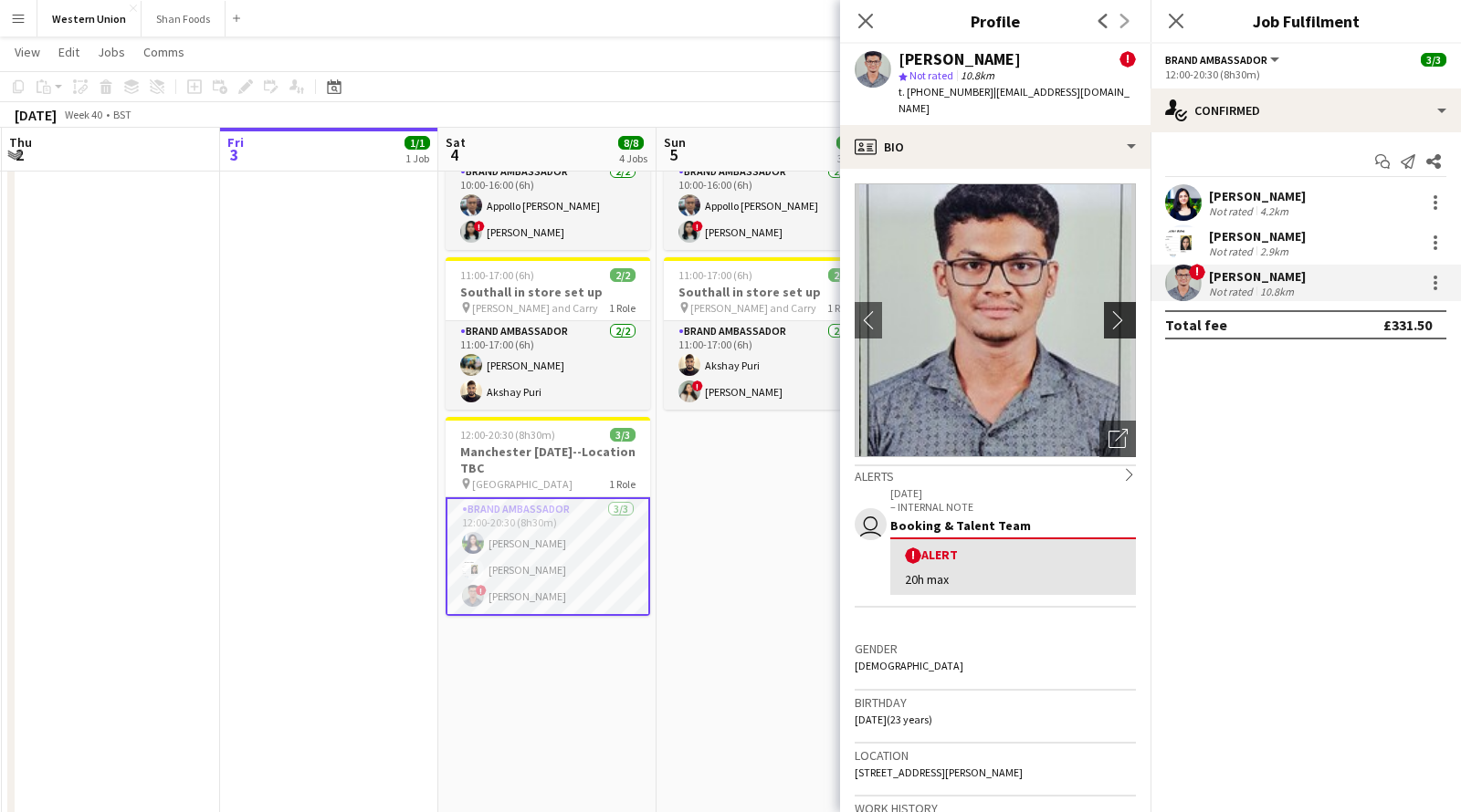
click at [1122, 313] on app-icon "chevron-right" at bounding box center [1122, 320] width 28 height 20
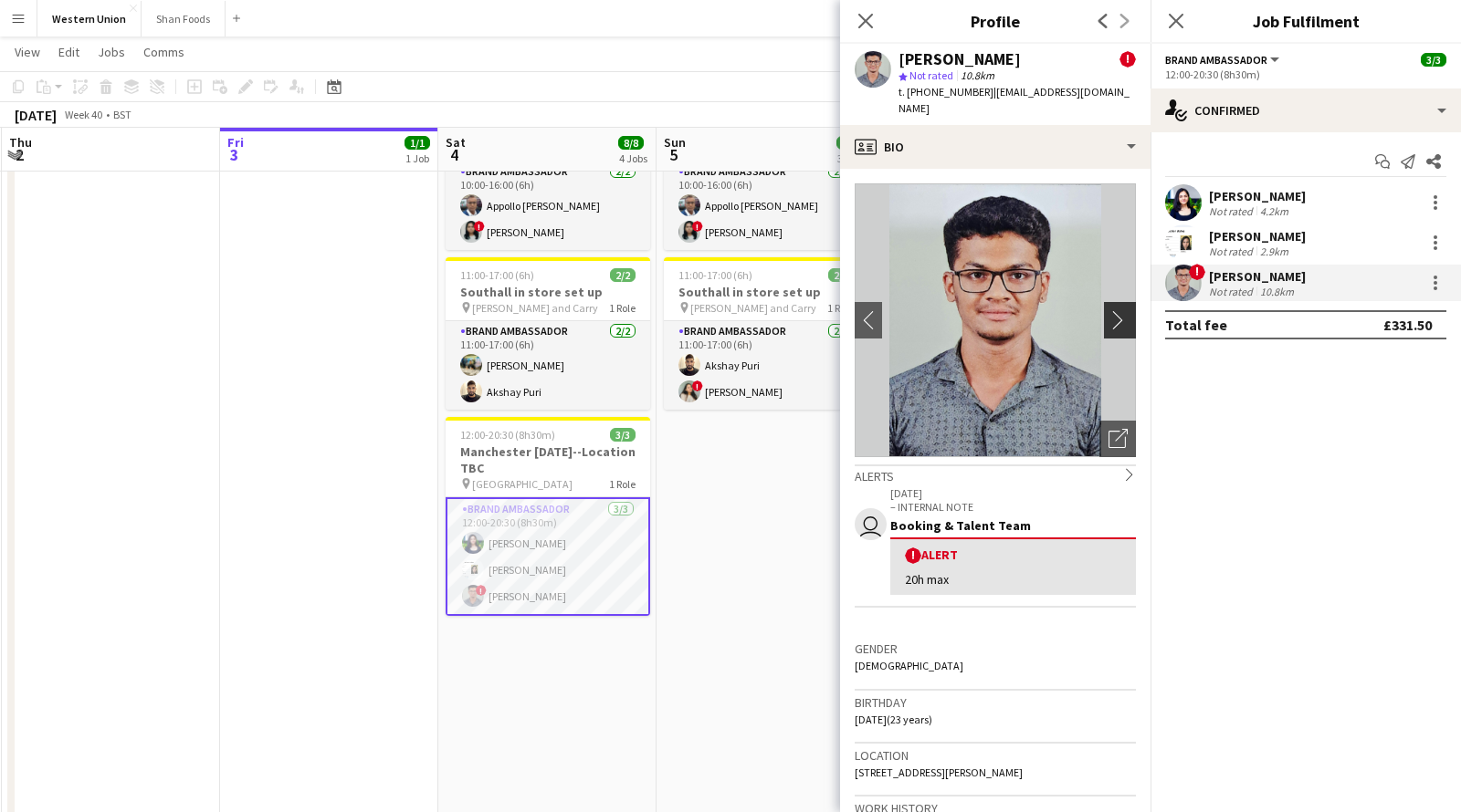
click at [1122, 311] on app-icon "chevron-right" at bounding box center [1122, 320] width 28 height 20
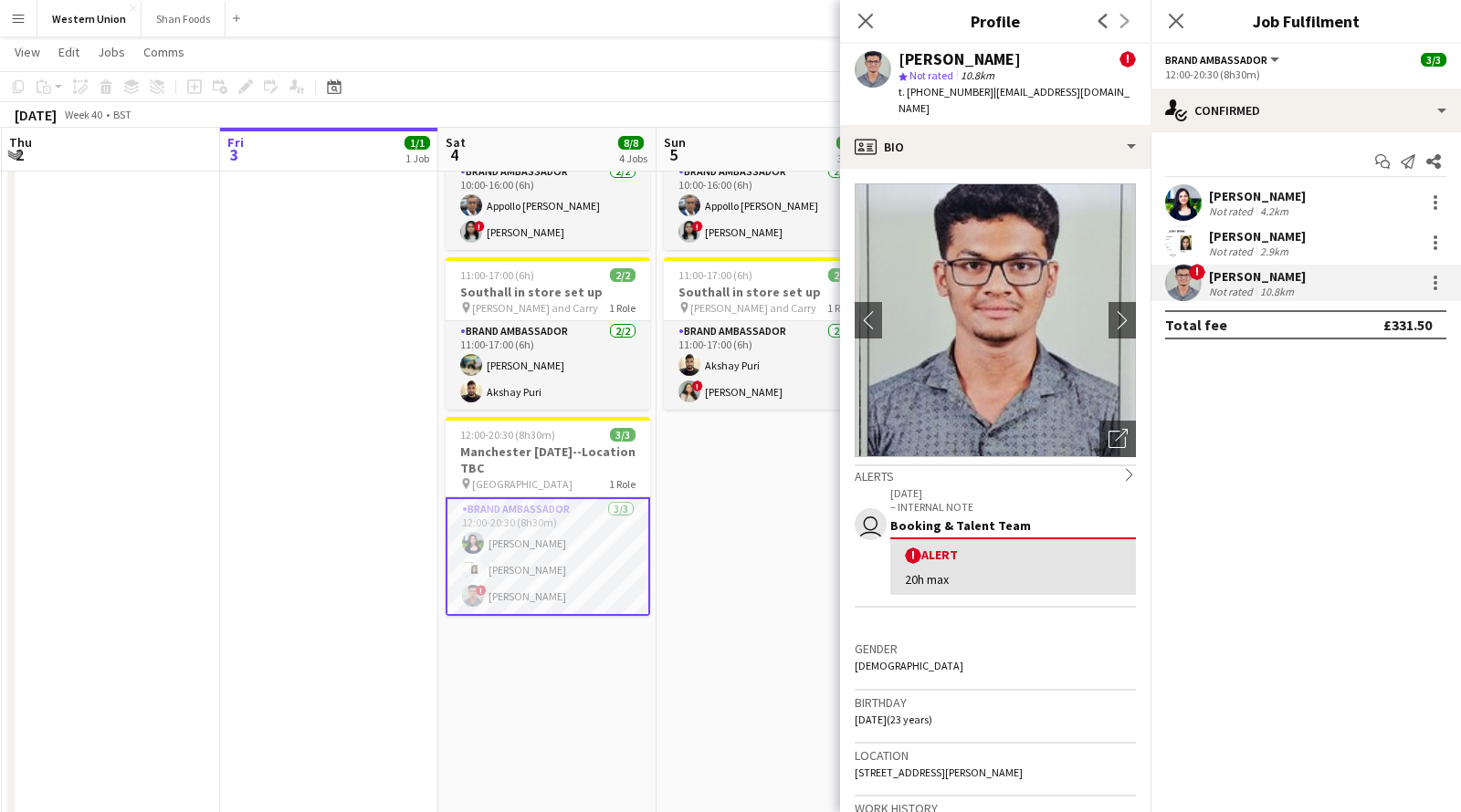
click at [878, 26] on div "Close pop-in" at bounding box center [865, 20] width 51 height 42
click at [878, 18] on div "Close pop-in" at bounding box center [865, 20] width 51 height 42
click at [867, 21] on icon at bounding box center [865, 20] width 18 height 18
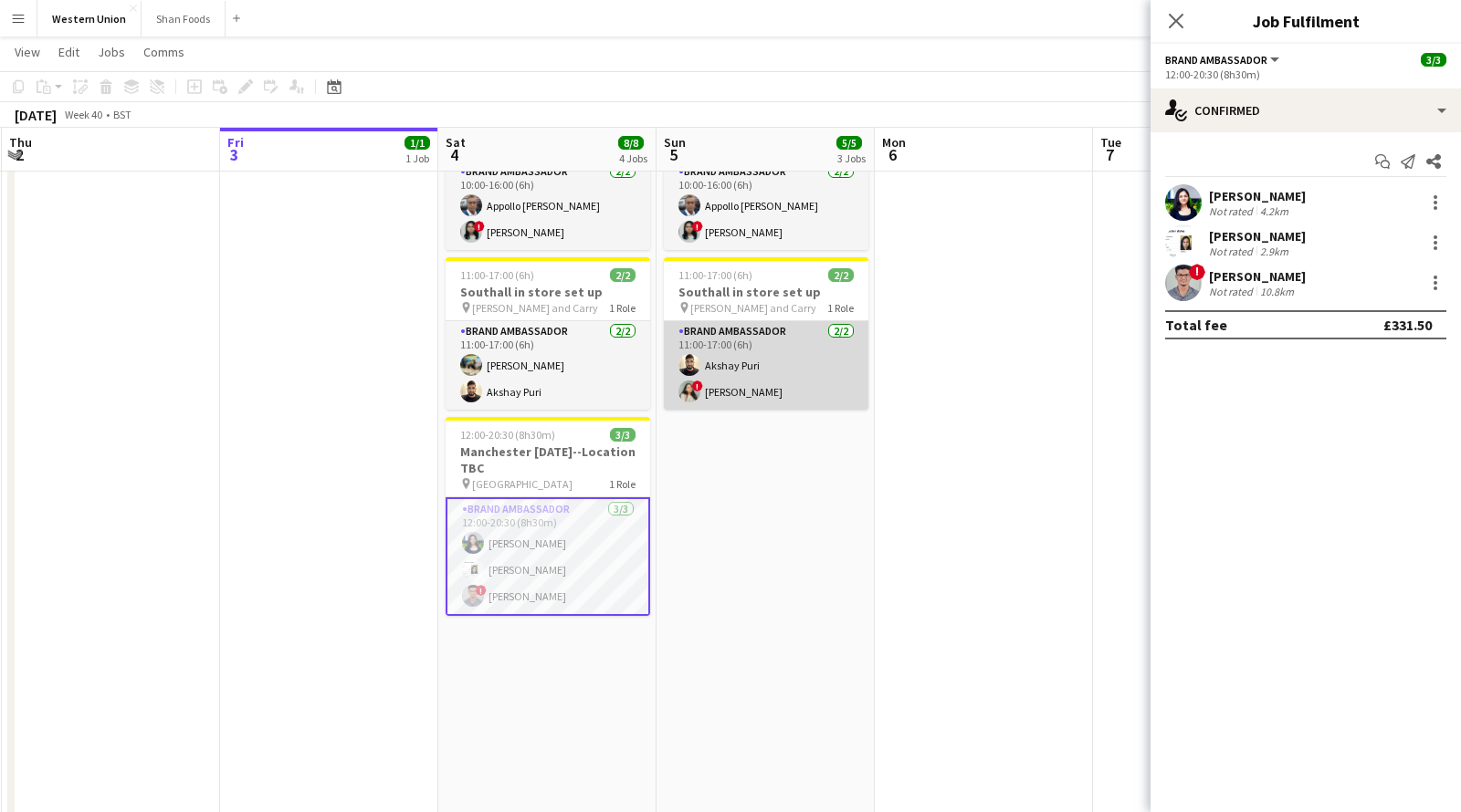
click at [771, 365] on app-card-role "Brand Ambassador [DATE] 11:00-17:00 (6h) Akshay Puri ! [PERSON_NAME]" at bounding box center [766, 365] width 205 height 88
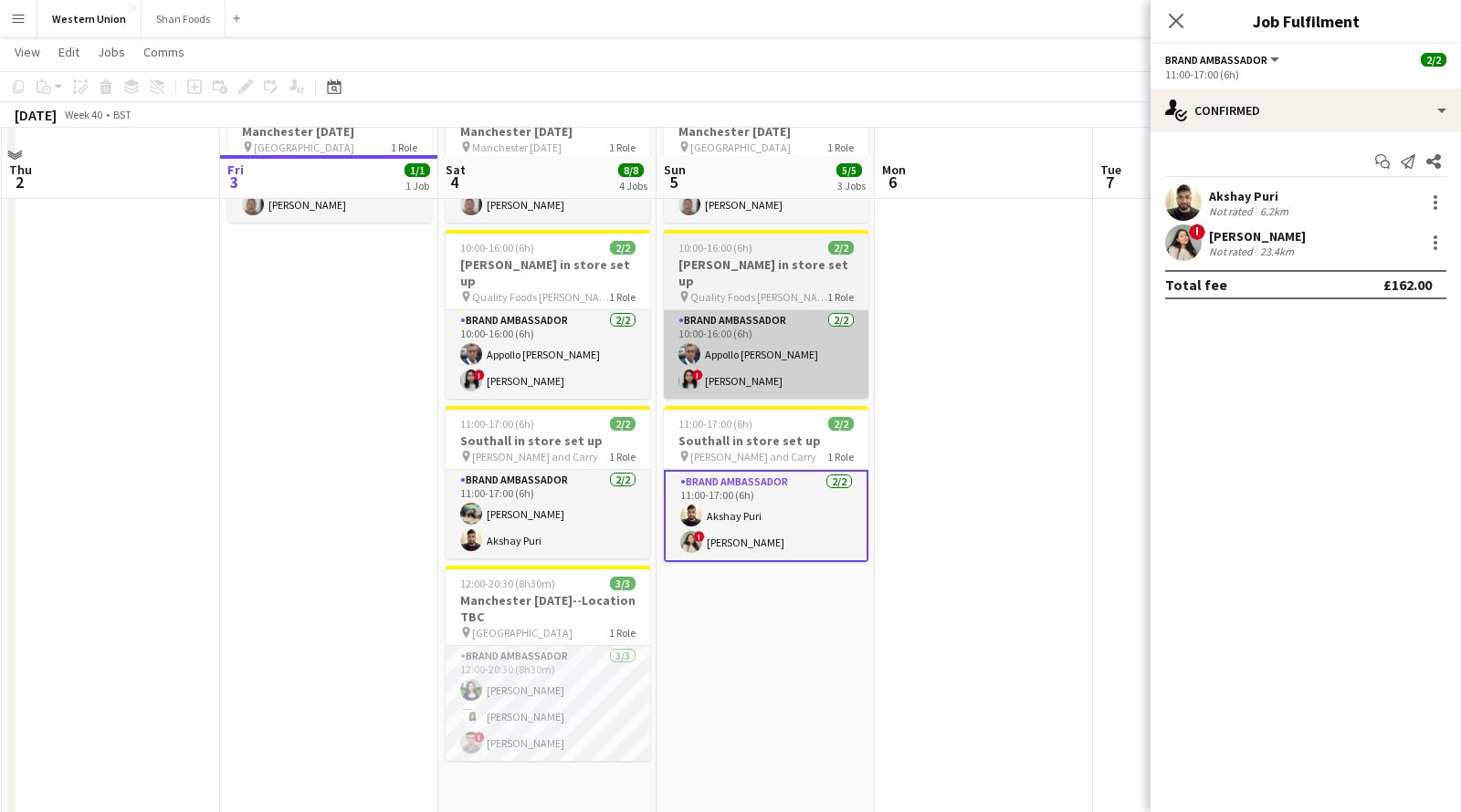
scroll to position [0, 0]
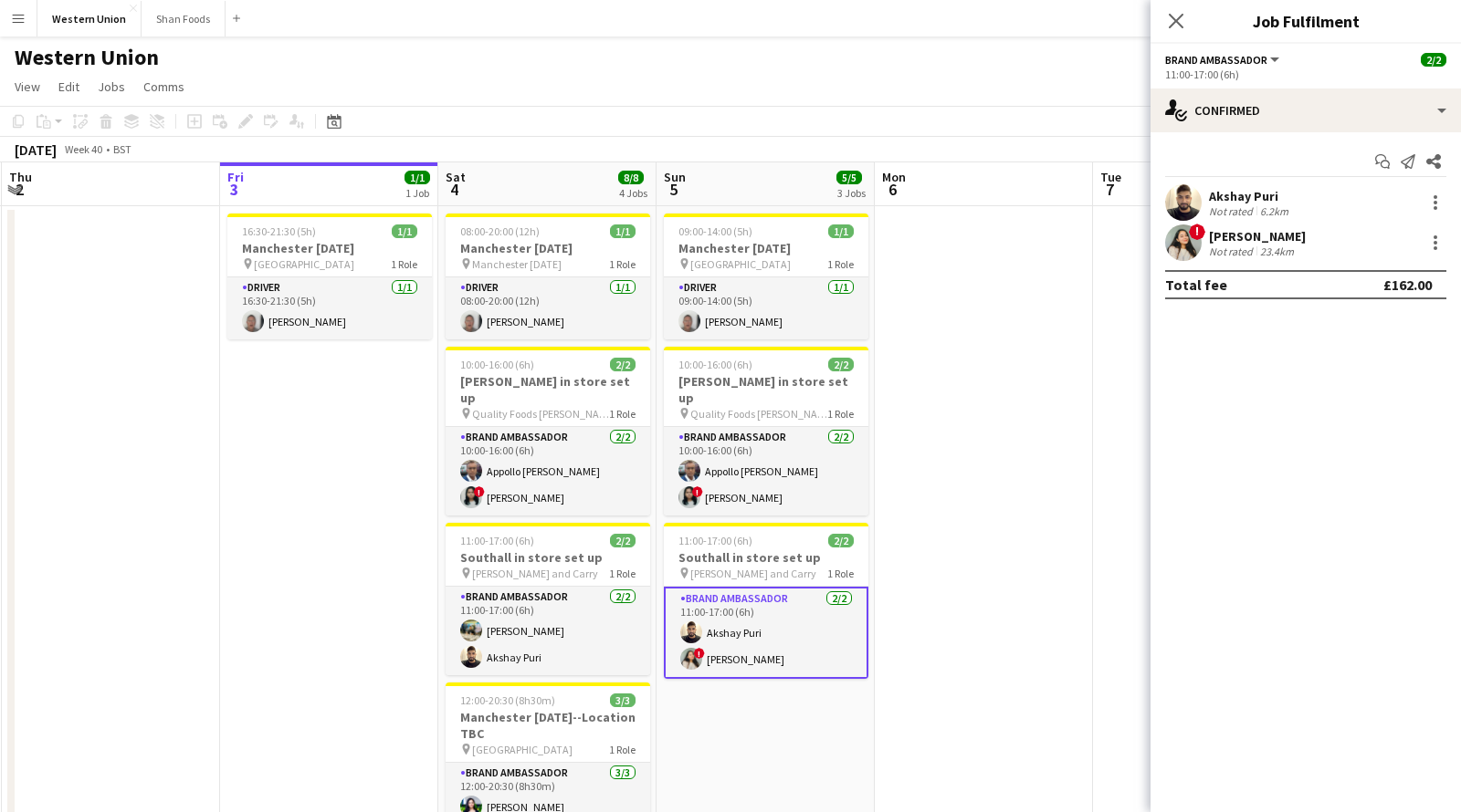
click at [767, 606] on app-card-role "Brand Ambassador [DATE] 11:00-17:00 (6h) Akshay Puri ! [PERSON_NAME]" at bounding box center [766, 632] width 205 height 92
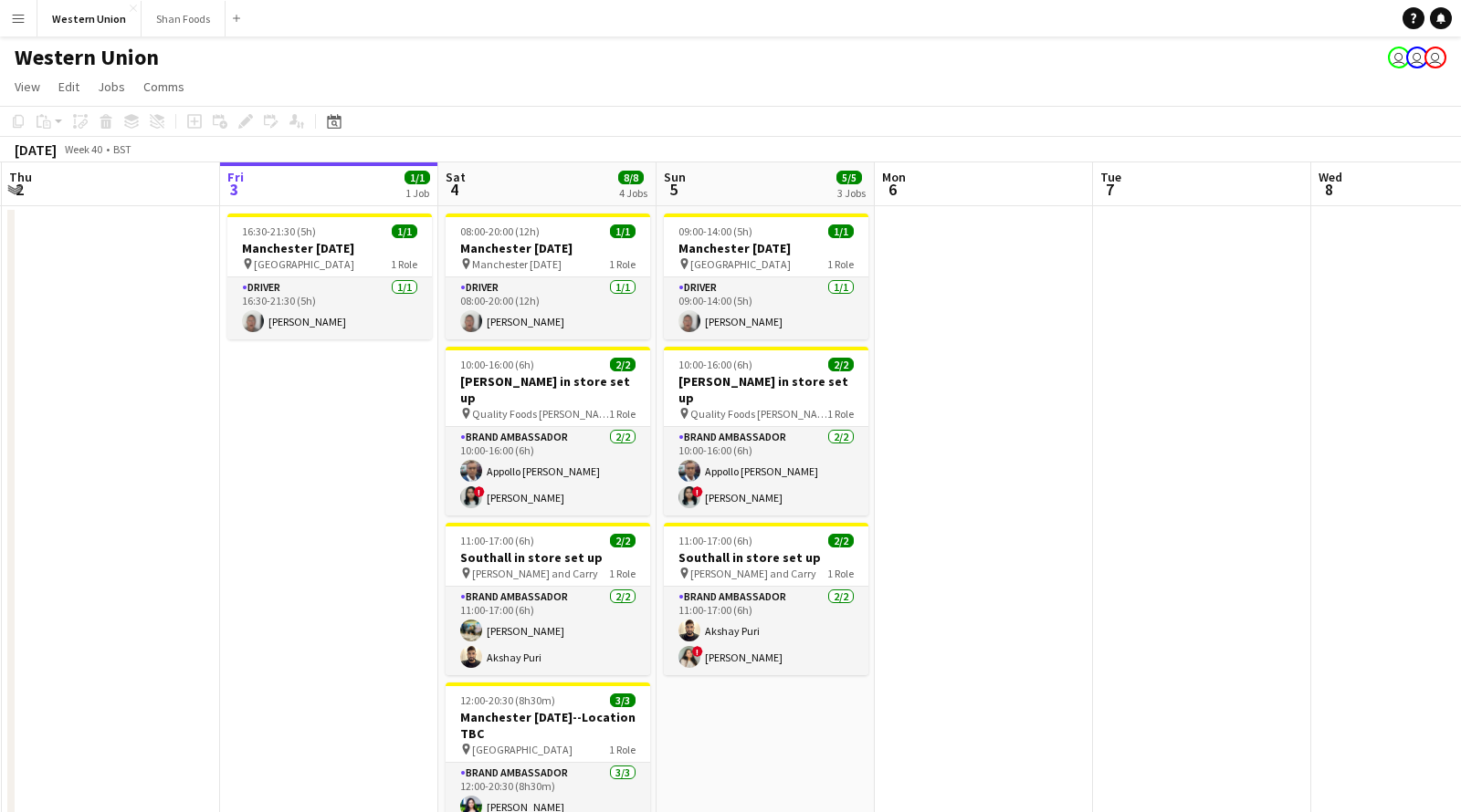
click at [657, 615] on app-date-cell "09:00-14:00 (5h) 1/1 Manchester [DATE] pin Southampton 1 Role Driver [DATE] 09:…" at bounding box center [765, 660] width 219 height 908
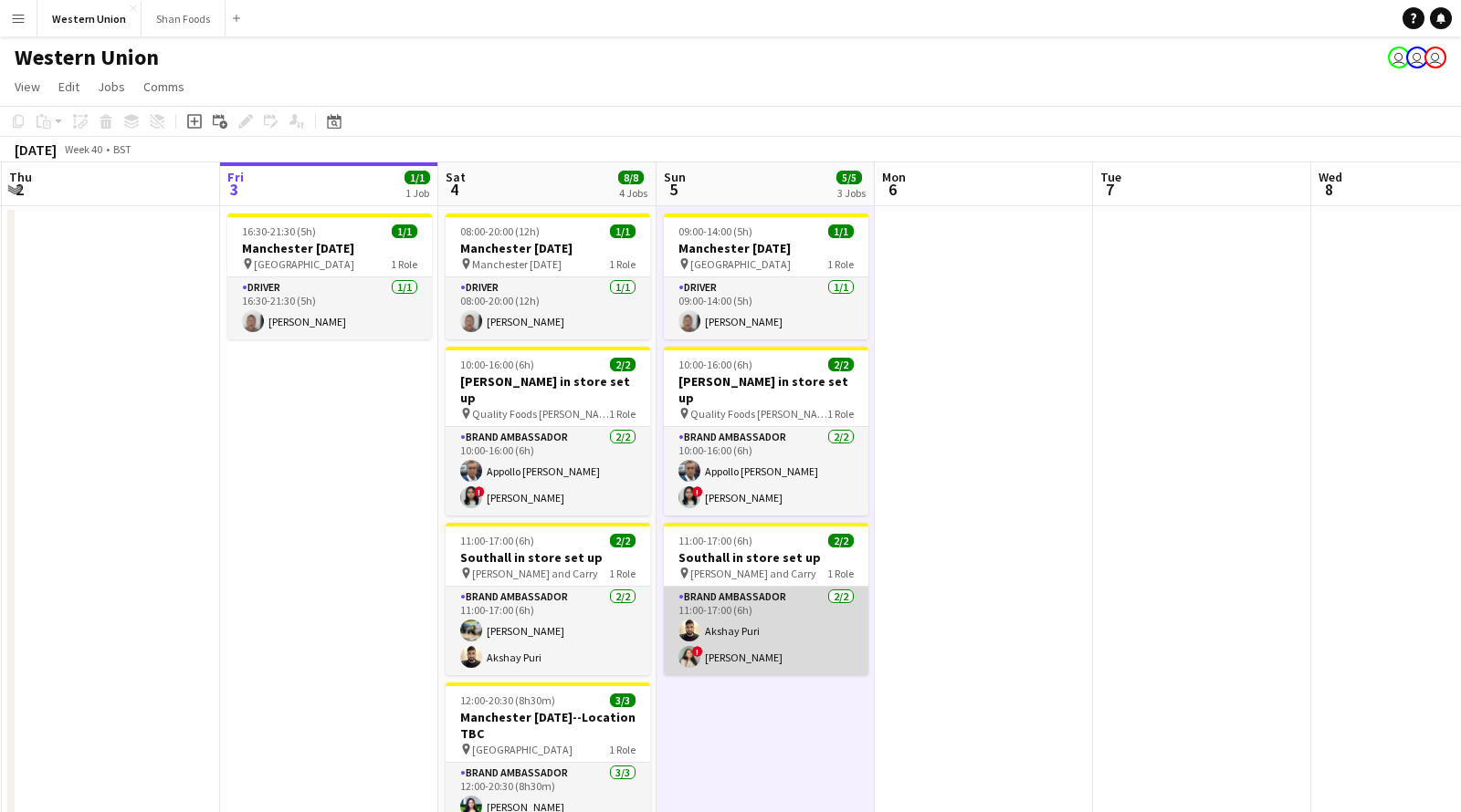
click at [738, 599] on app-card-role "Brand Ambassador [DATE] 11:00-17:00 (6h) Akshay Puri ! [PERSON_NAME]" at bounding box center [766, 631] width 205 height 88
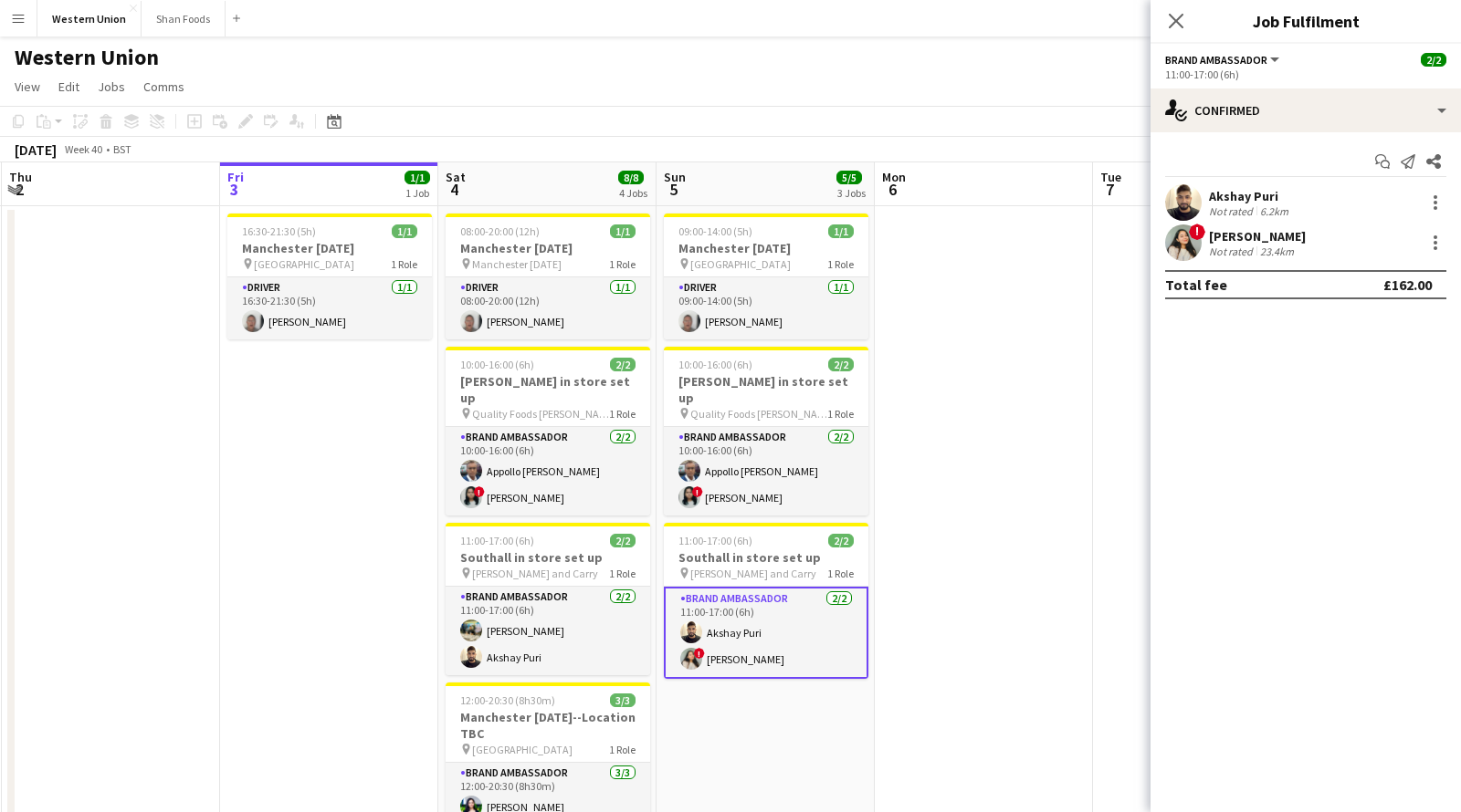
click at [1320, 214] on div "Akshay Puri Not rated 6.2km" at bounding box center [1306, 202] width 311 height 36
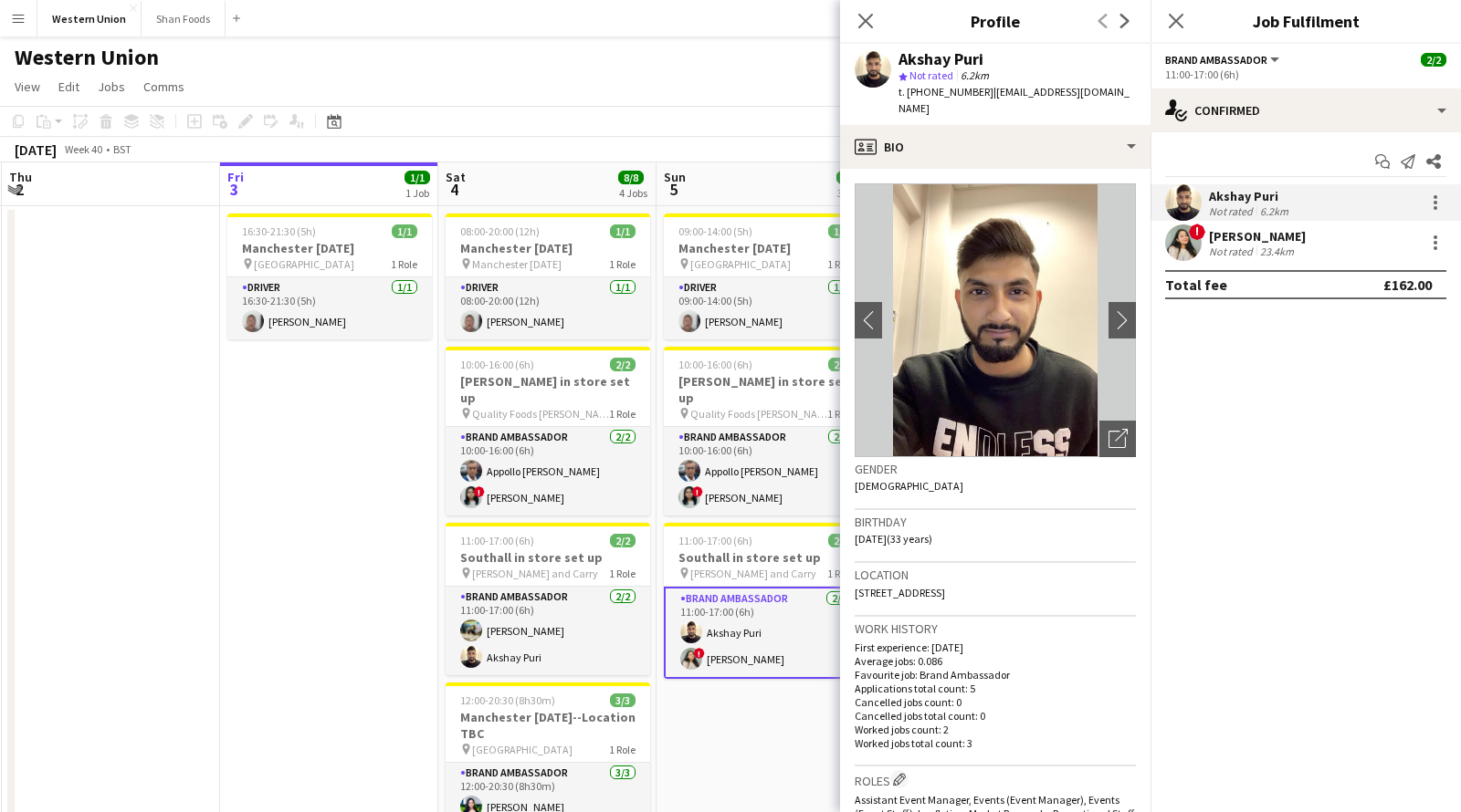
click at [1234, 250] on div "Not rated" at bounding box center [1232, 251] width 47 height 14
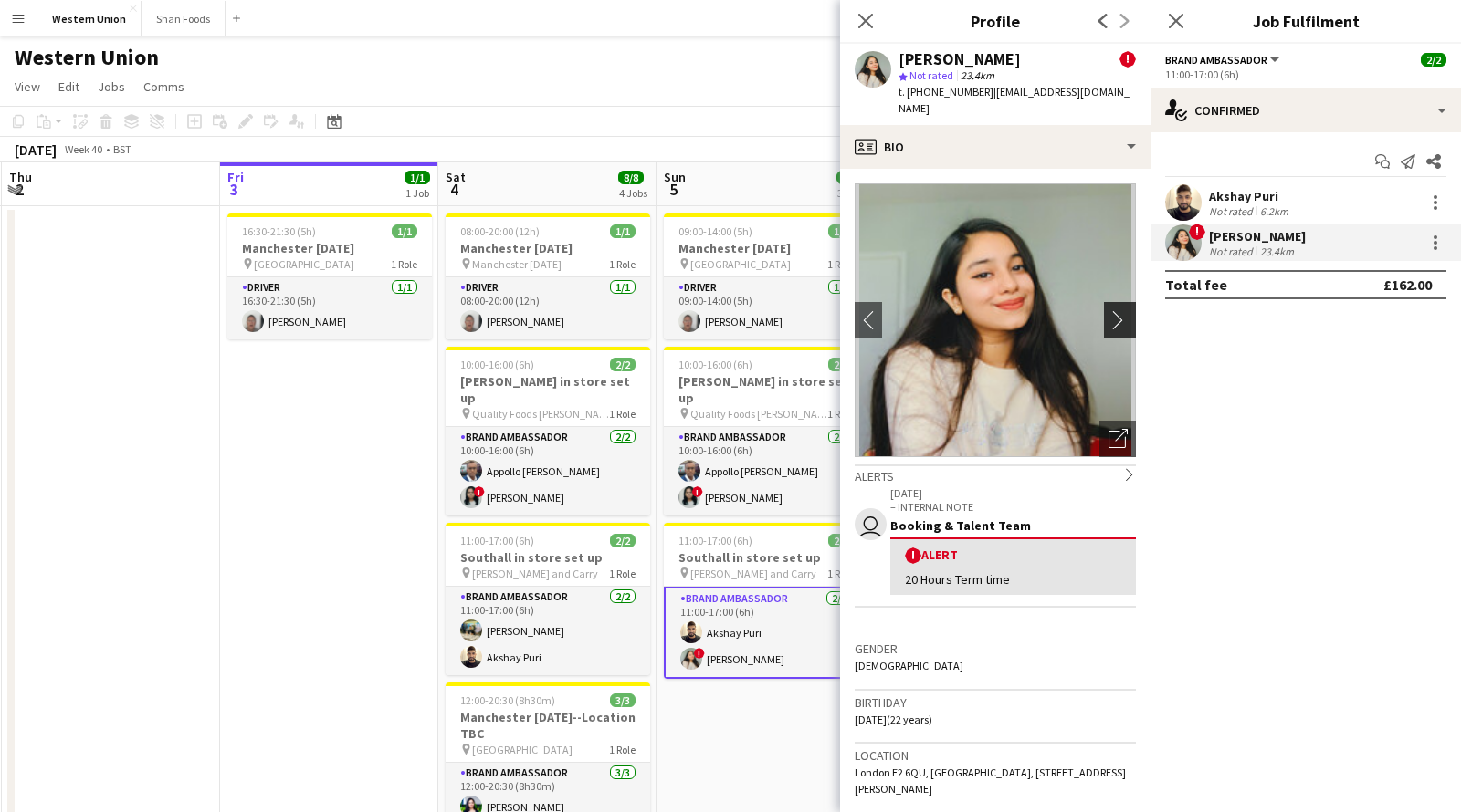
click at [1117, 311] on app-icon "chevron-right" at bounding box center [1122, 320] width 28 height 20
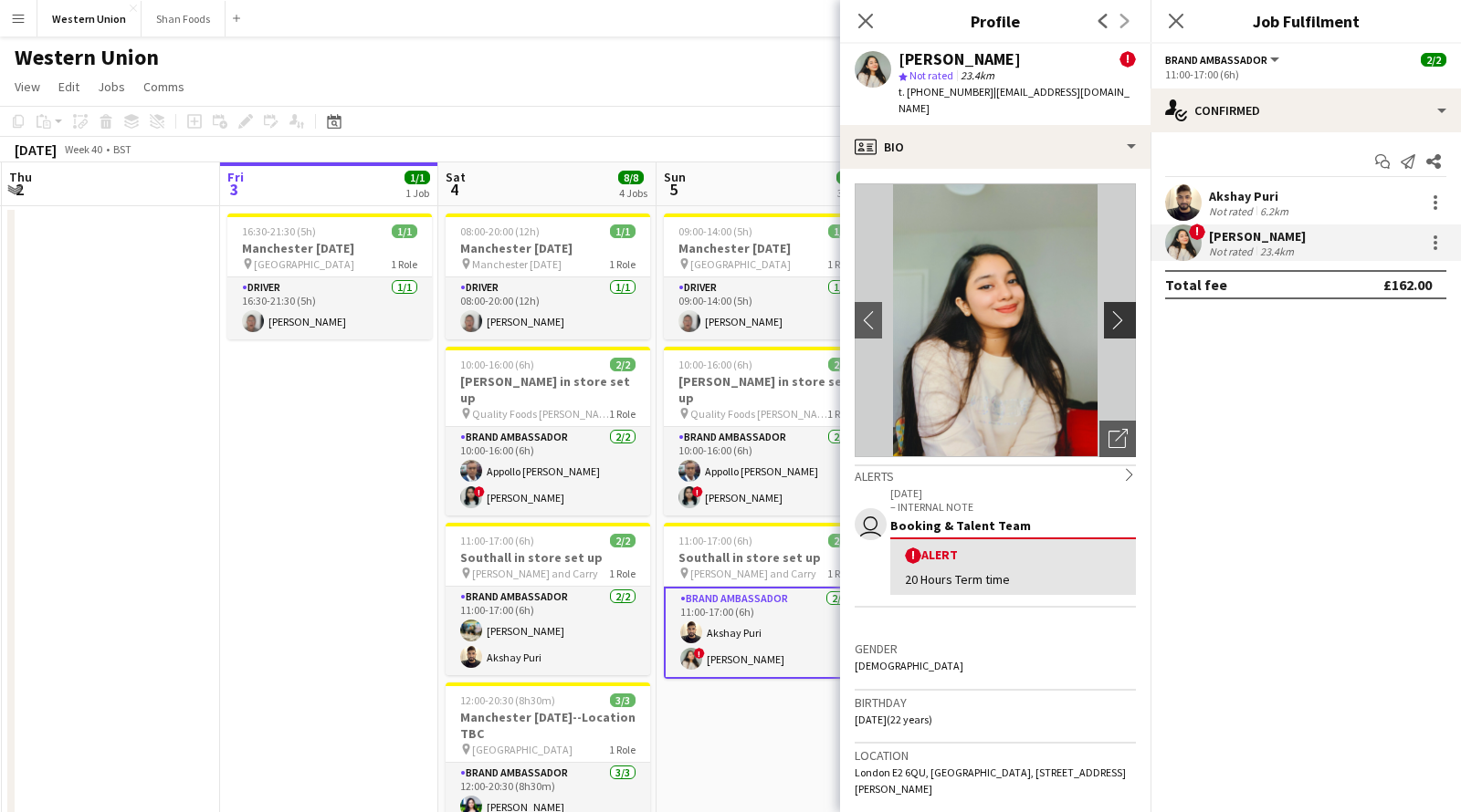
click at [1117, 311] on app-icon "chevron-right" at bounding box center [1122, 320] width 28 height 20
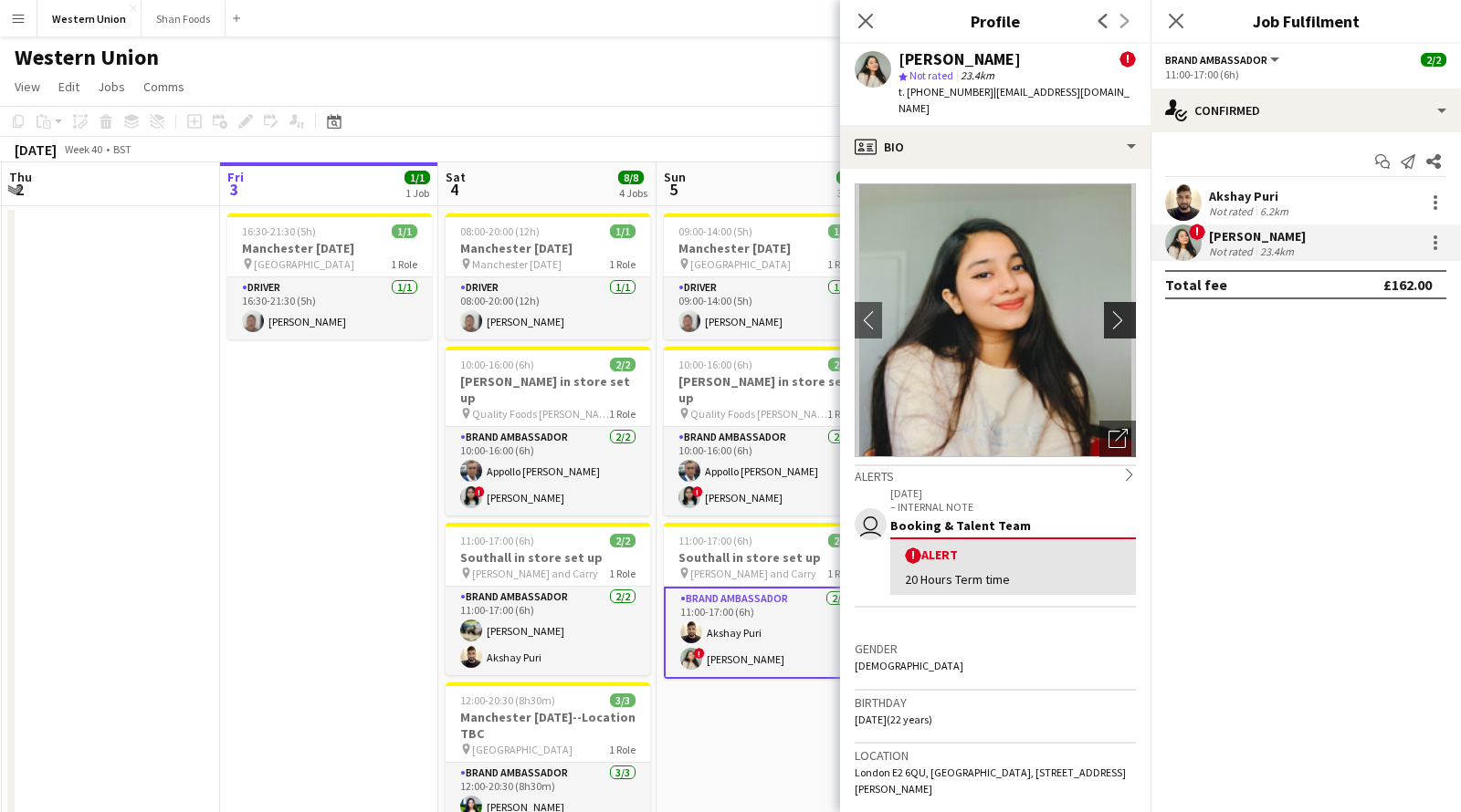
click at [1117, 311] on app-icon "chevron-right" at bounding box center [1122, 320] width 28 height 20
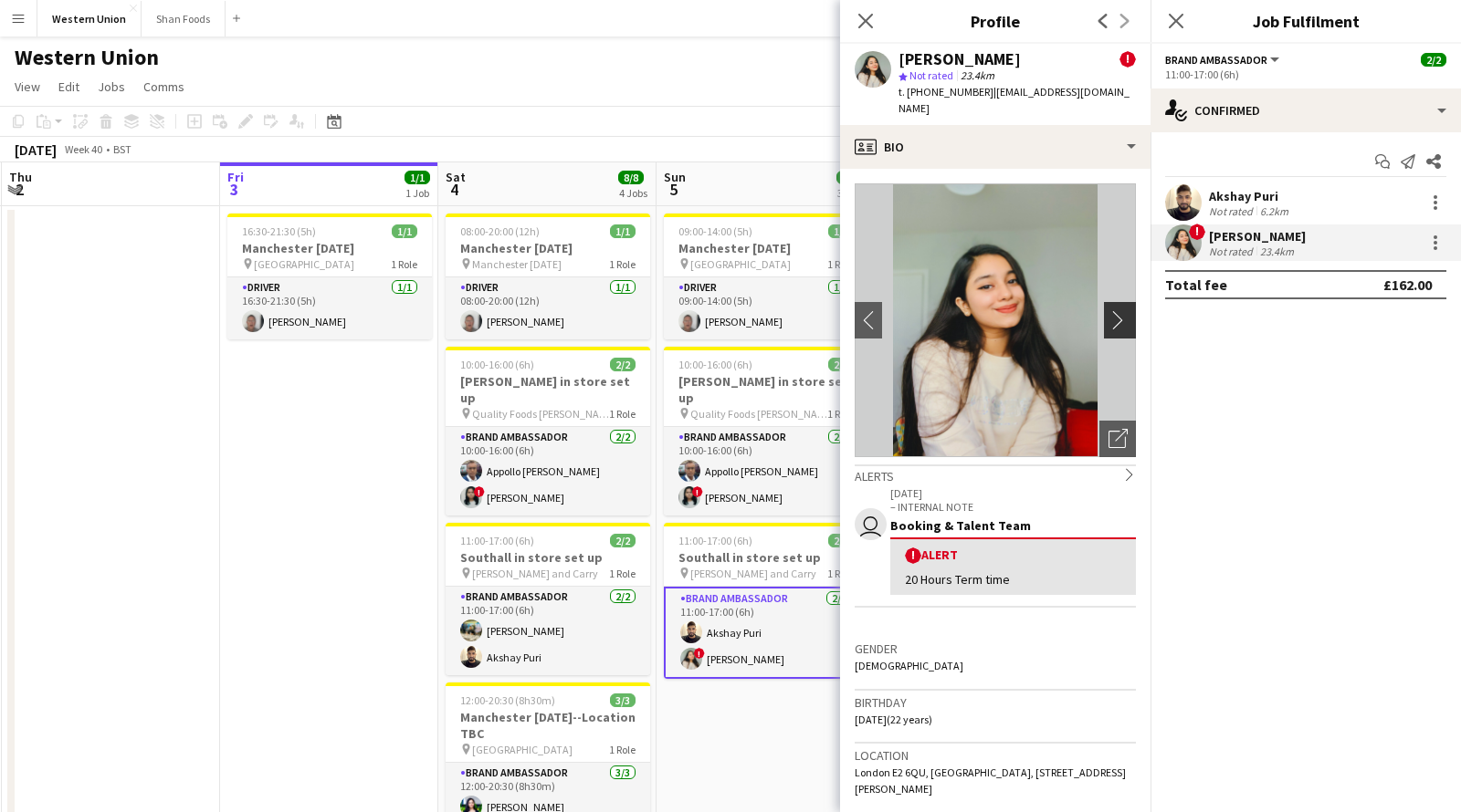
click at [1117, 311] on app-icon "chevron-right" at bounding box center [1122, 320] width 28 height 20
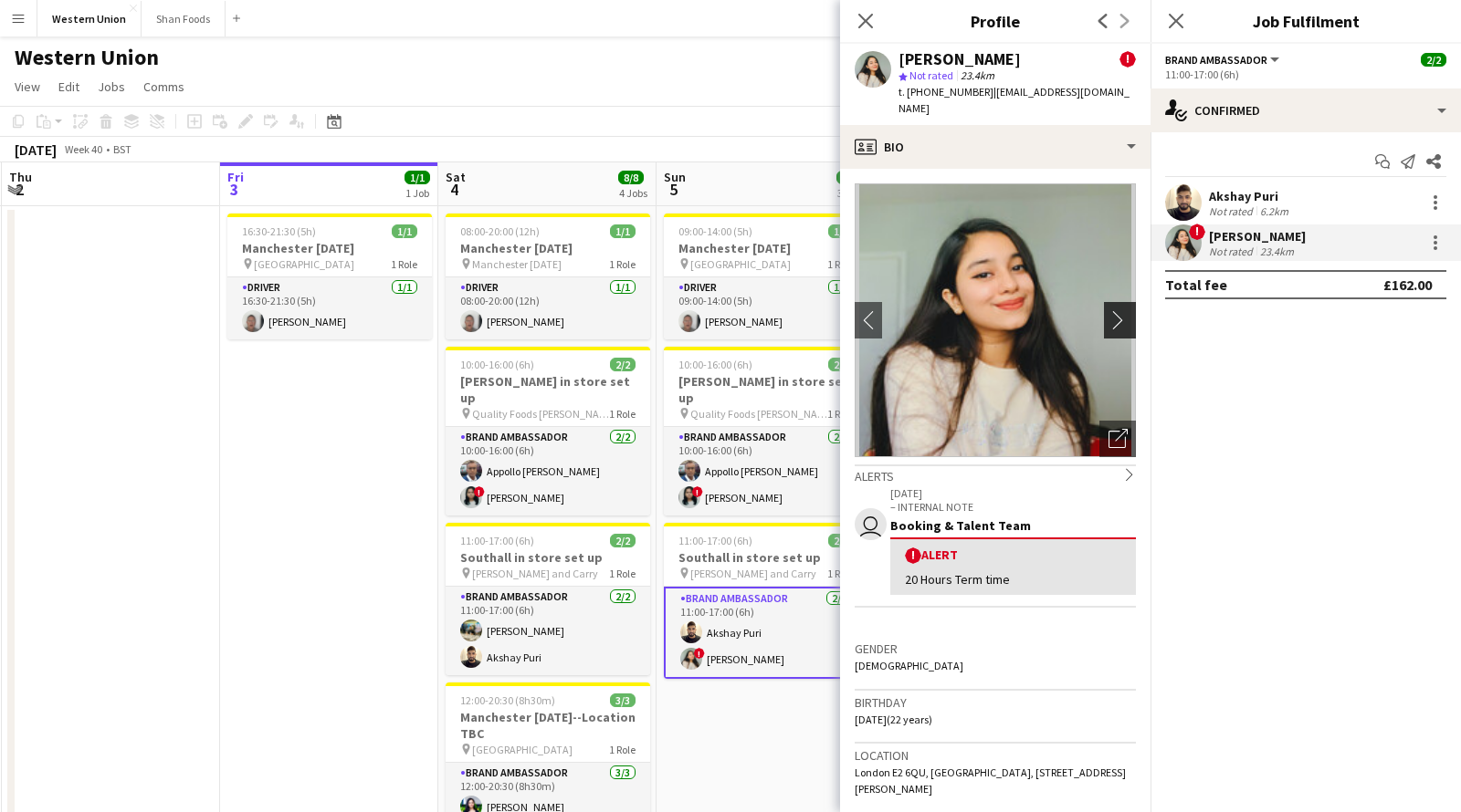
click at [1117, 311] on app-icon "chevron-right" at bounding box center [1122, 320] width 28 height 20
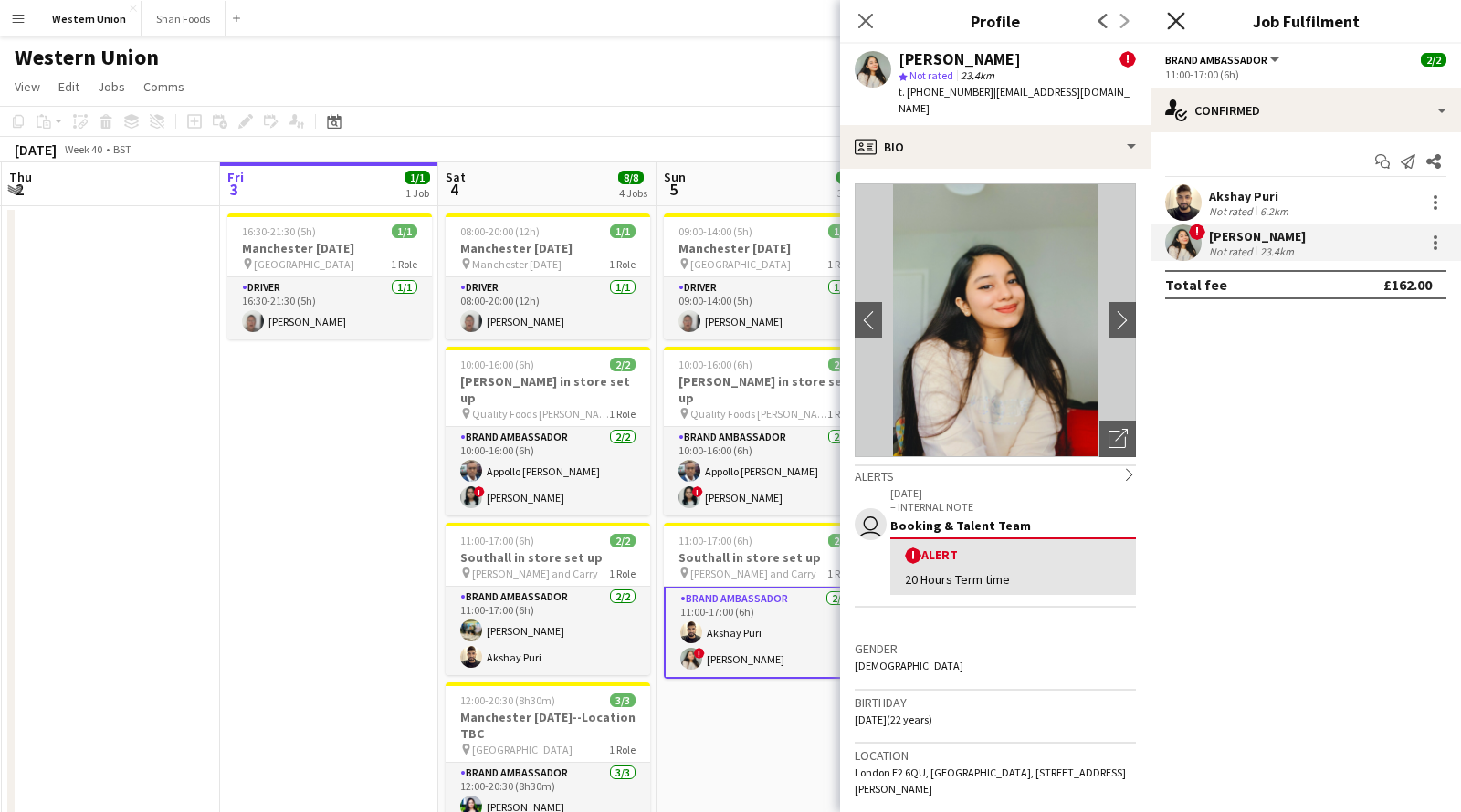
click at [1182, 16] on icon at bounding box center [1175, 20] width 18 height 18
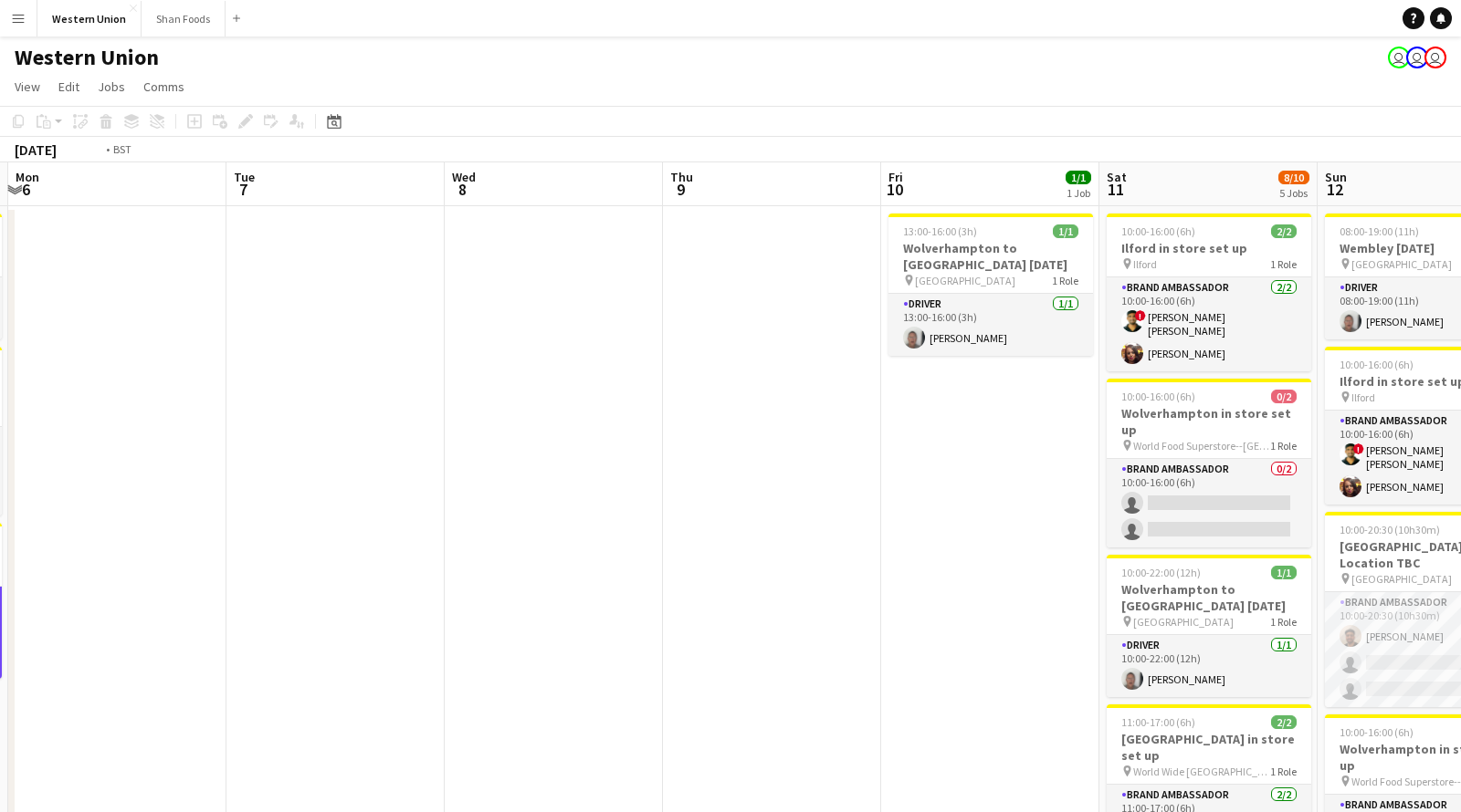
drag, startPoint x: 1387, startPoint y: 184, endPoint x: 483, endPoint y: 187, distance: 904.0
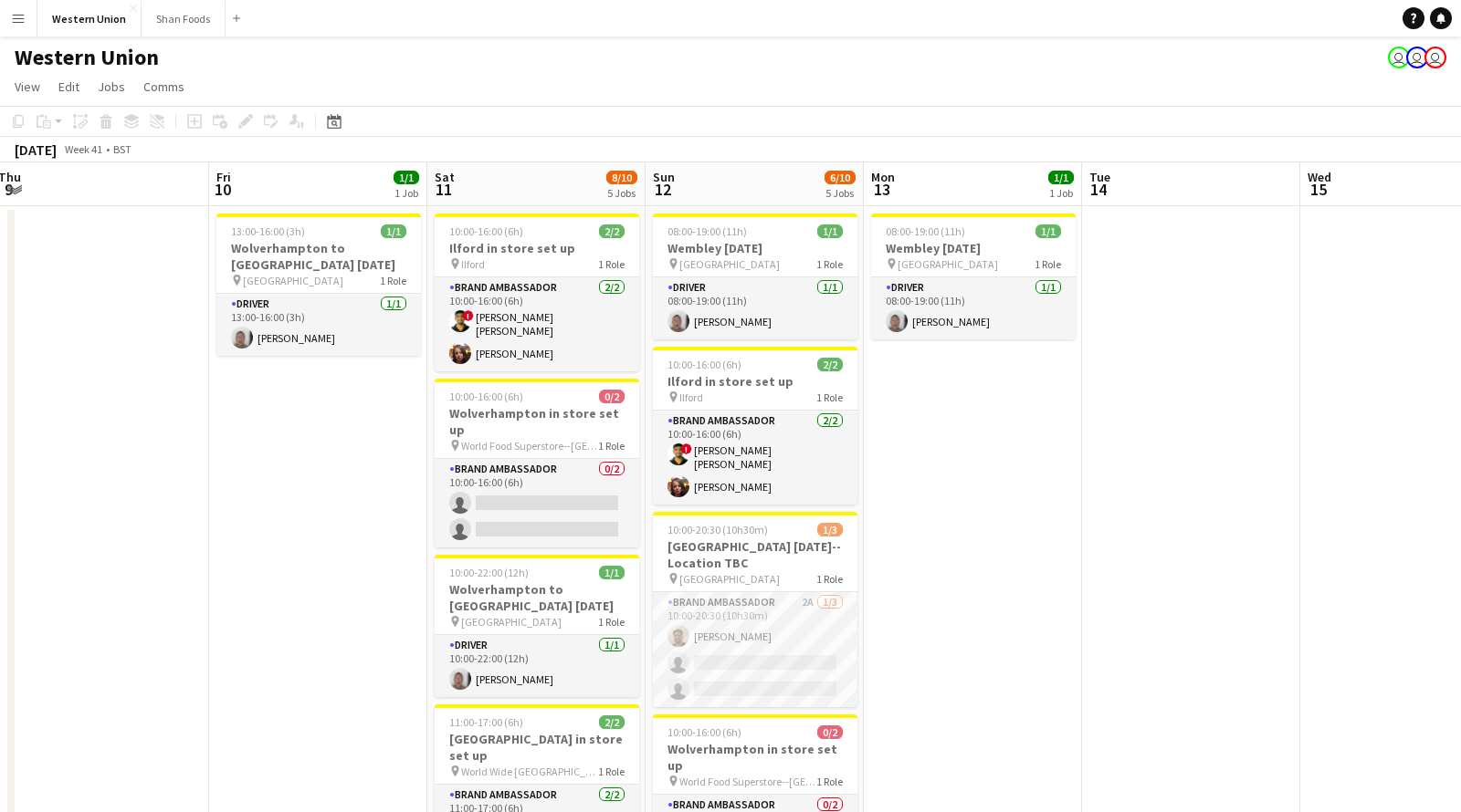
scroll to position [0, 658]
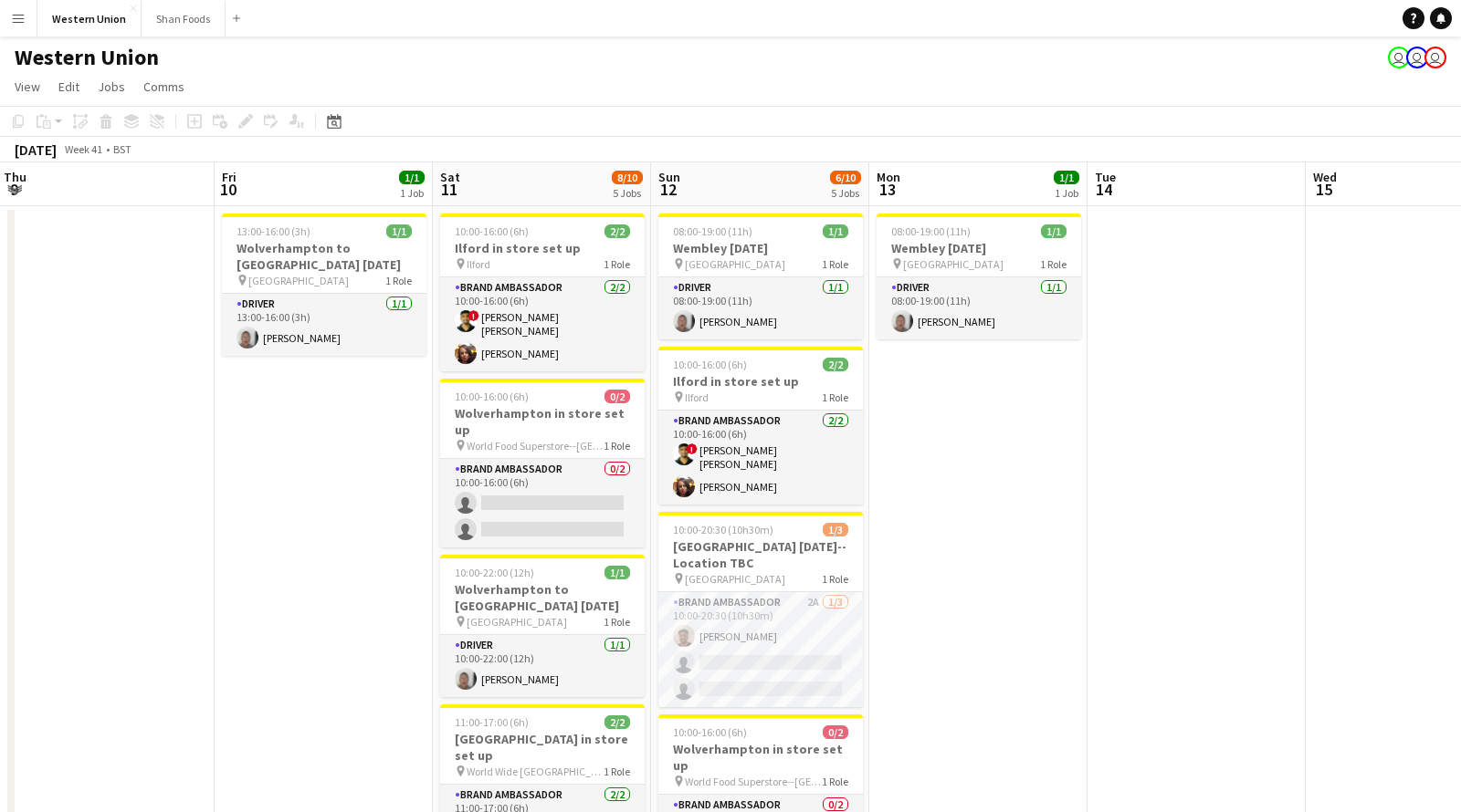
drag, startPoint x: 1351, startPoint y: 165, endPoint x: 723, endPoint y: 169, distance: 628.0
click at [337, 335] on app-card-role "Driver [DATE] 13:00-16:00 (3h) [PERSON_NAME]" at bounding box center [324, 325] width 205 height 62
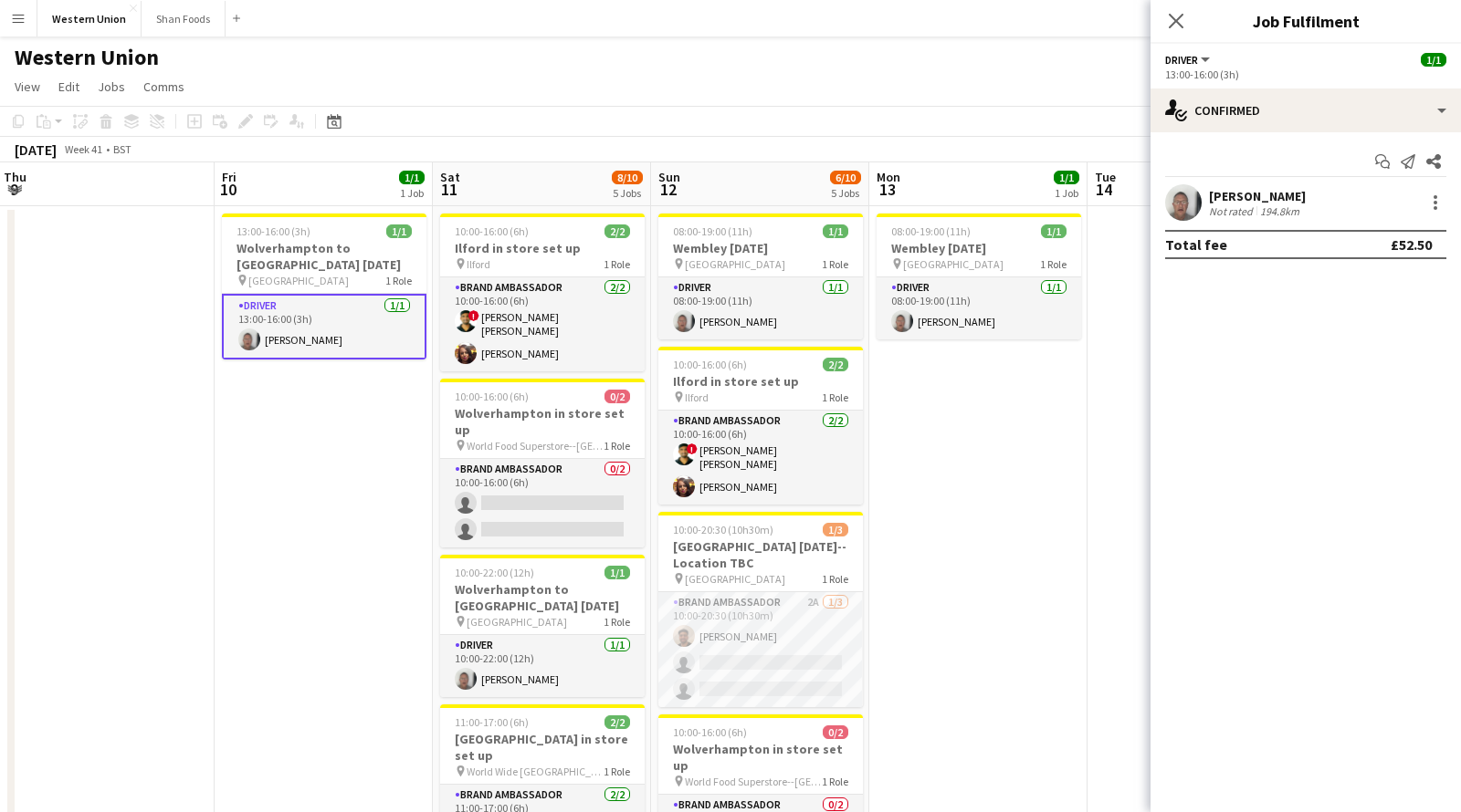
click at [1187, 193] on app-user-avatar at bounding box center [1183, 202] width 36 height 36
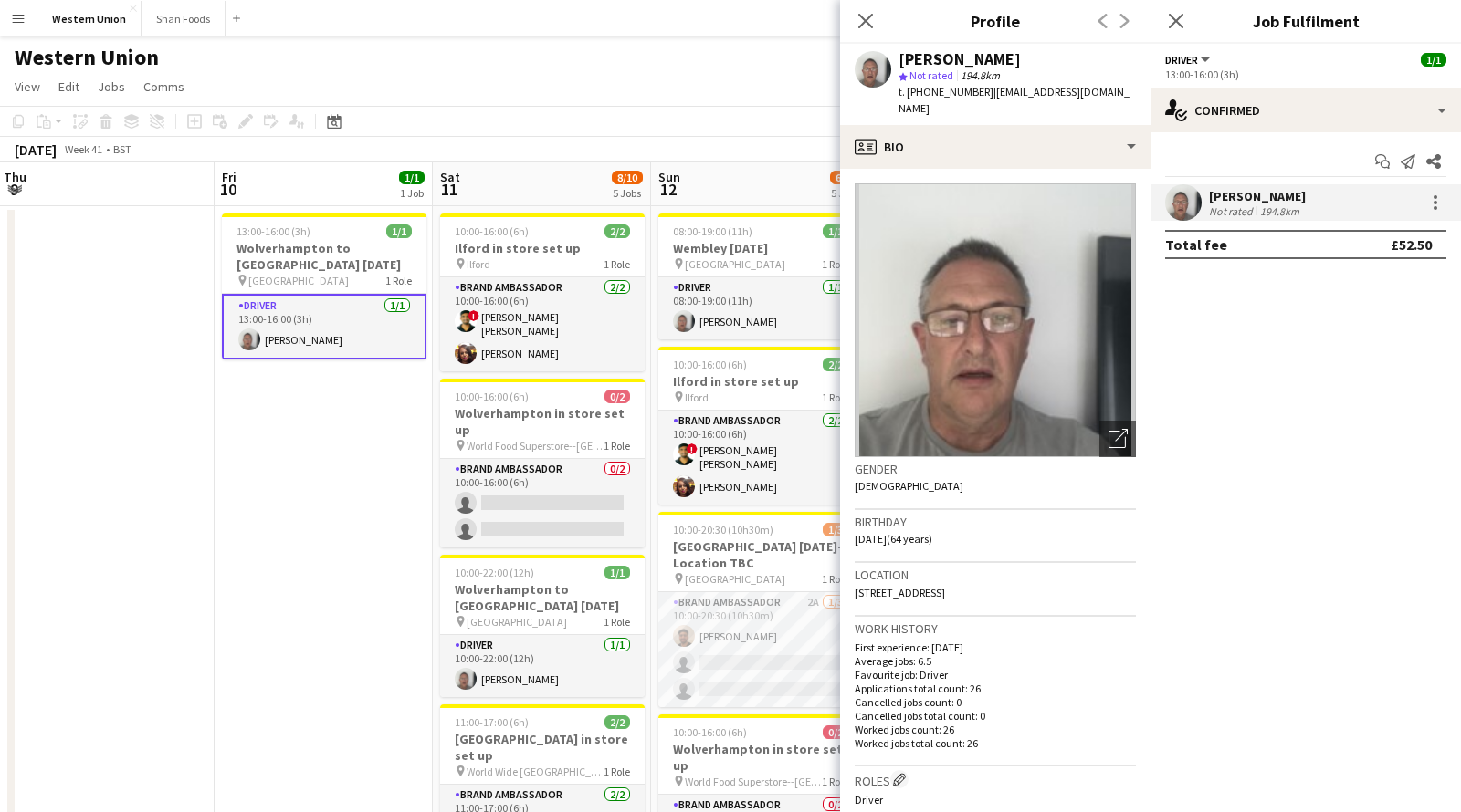
click at [1040, 274] on img at bounding box center [995, 320] width 281 height 273
click at [865, 25] on icon "Close pop-in" at bounding box center [865, 20] width 18 height 18
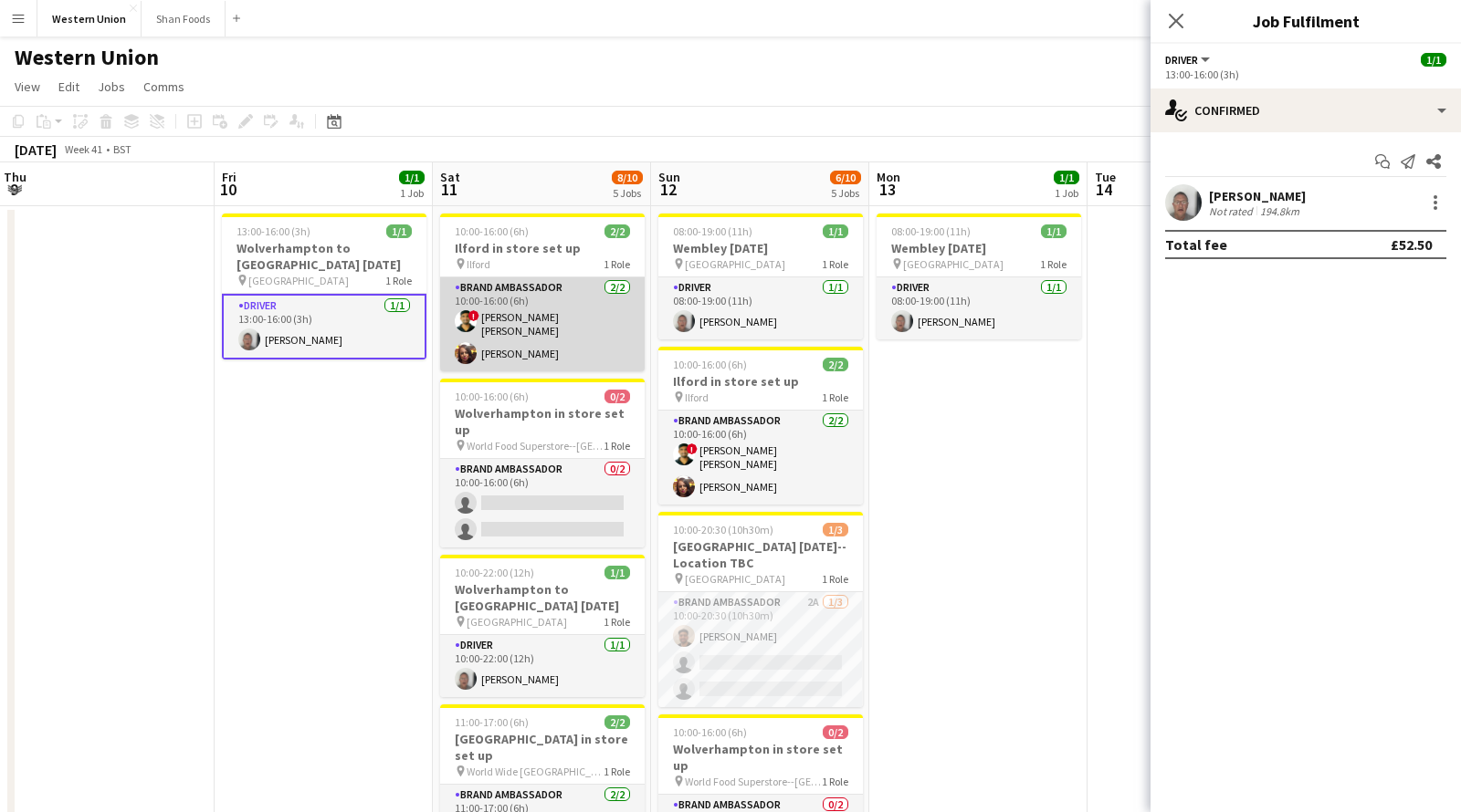
click at [525, 330] on app-card-role "Brand Ambassador [DATE] 10:00-16:00 (6h) ! smit [PERSON_NAME] [PERSON_NAME]" at bounding box center [543, 324] width 205 height 94
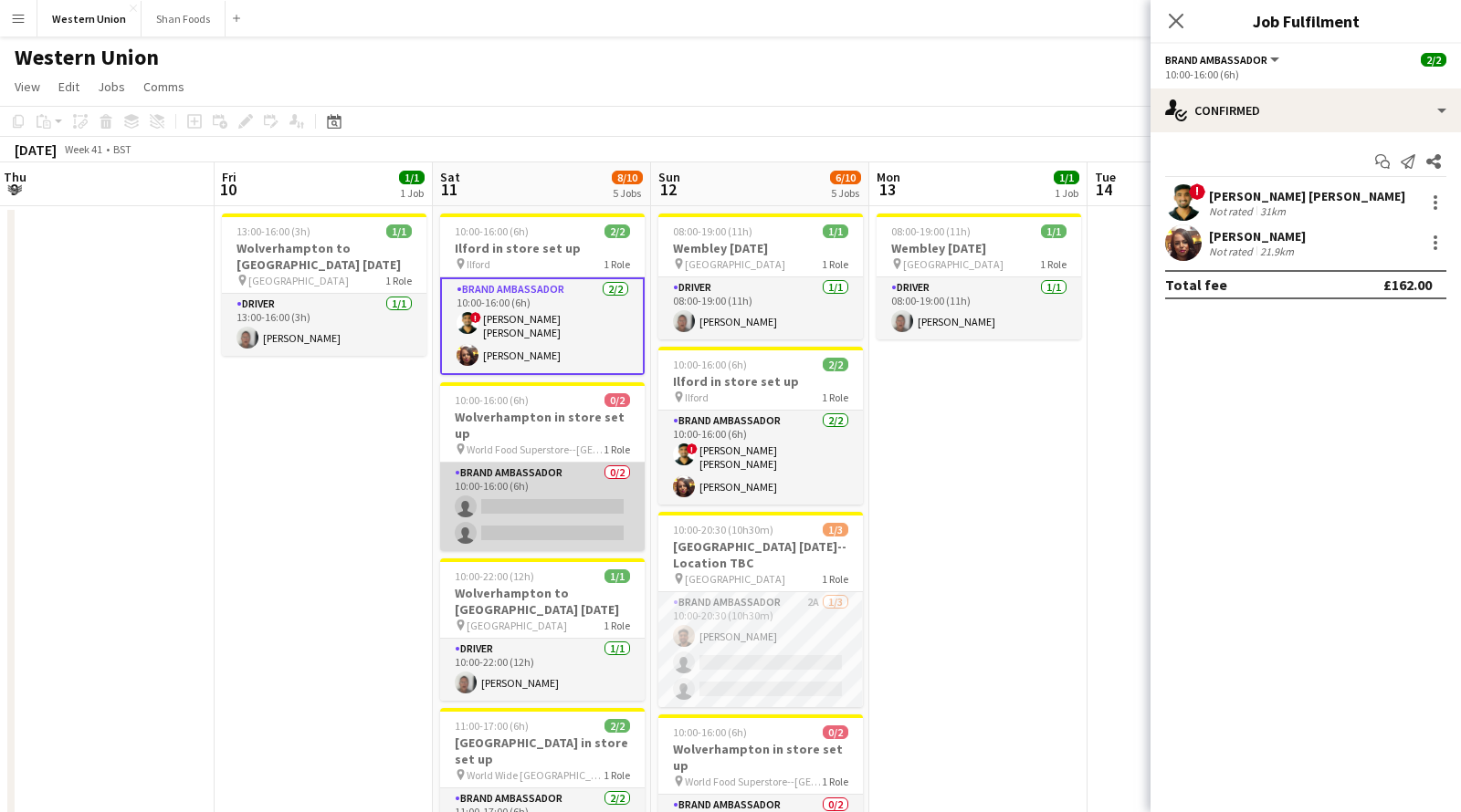
click at [518, 462] on app-card-role "Brand Ambassador 0/2 10:00-16:00 (6h) single-neutral-actions single-neutral-act…" at bounding box center [543, 506] width 205 height 88
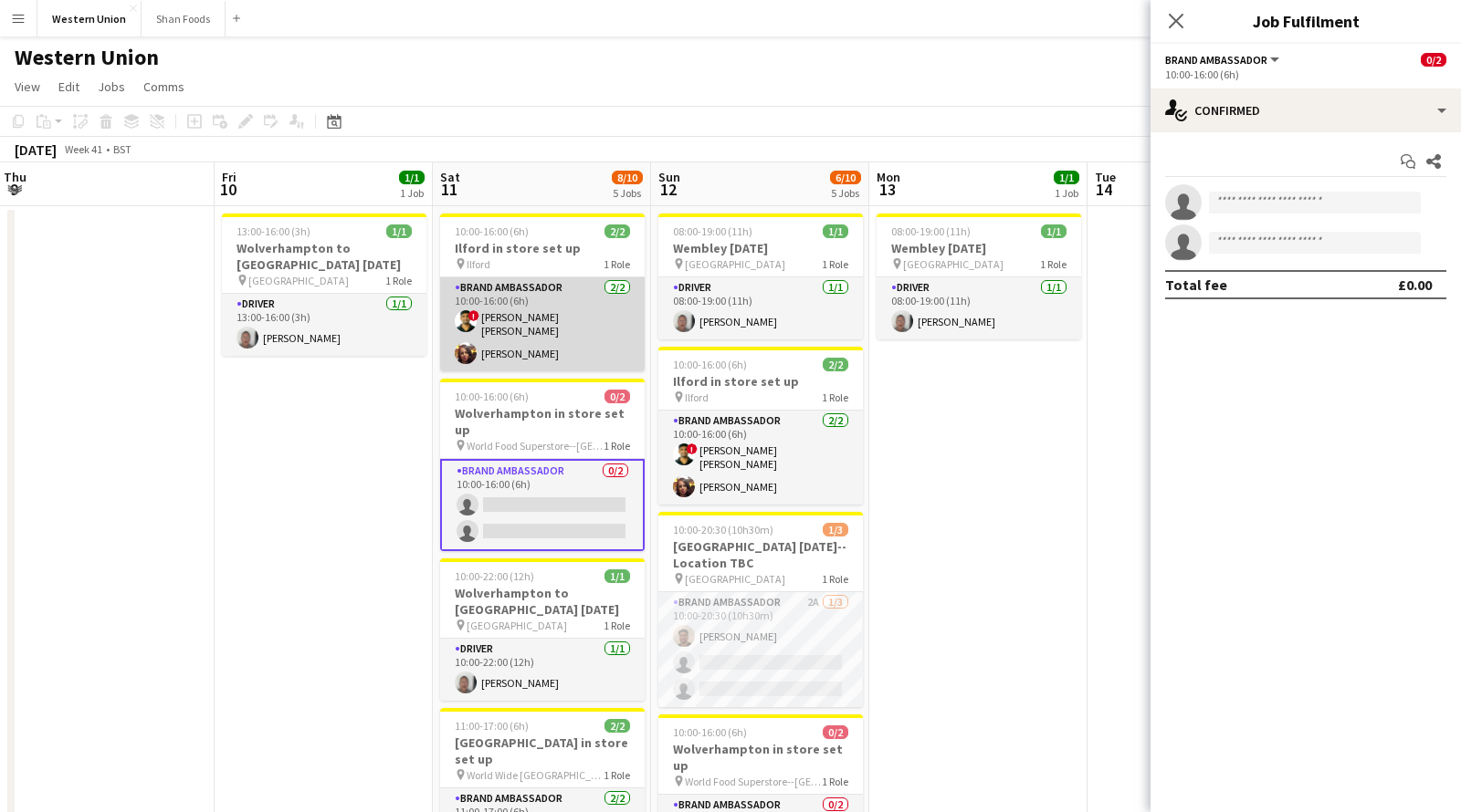
click at [527, 301] on app-card-role "Brand Ambassador [DATE] 10:00-16:00 (6h) ! smit [PERSON_NAME] [PERSON_NAME]" at bounding box center [543, 324] width 205 height 94
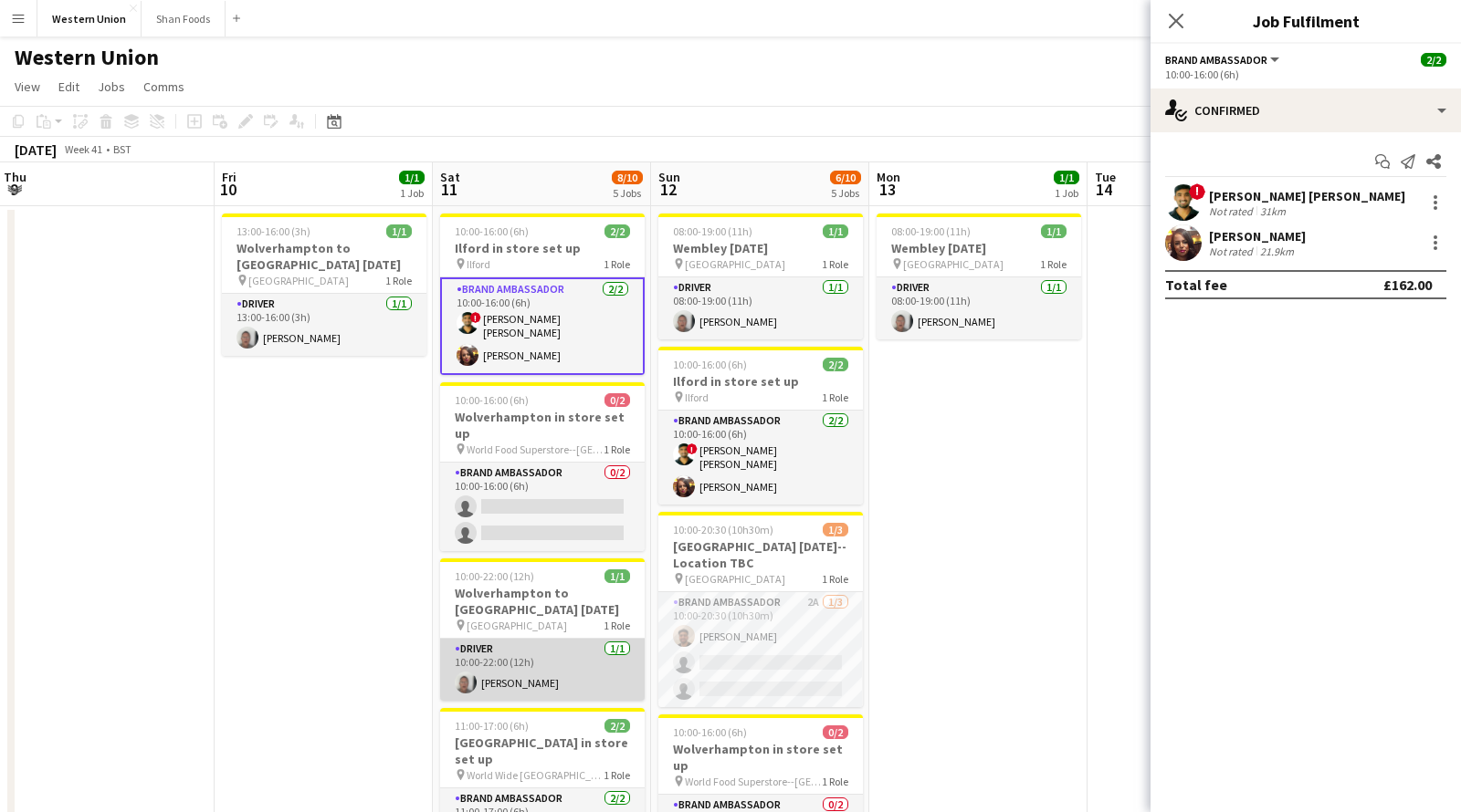
click at [544, 639] on app-card-role "Driver [DATE] 10:00-22:00 (12h) [PERSON_NAME]" at bounding box center [543, 670] width 205 height 62
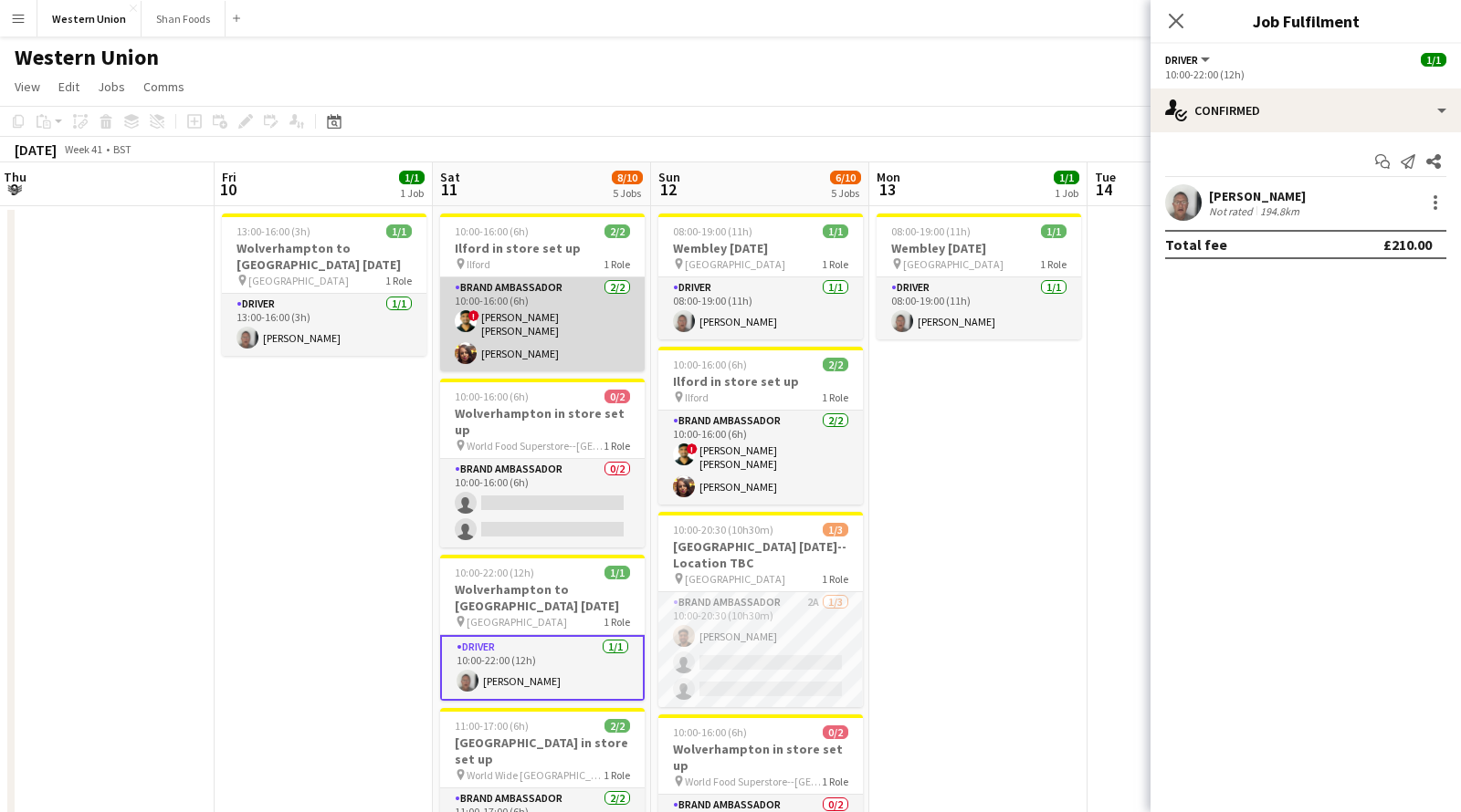
click at [533, 333] on app-card-role "Brand Ambassador [DATE] 10:00-16:00 (6h) ! smit [PERSON_NAME] [PERSON_NAME]" at bounding box center [543, 324] width 205 height 94
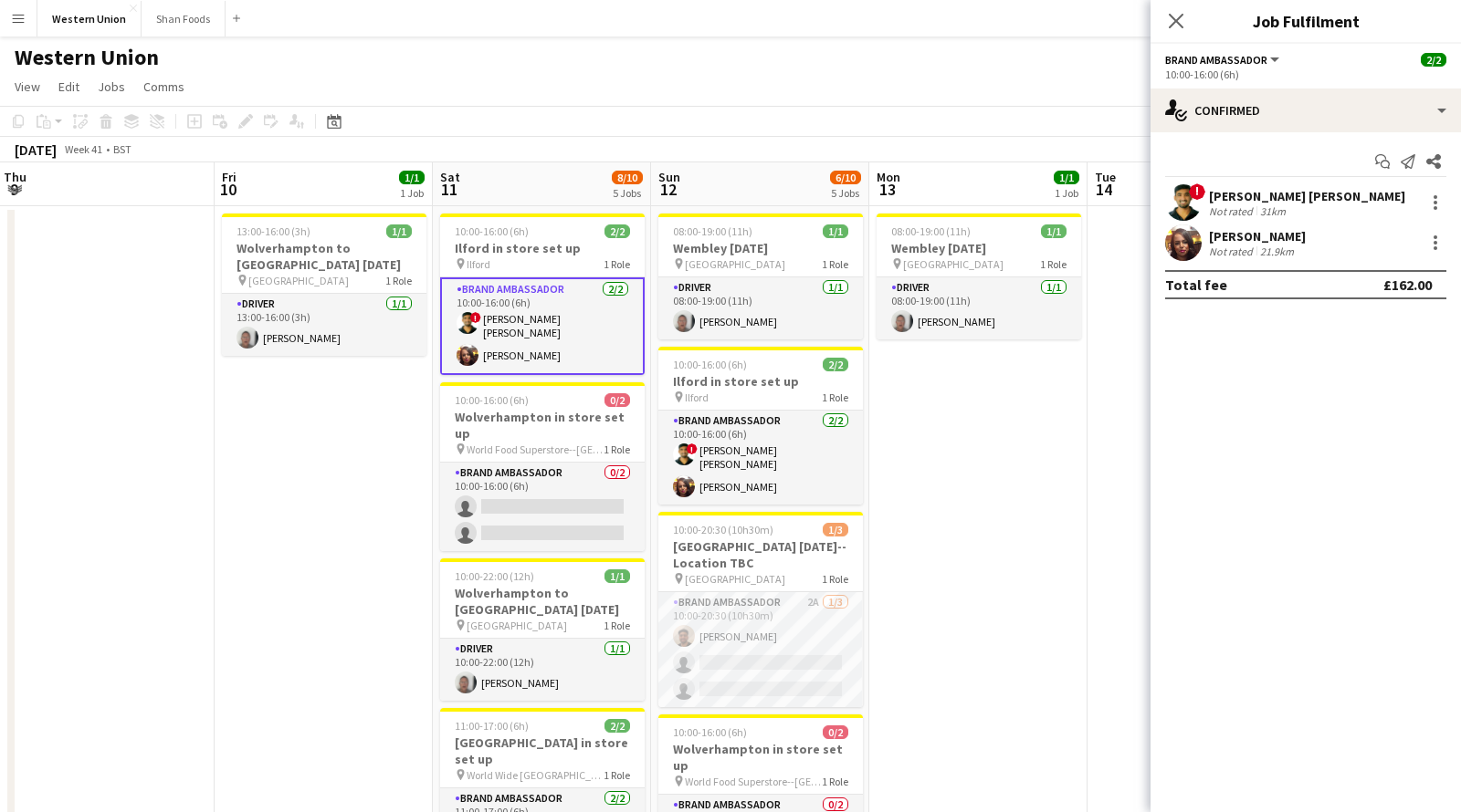
click at [1240, 242] on div "[PERSON_NAME]" at bounding box center [1257, 236] width 97 height 17
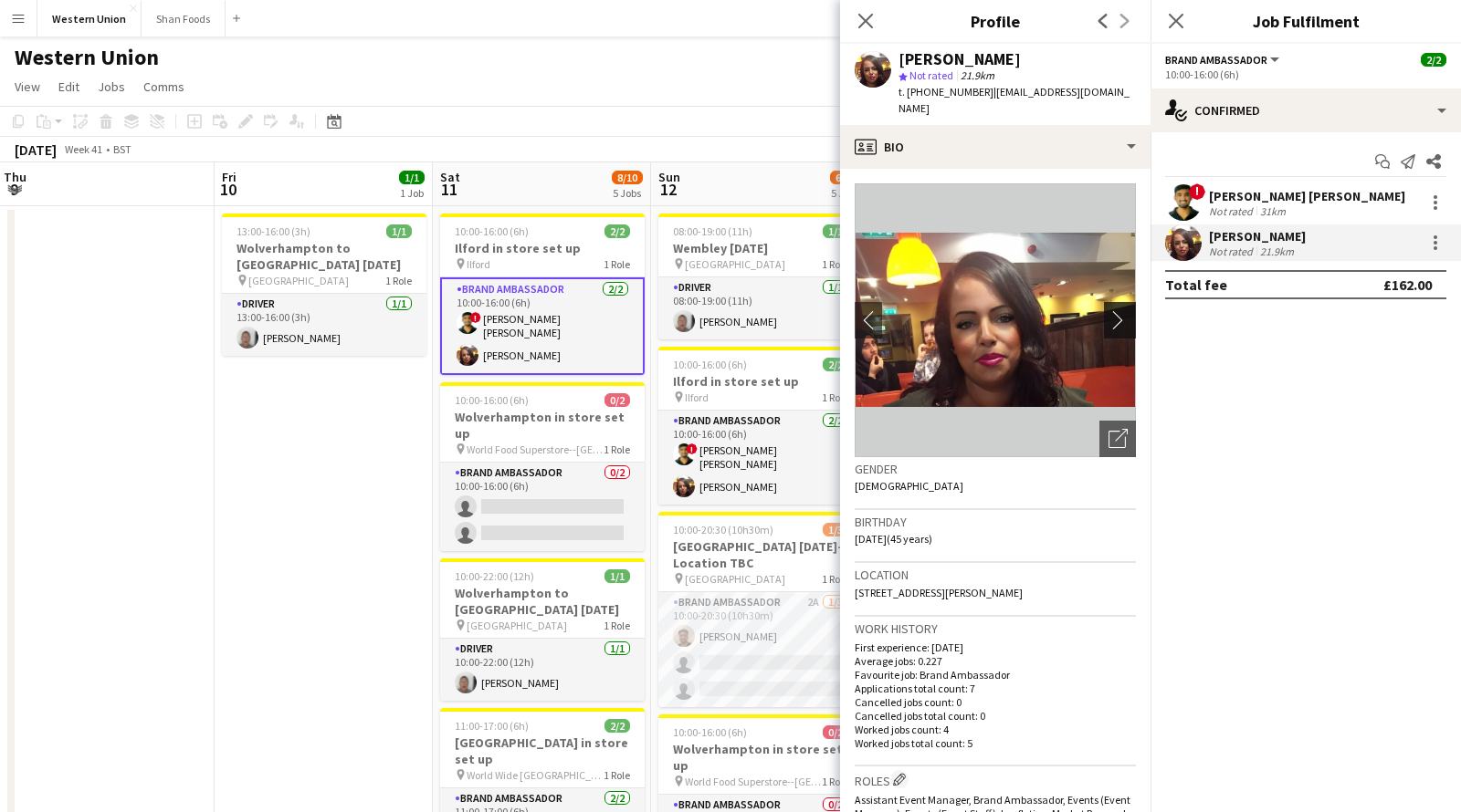
click at [1125, 311] on app-icon "chevron-right" at bounding box center [1122, 320] width 28 height 20
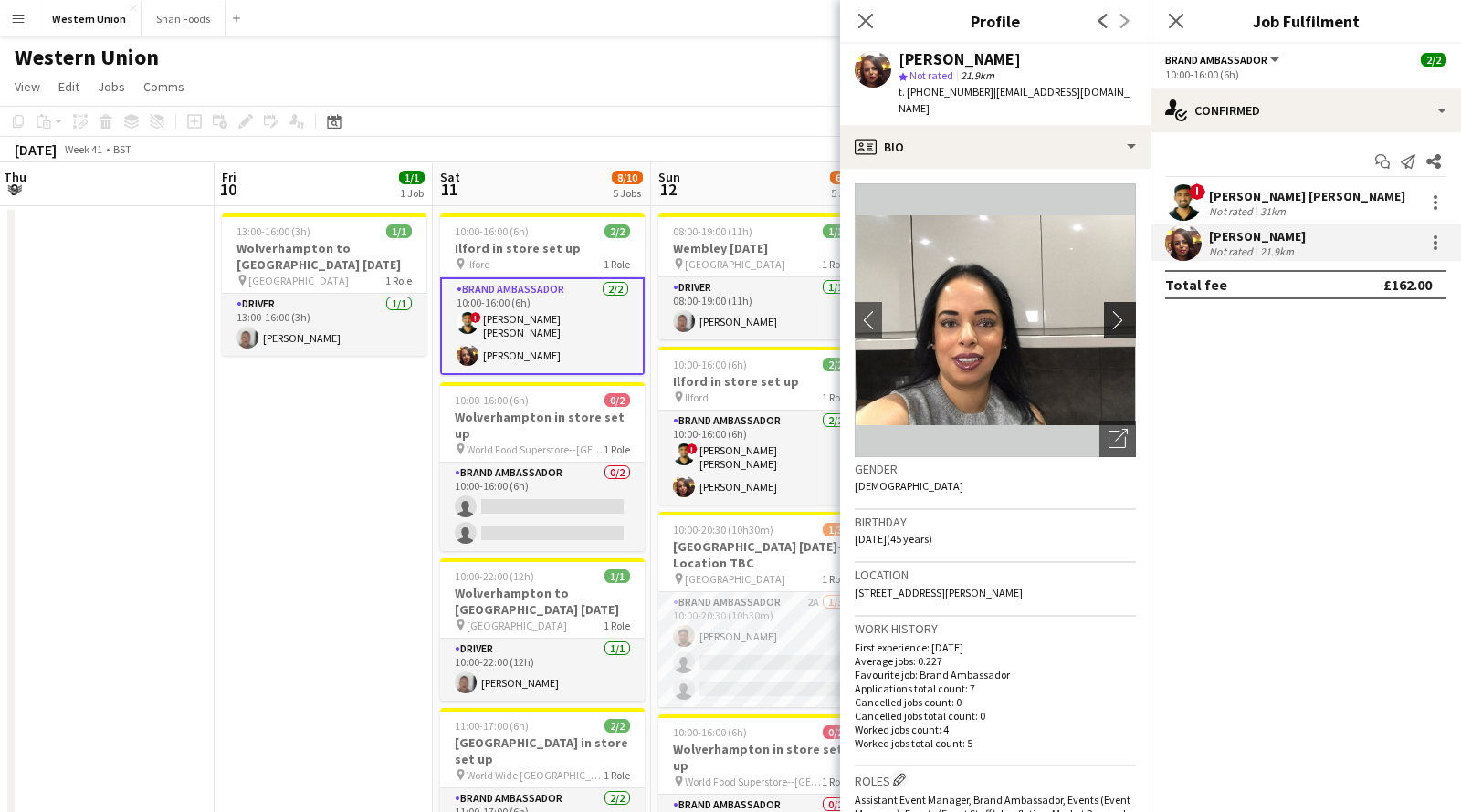
click at [1125, 311] on app-icon "chevron-right" at bounding box center [1122, 320] width 28 height 20
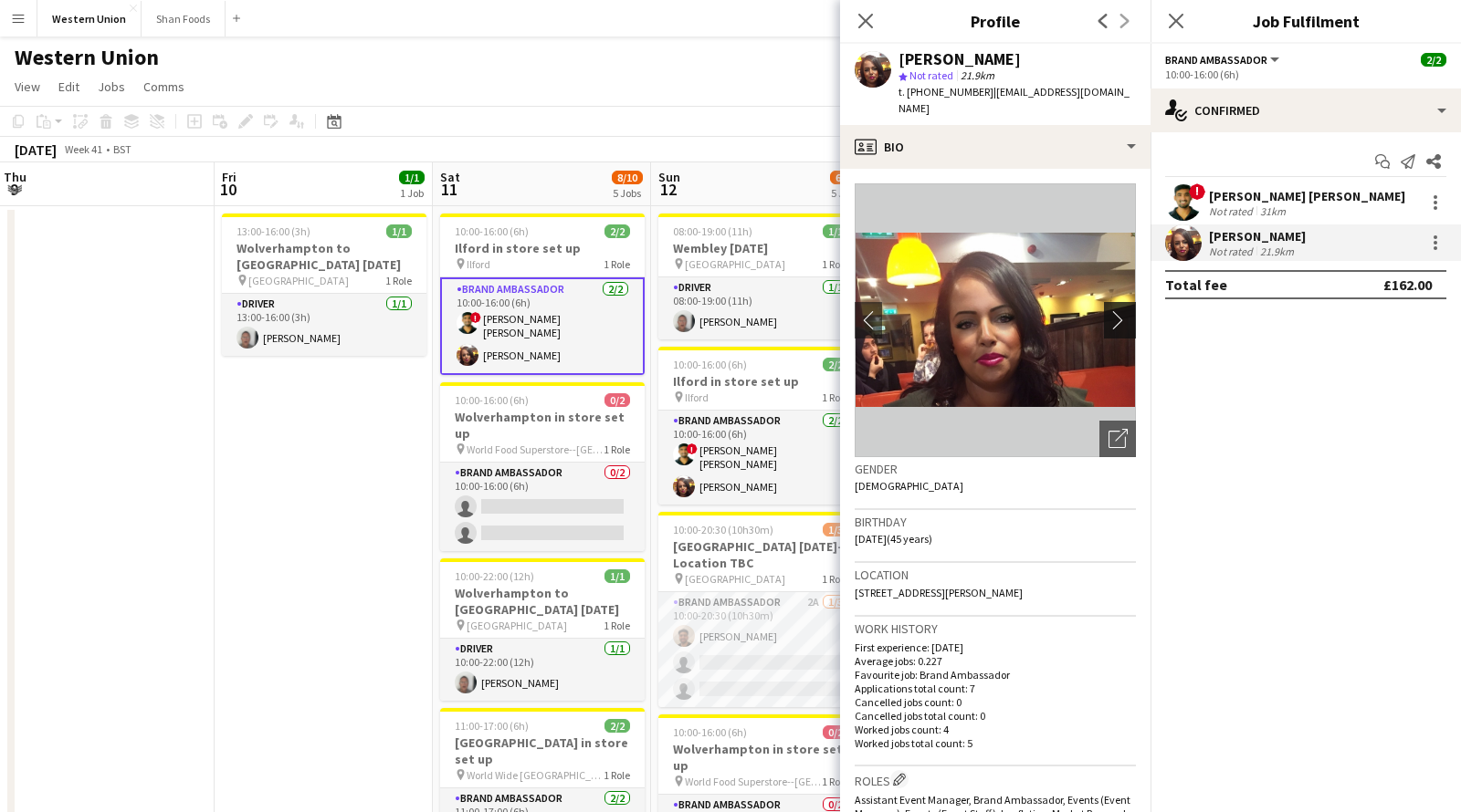
click at [1125, 311] on app-icon "chevron-right" at bounding box center [1122, 320] width 28 height 20
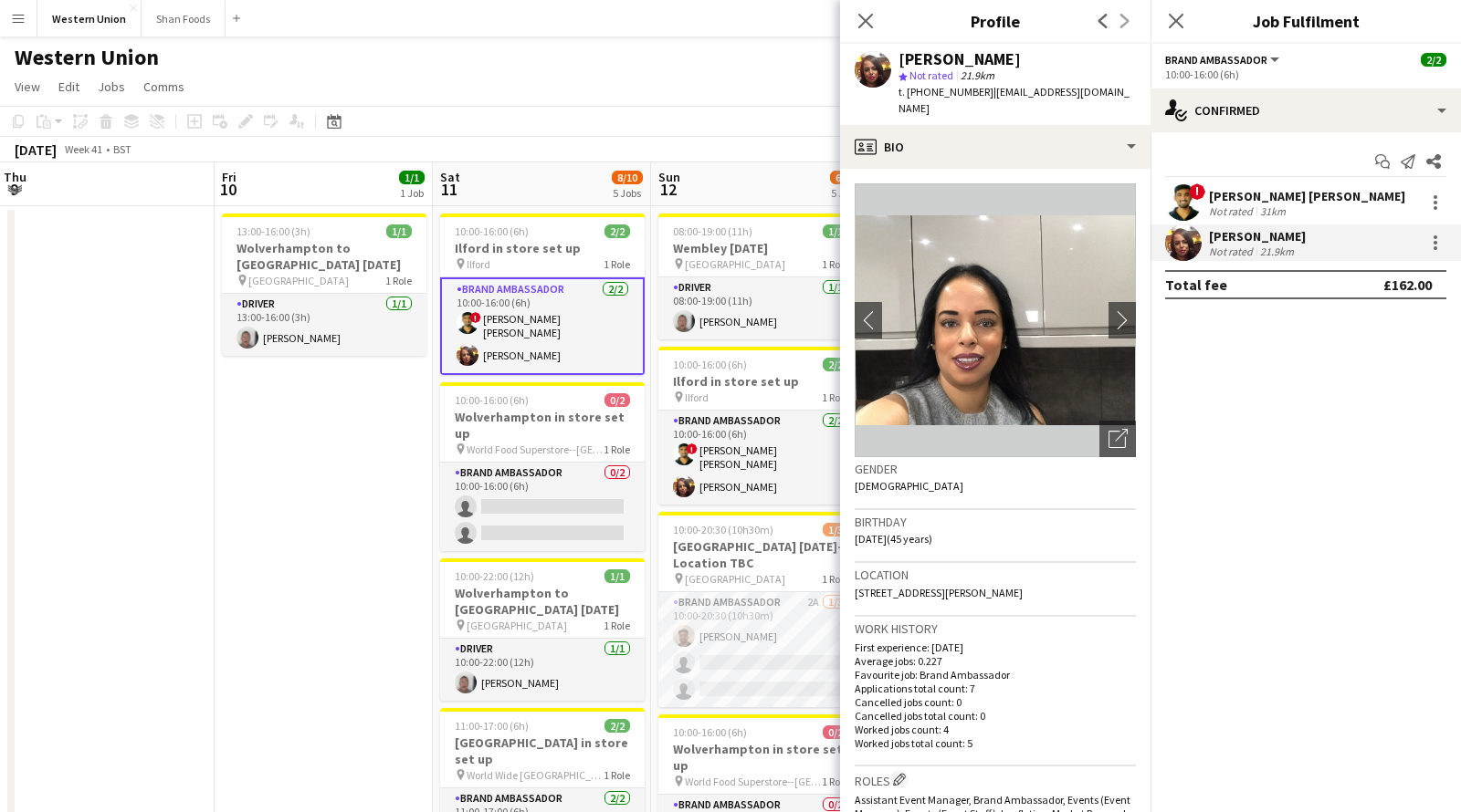
click at [565, 347] on app-card-role "Brand Ambassador [DATE] 10:00-16:00 (6h) ! smit [PERSON_NAME] [PERSON_NAME]" at bounding box center [543, 326] width 205 height 98
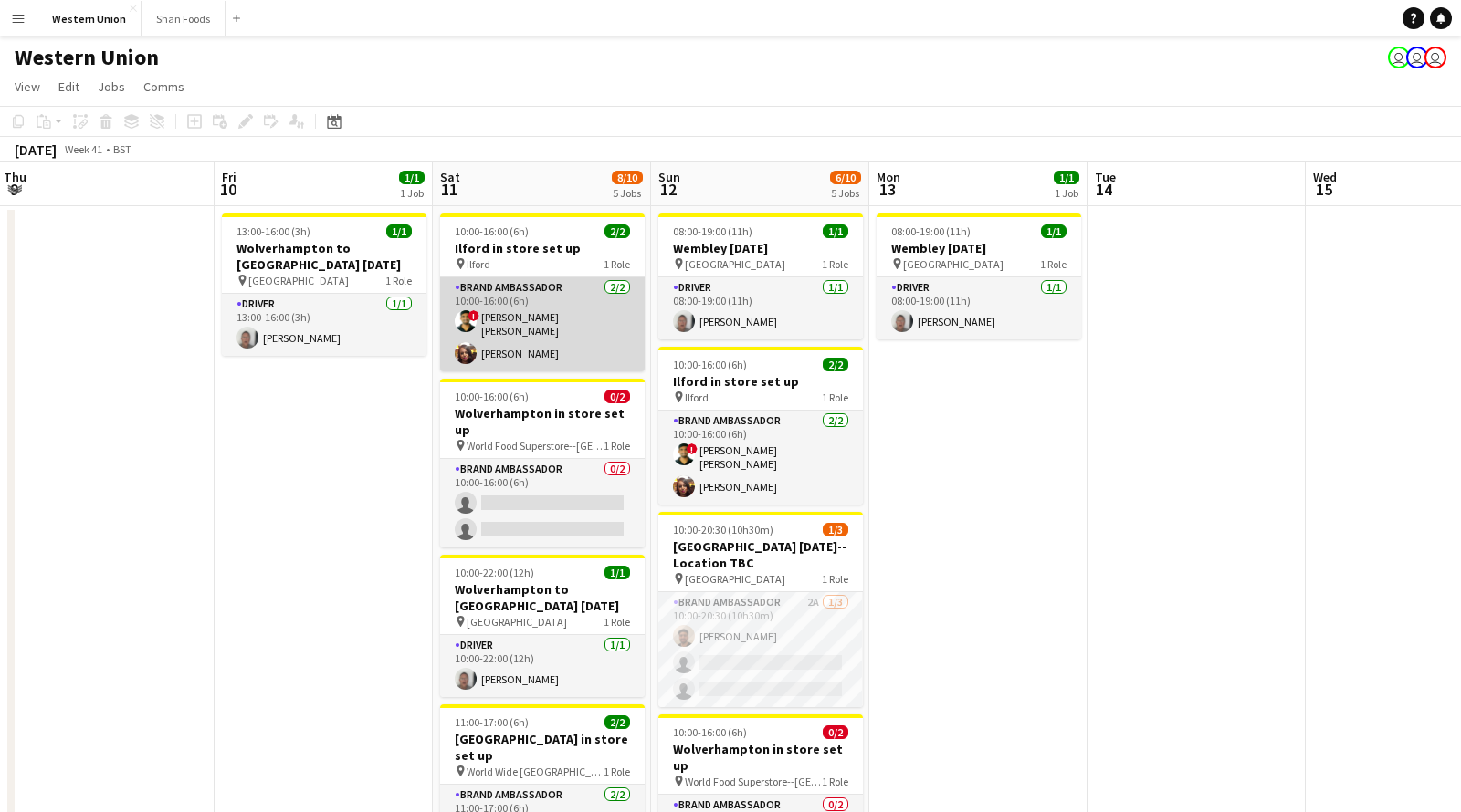
click at [509, 320] on app-card-role "Brand Ambassador [DATE] 10:00-16:00 (6h) ! smit [PERSON_NAME] [PERSON_NAME]" at bounding box center [543, 324] width 205 height 94
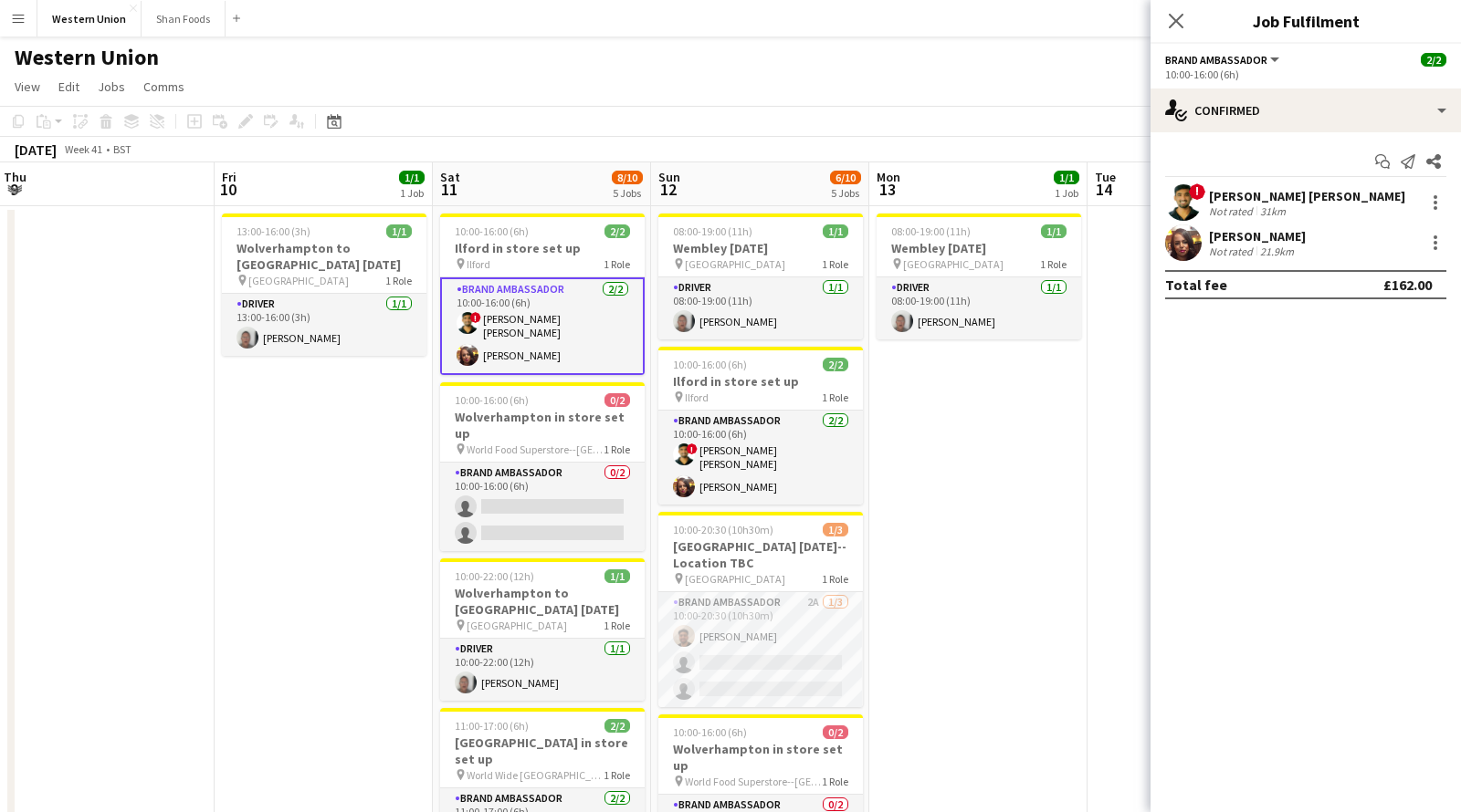
click at [1170, 208] on app-user-avatar at bounding box center [1183, 202] width 36 height 36
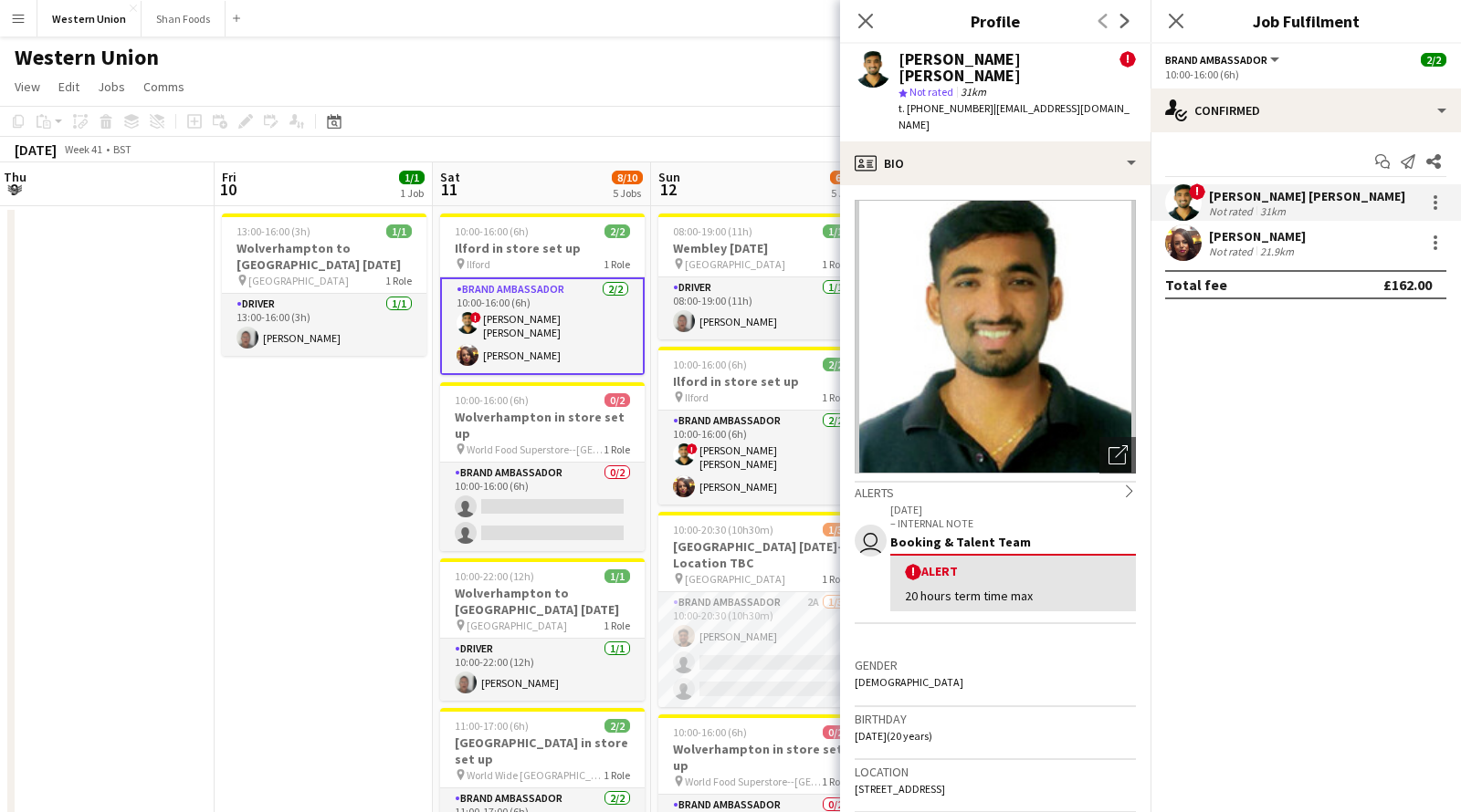
click at [1110, 319] on img at bounding box center [995, 337] width 281 height 273
click at [568, 412] on h3 "Wolverhampton in store set up" at bounding box center [543, 425] width 205 height 33
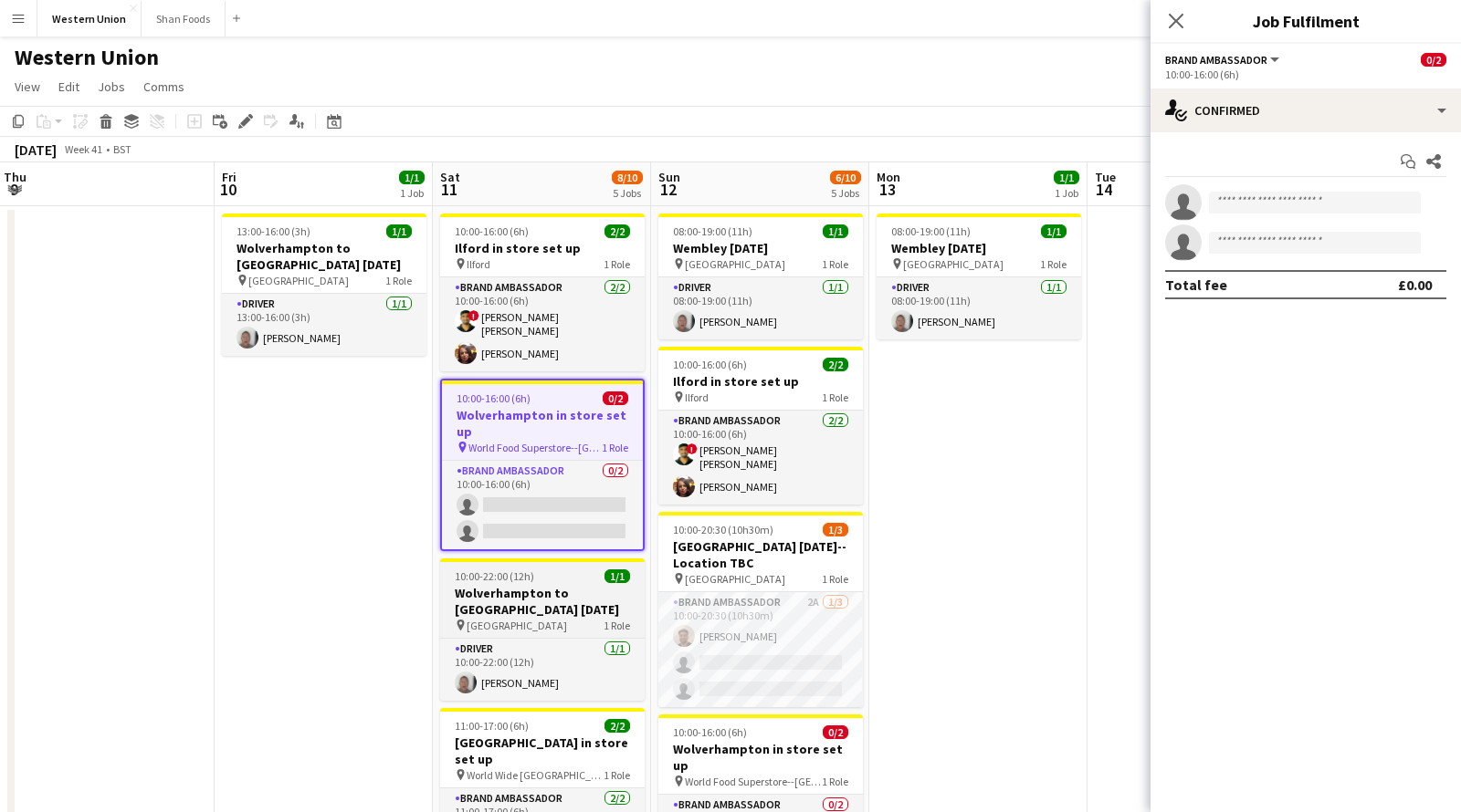
click at [545, 596] on h3 "Wolverhampton to [GEOGRAPHIC_DATA] [DATE]" at bounding box center [543, 601] width 205 height 33
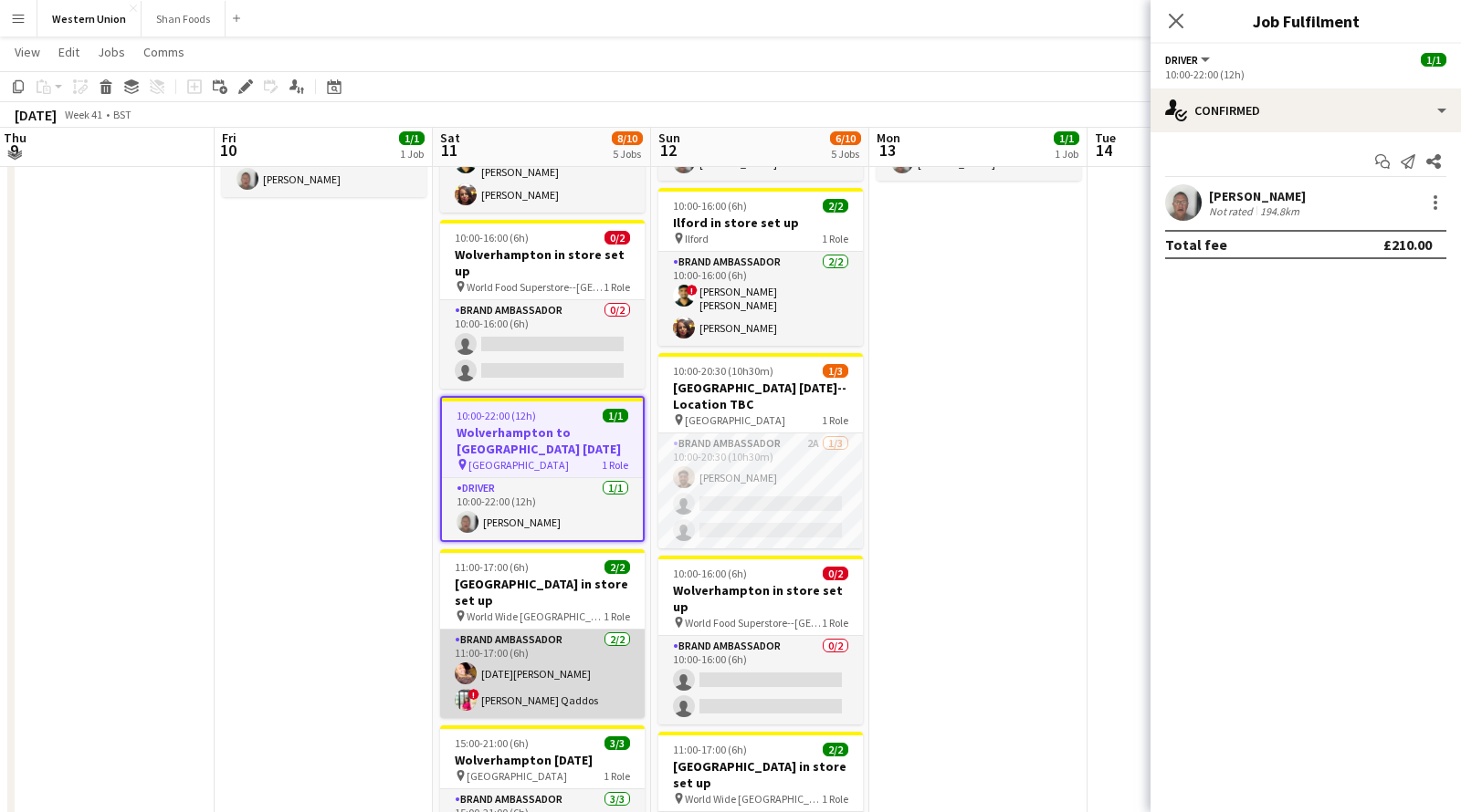
scroll to position [175, 0]
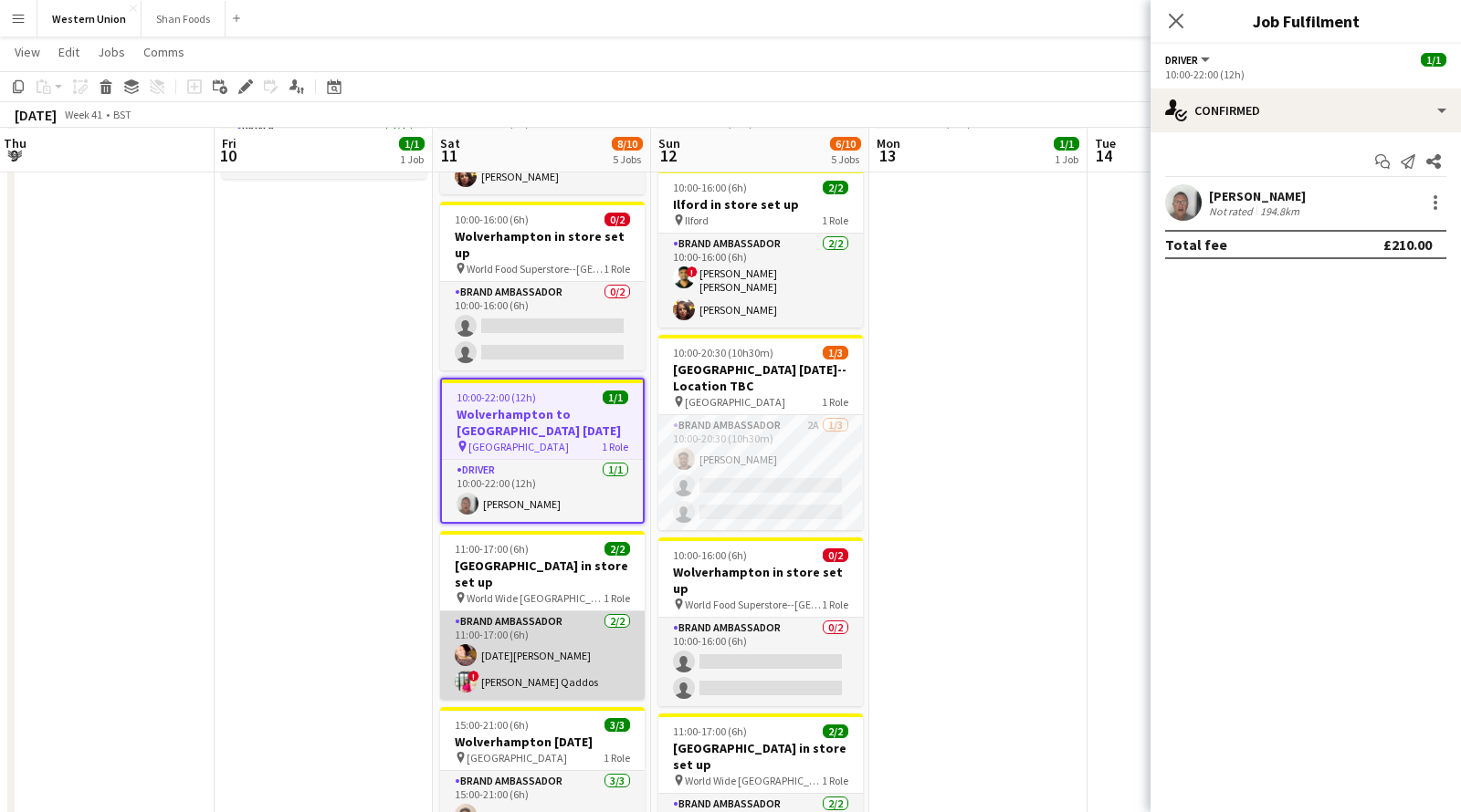
click at [566, 611] on app-card-role "Brand Ambassador [DATE] 11:00-17:00 (6h) [DATE][PERSON_NAME] ! [PERSON_NAME] Qa…" at bounding box center [543, 655] width 205 height 88
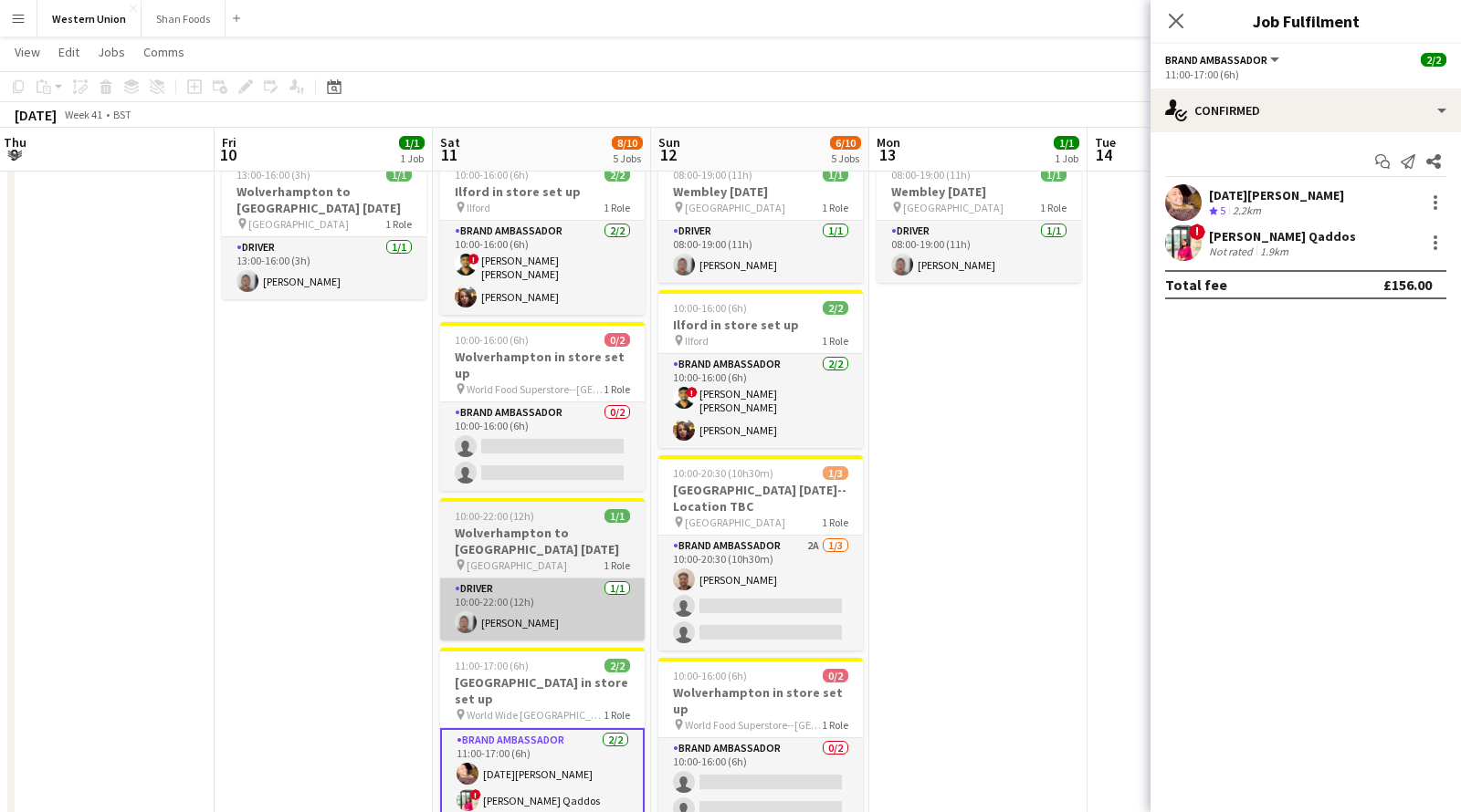
scroll to position [0, 0]
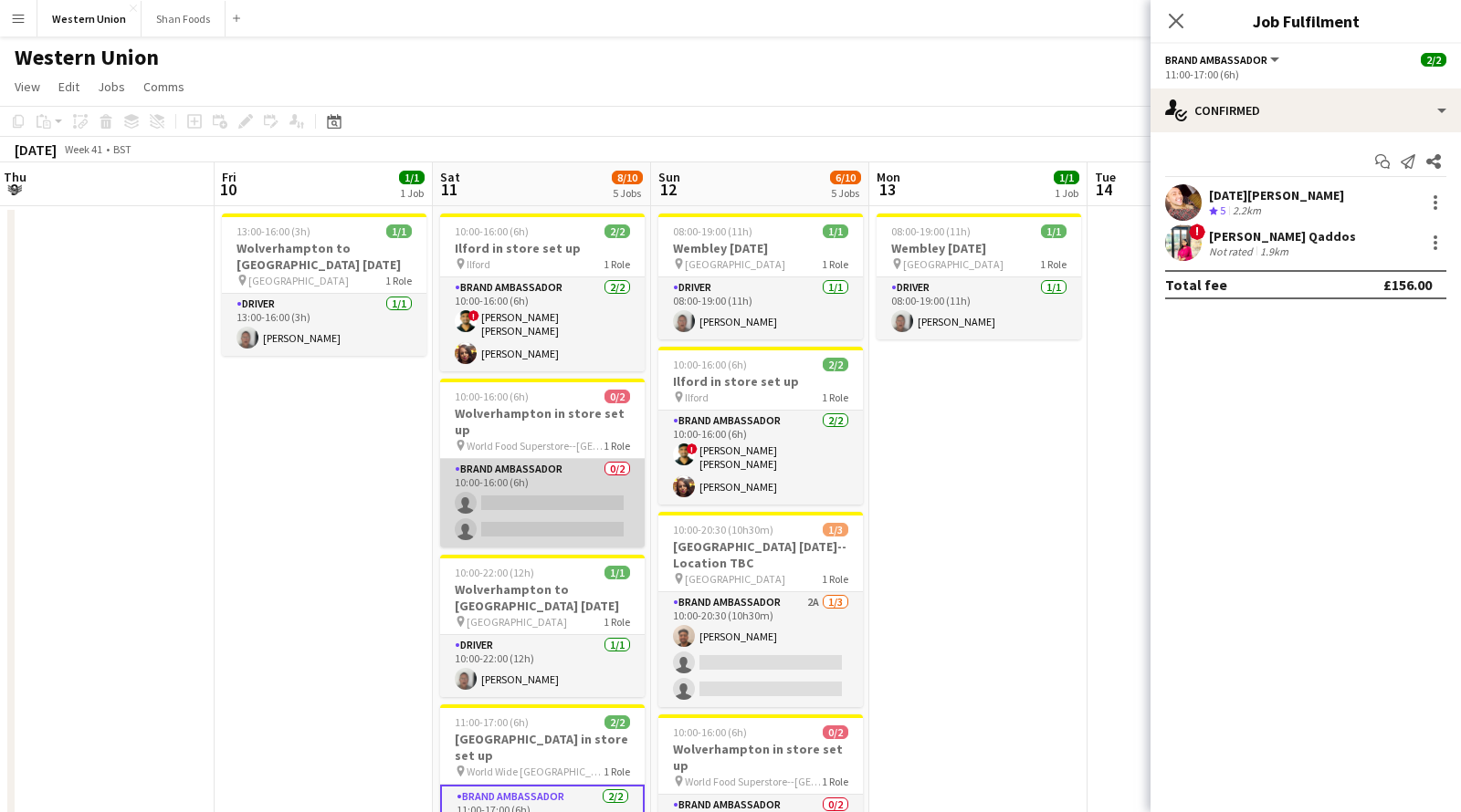
click at [559, 468] on app-card-role "Brand Ambassador 0/2 10:00-16:00 (6h) single-neutral-actions single-neutral-act…" at bounding box center [543, 503] width 205 height 88
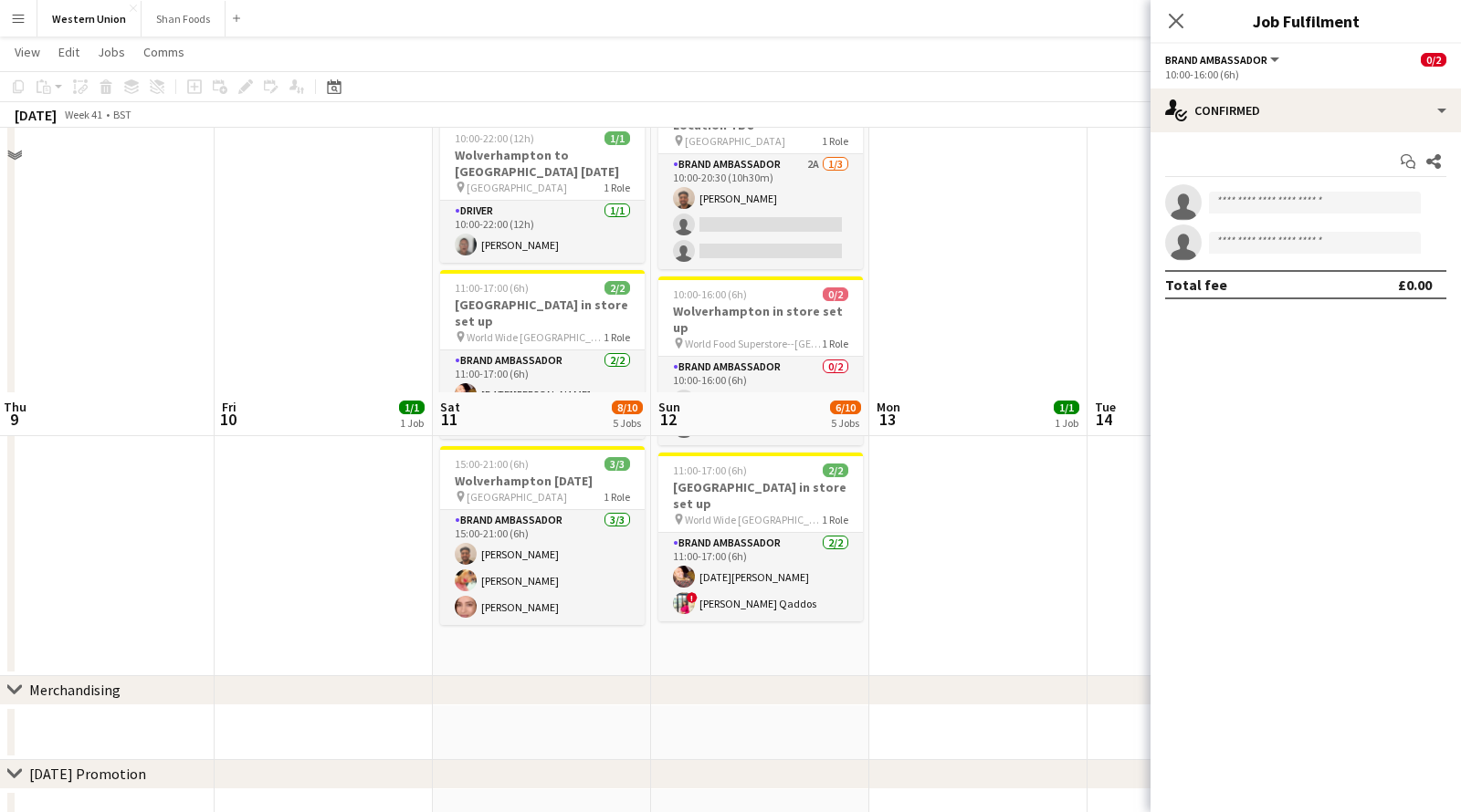
scroll to position [273, 0]
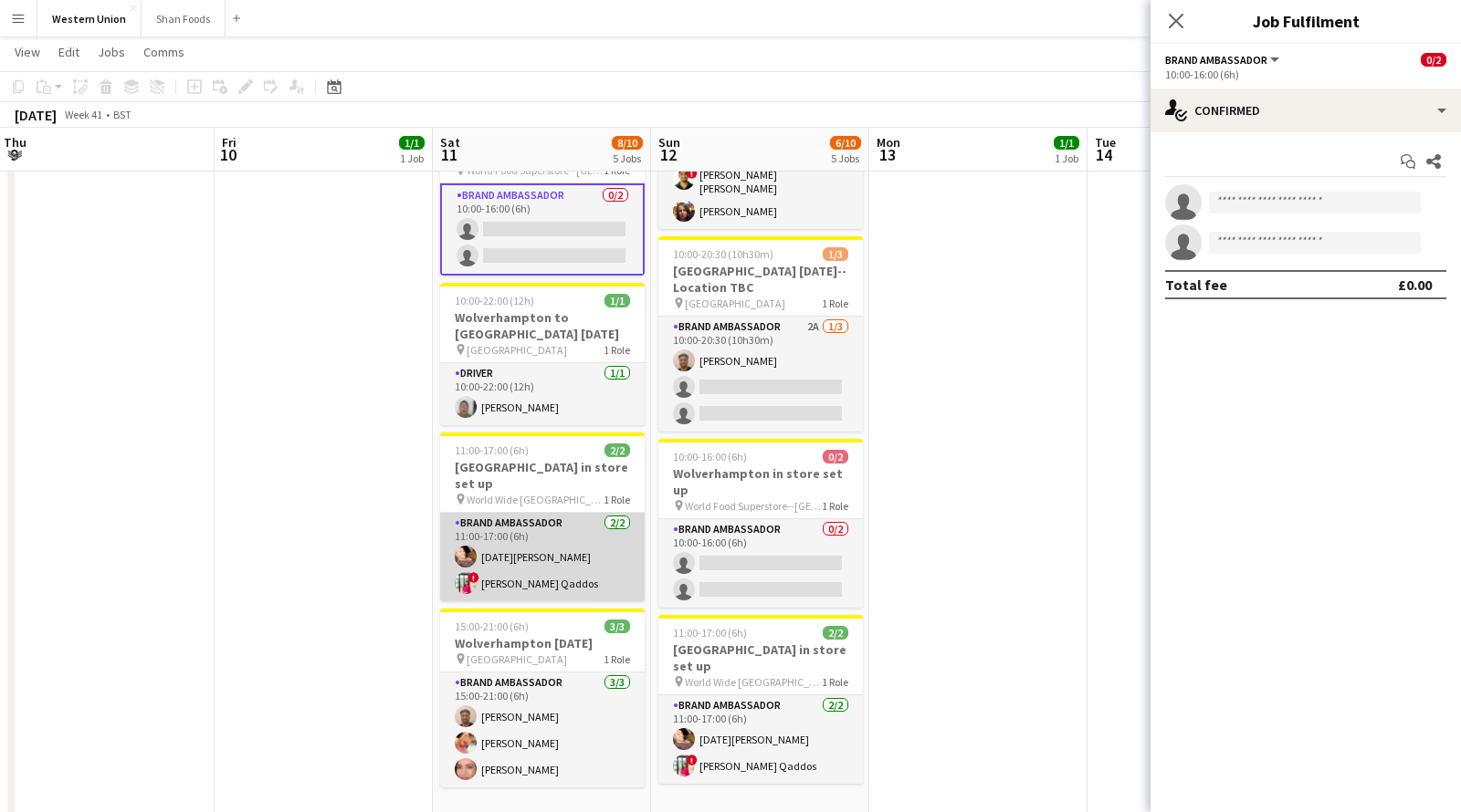
click at [529, 535] on app-card-role "Brand Ambassador [DATE] 11:00-17:00 (6h) [DATE][PERSON_NAME] ! [PERSON_NAME] Qa…" at bounding box center [543, 556] width 205 height 88
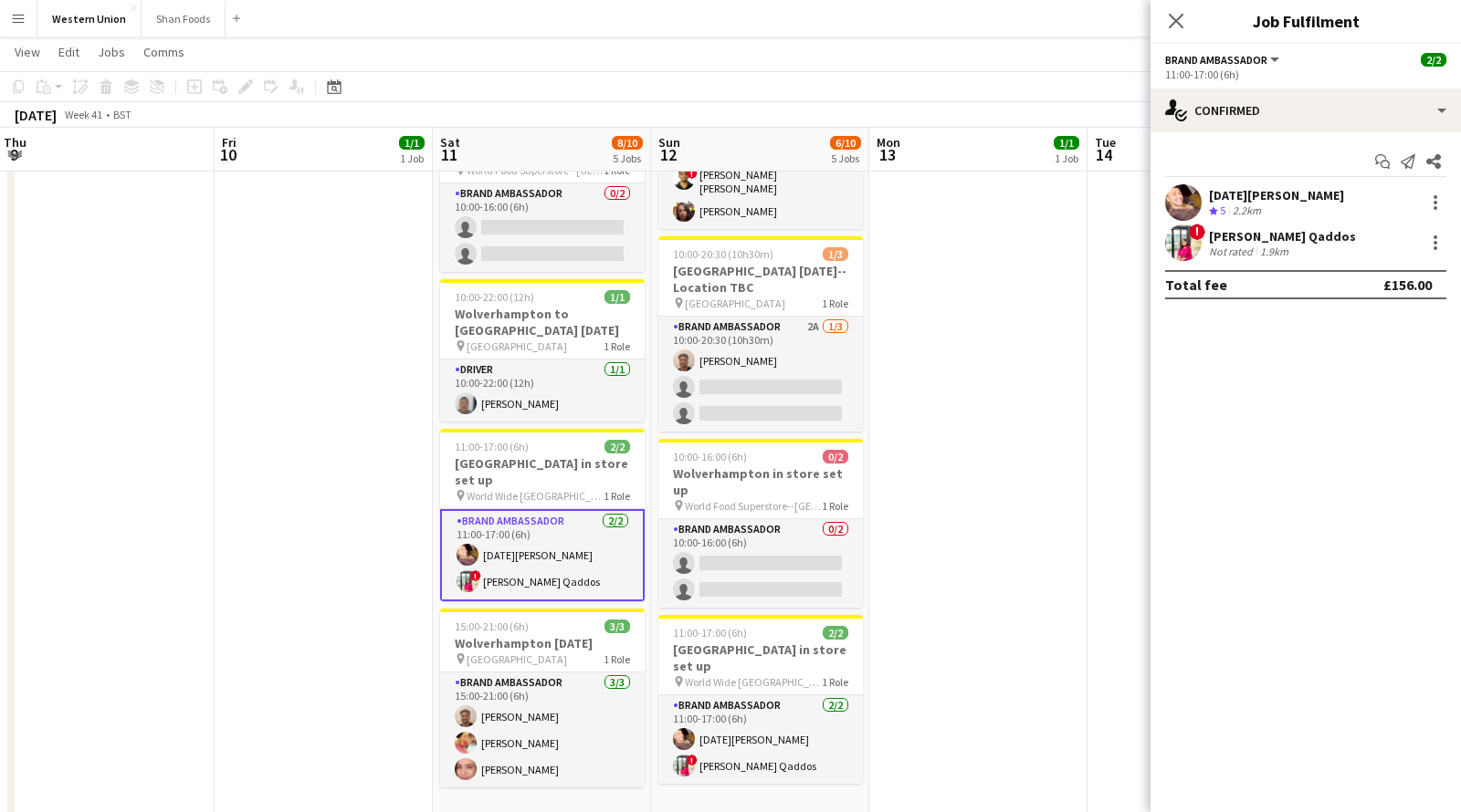
click at [1196, 245] on app-user-avatar at bounding box center [1183, 242] width 36 height 36
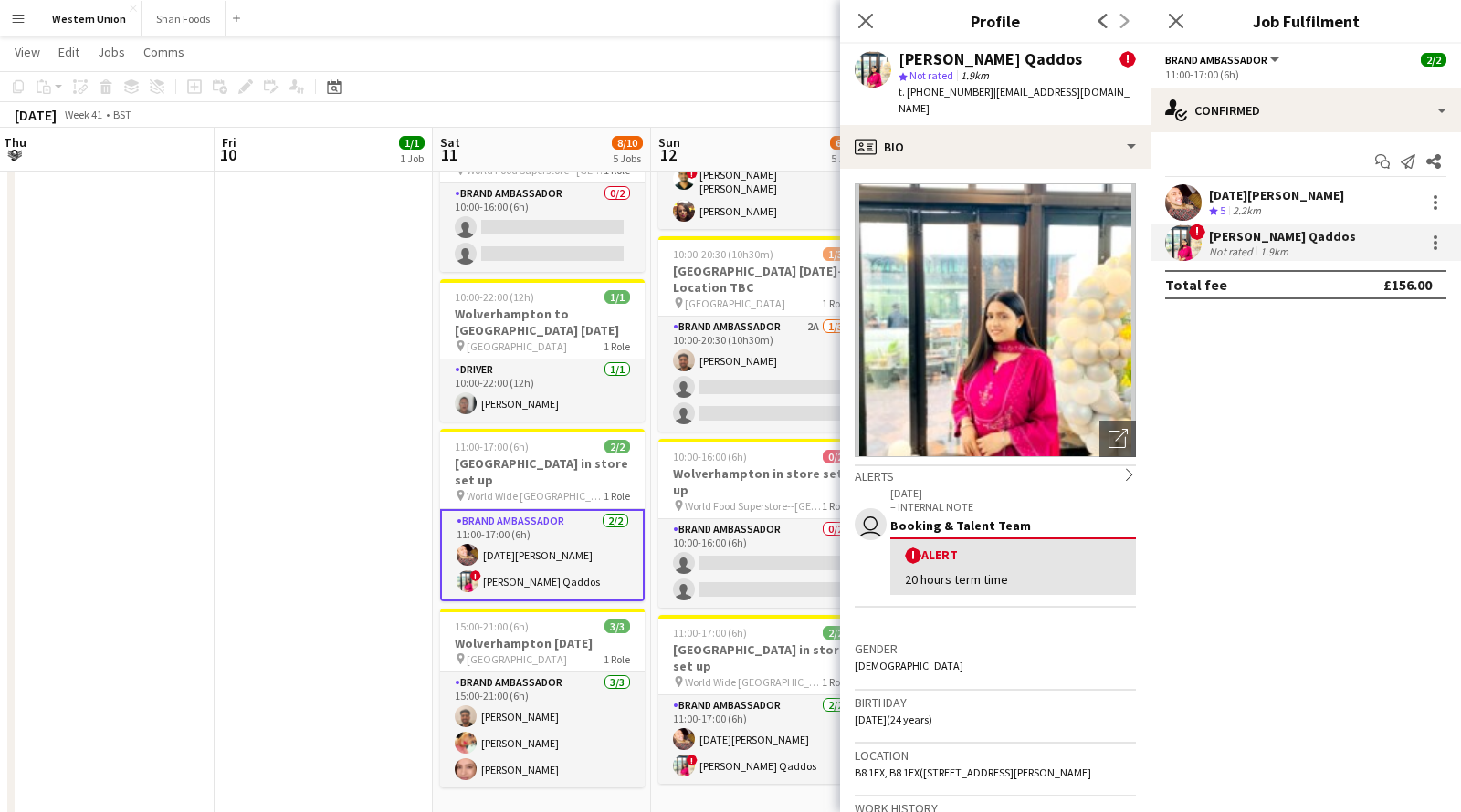
click at [1106, 281] on img at bounding box center [995, 320] width 281 height 273
click at [1115, 434] on icon "Open photos pop-in" at bounding box center [1118, 438] width 20 height 20
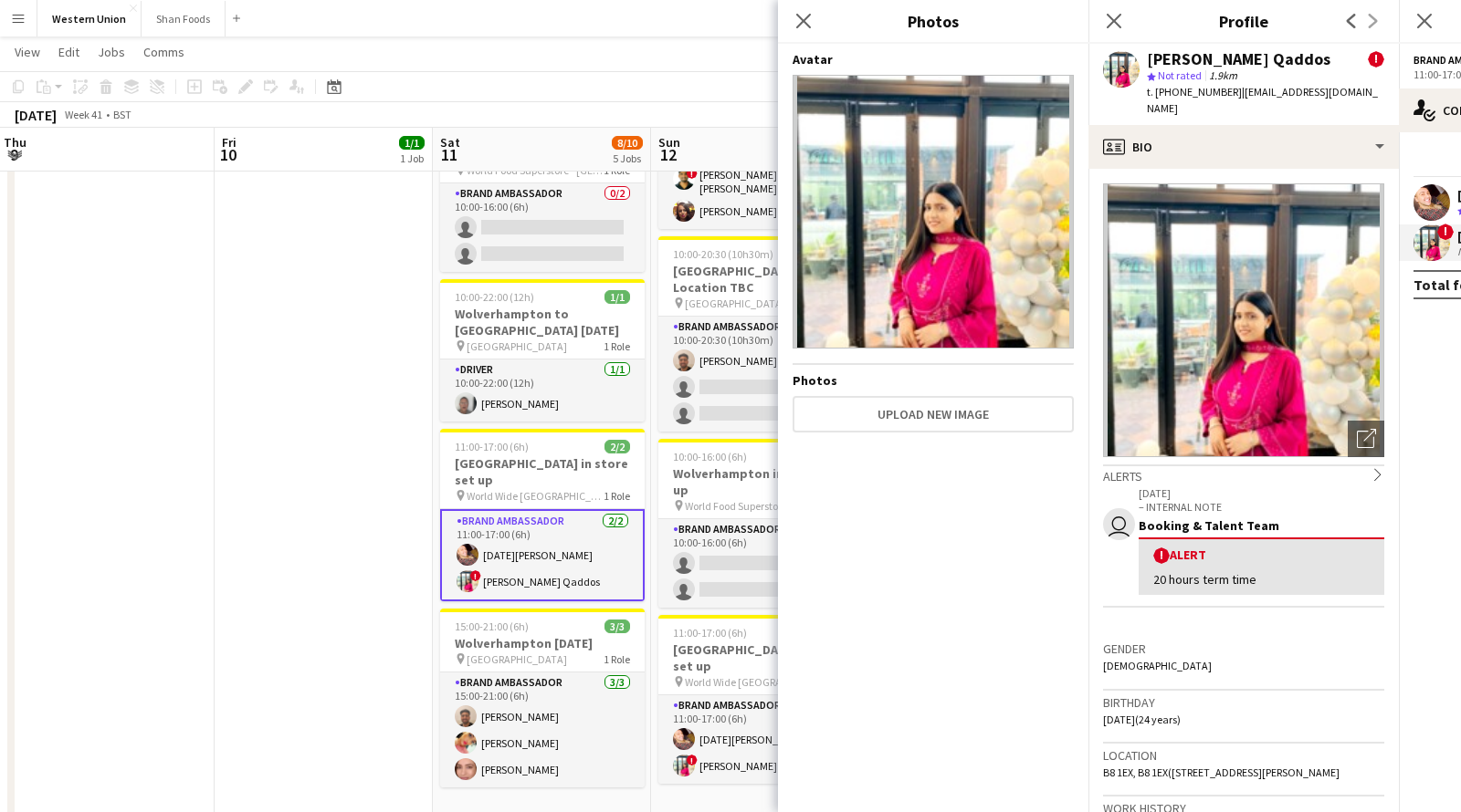
click at [1050, 211] on img at bounding box center [933, 211] width 281 height 273
click at [863, 210] on img at bounding box center [933, 211] width 281 height 273
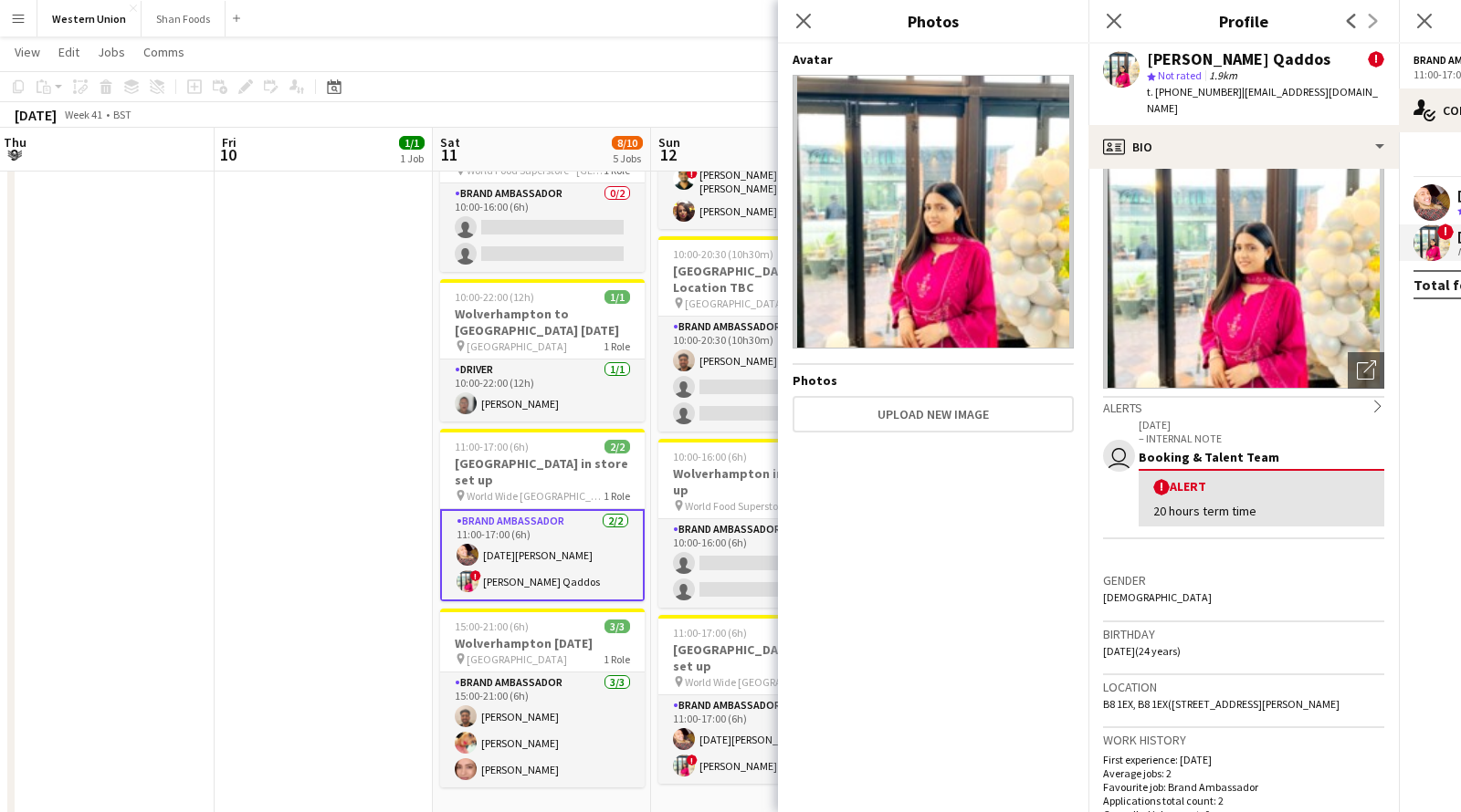
scroll to position [173, 0]
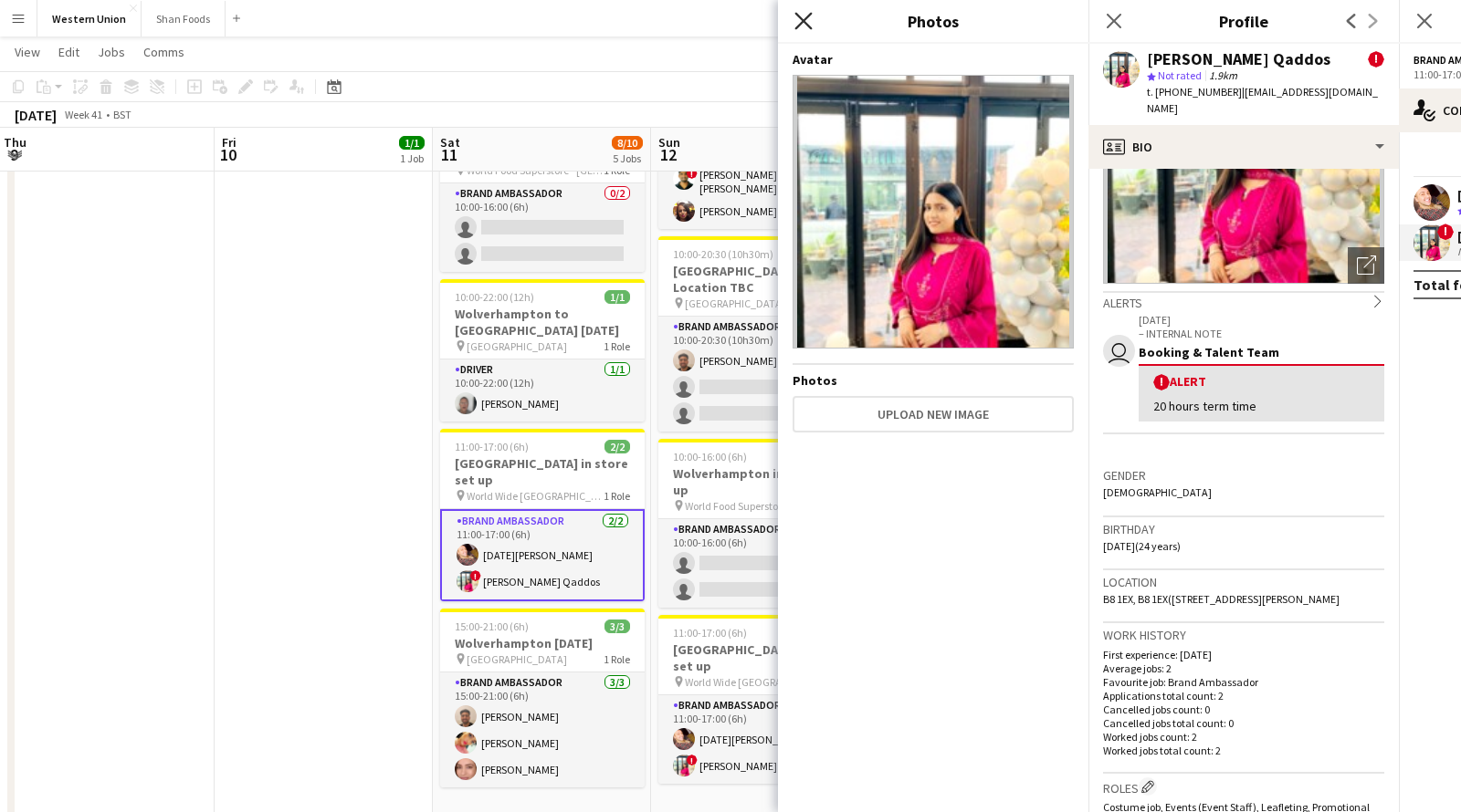
click at [800, 19] on icon at bounding box center [803, 20] width 18 height 18
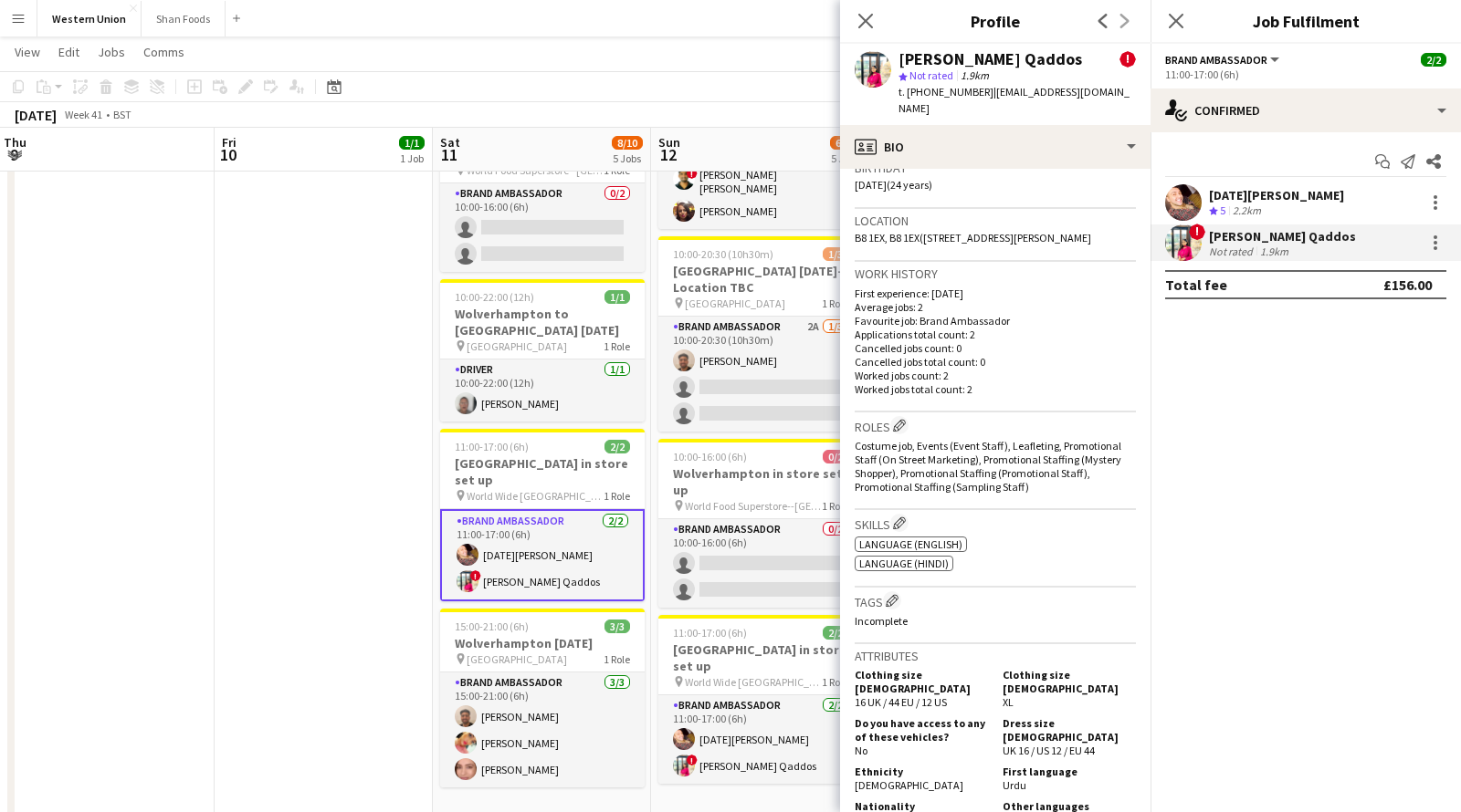
scroll to position [654, 0]
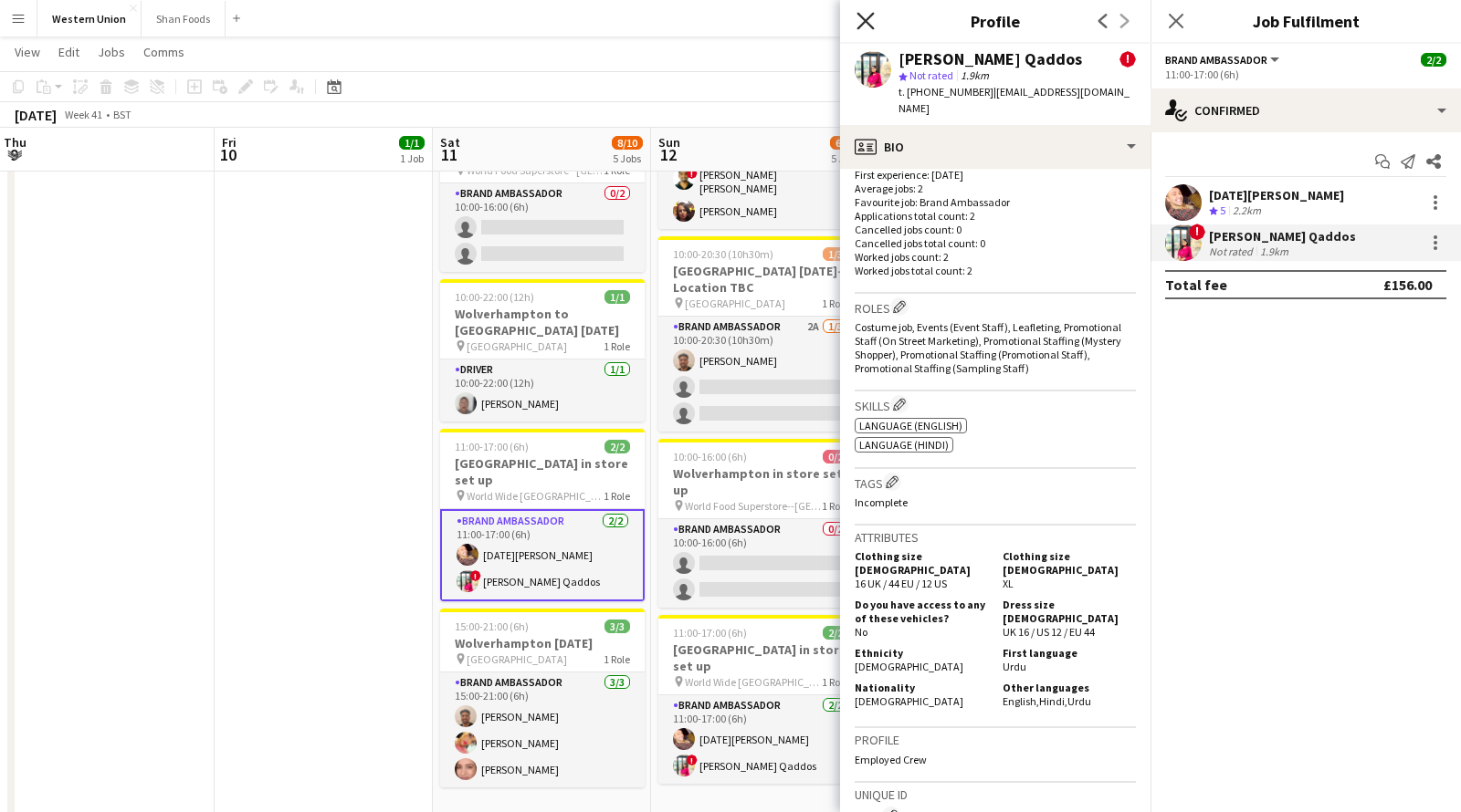
click at [864, 15] on icon "Close pop-in" at bounding box center [865, 20] width 18 height 18
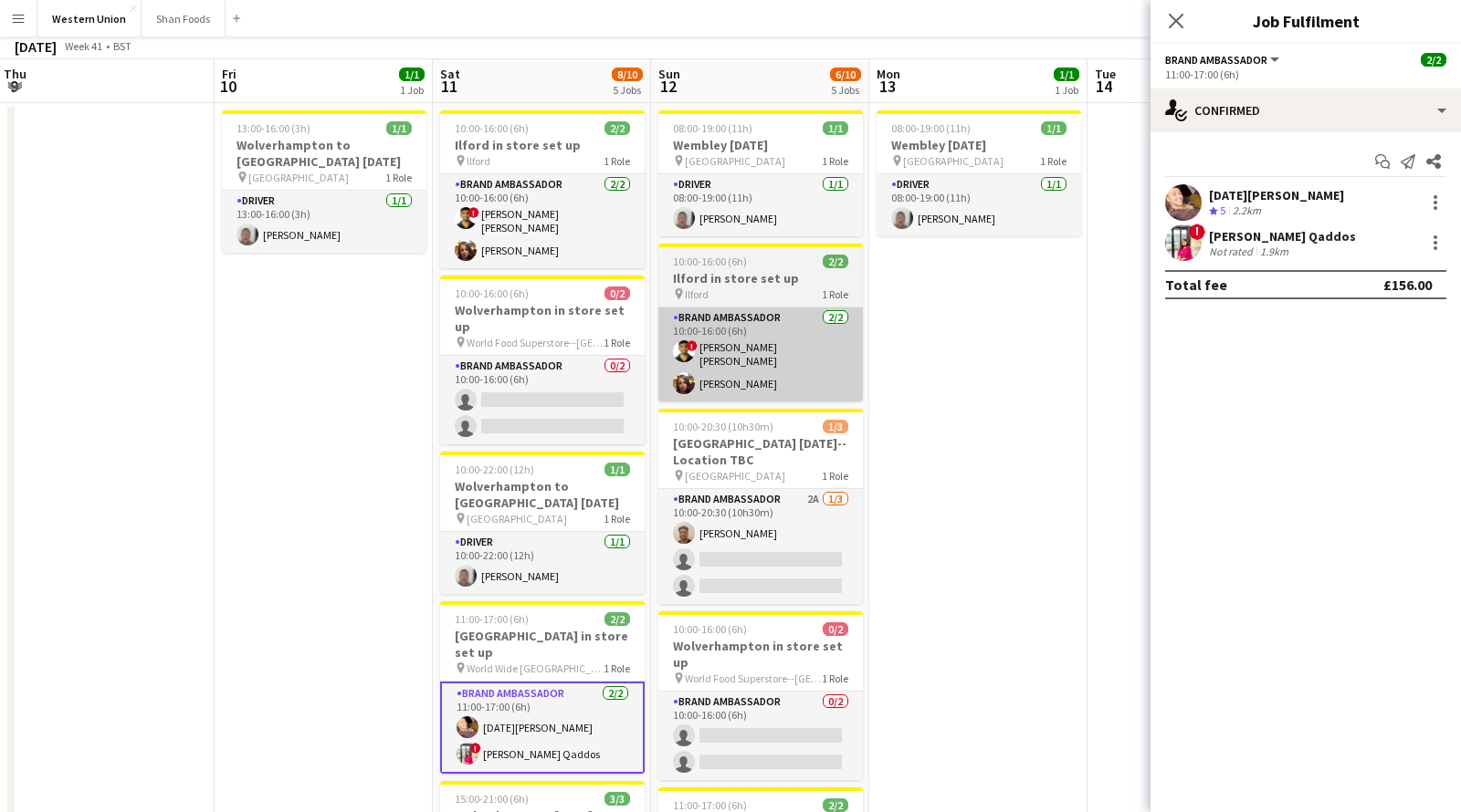
scroll to position [0, 0]
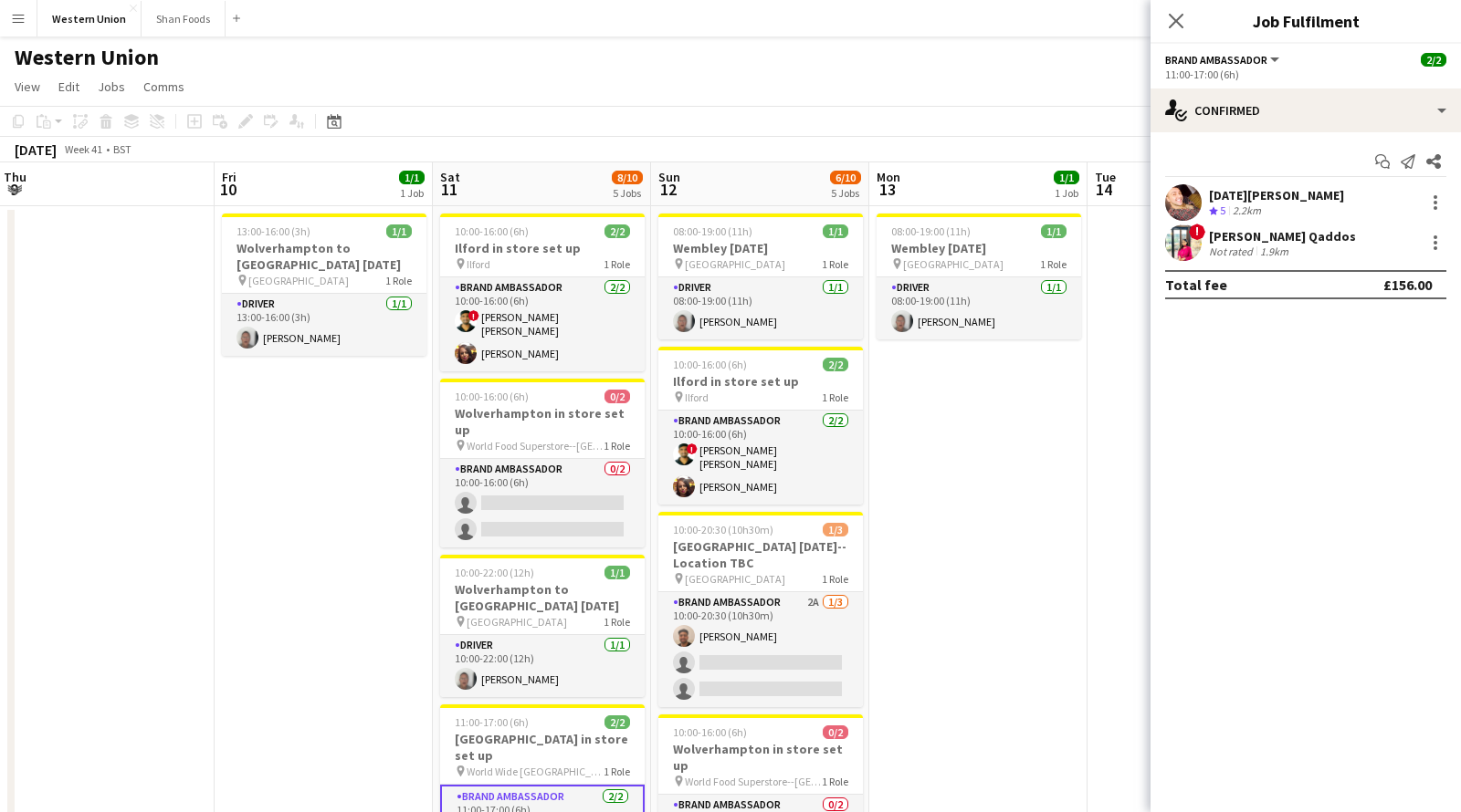
drag, startPoint x: 992, startPoint y: 158, endPoint x: 502, endPoint y: 133, distance: 490.6
click at [500, 134] on div "Copy Paste Paste Command V Paste with crew Command Shift V Paste linked Job [GE…" at bounding box center [730, 134] width 1461 height 57
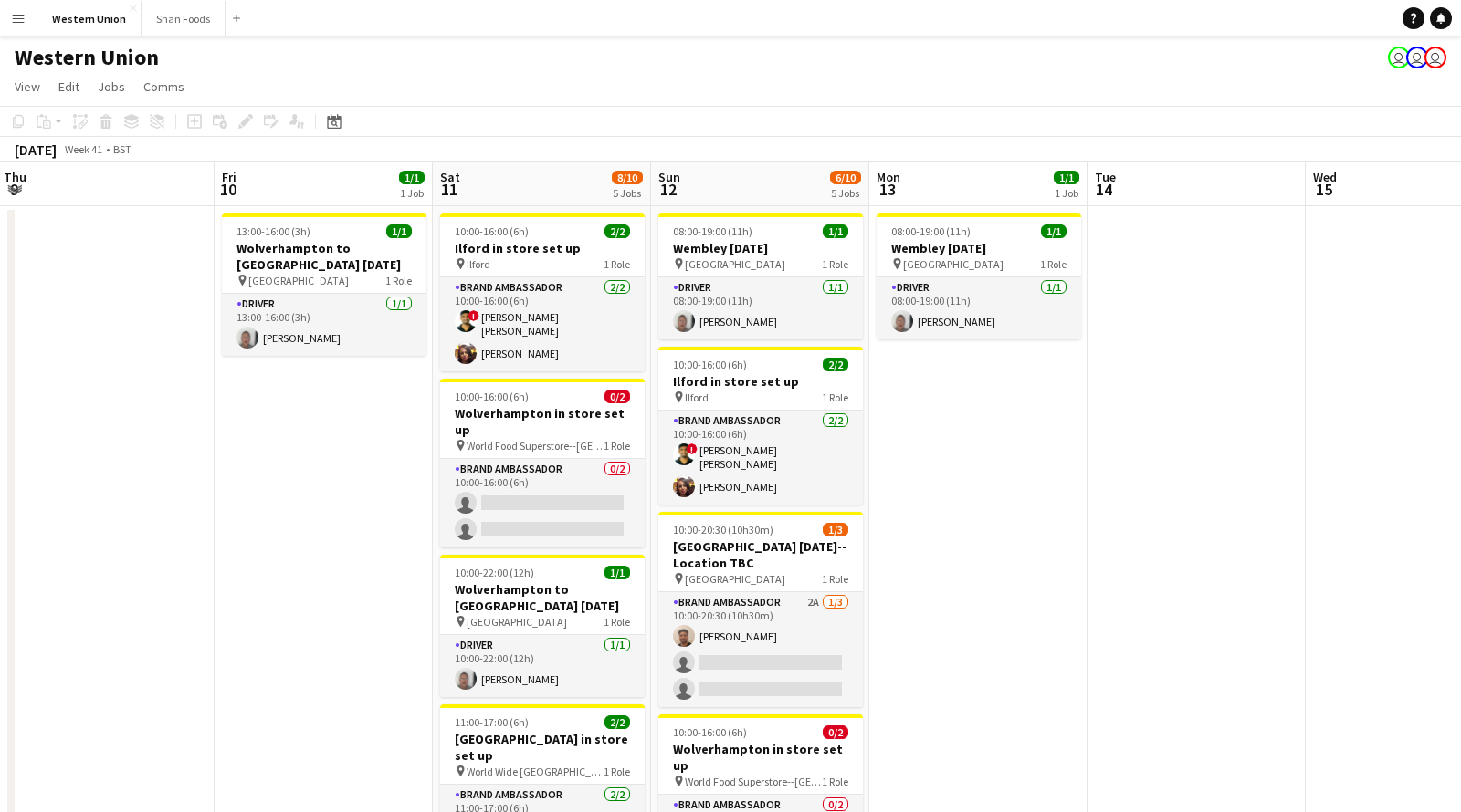
drag, startPoint x: 684, startPoint y: 192, endPoint x: 315, endPoint y: 191, distance: 369.0
drag, startPoint x: 1084, startPoint y: 102, endPoint x: 569, endPoint y: 100, distance: 515.0
click at [569, 100] on app-page-menu "View Day view expanded Day view collapsed Month view Date picker Jump to [DATE]…" at bounding box center [730, 88] width 1461 height 34
drag, startPoint x: 1085, startPoint y: 130, endPoint x: 518, endPoint y: 122, distance: 567.1
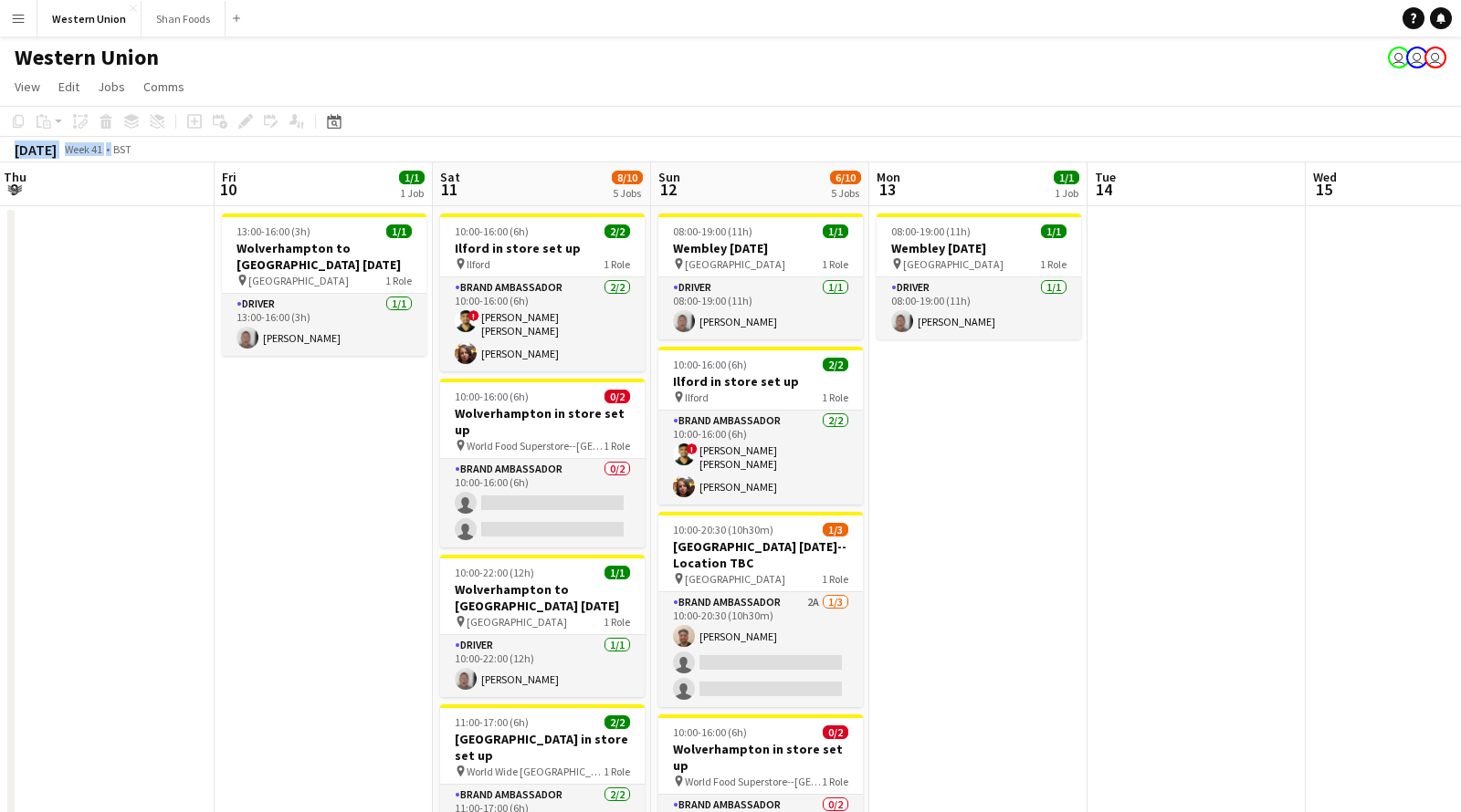
click at [465, 139] on div "Copy Paste Paste Command V Paste with crew Command Shift V Paste linked Job [GE…" at bounding box center [730, 134] width 1461 height 57
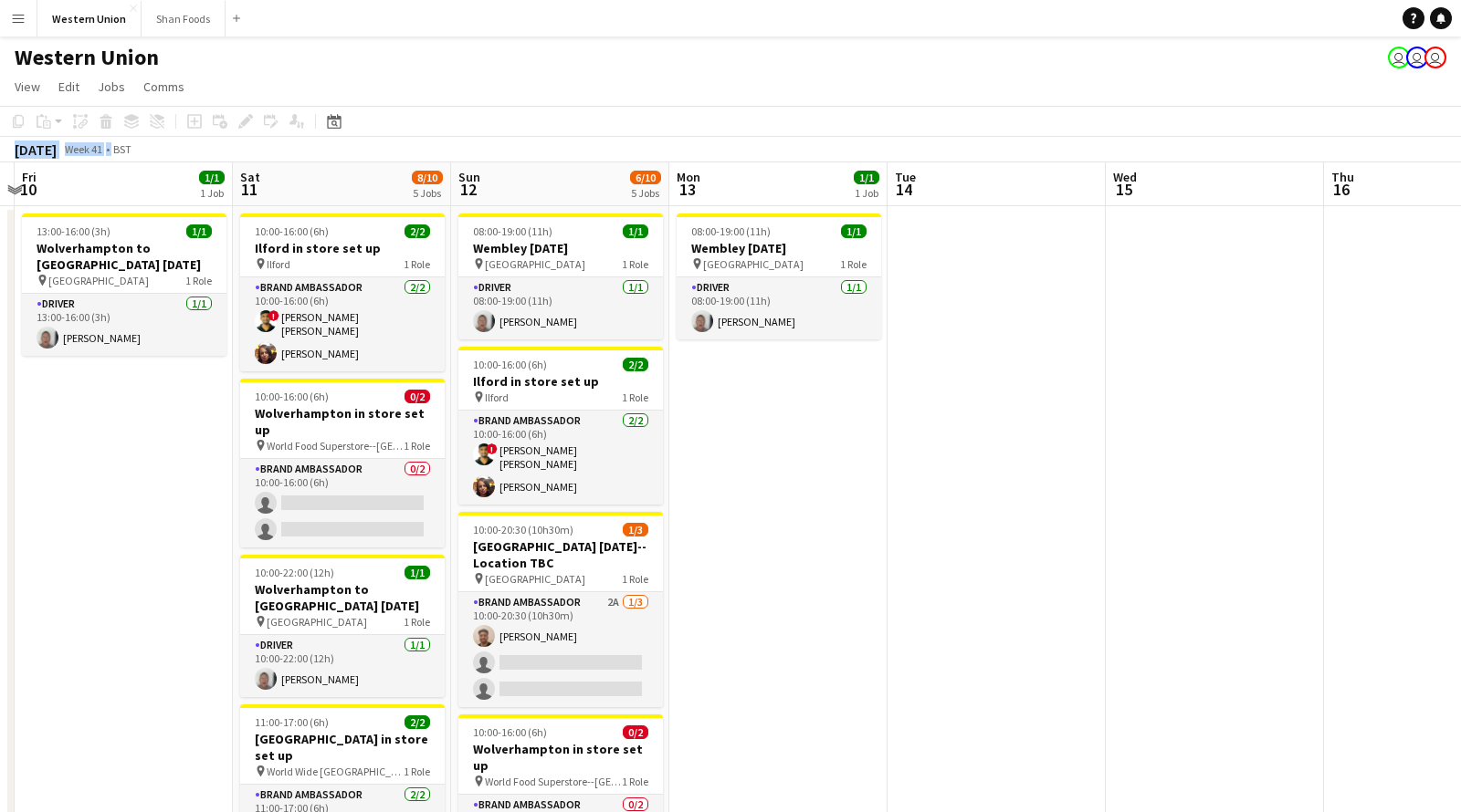
drag, startPoint x: 1208, startPoint y: 199, endPoint x: 306, endPoint y: 166, distance: 902.6
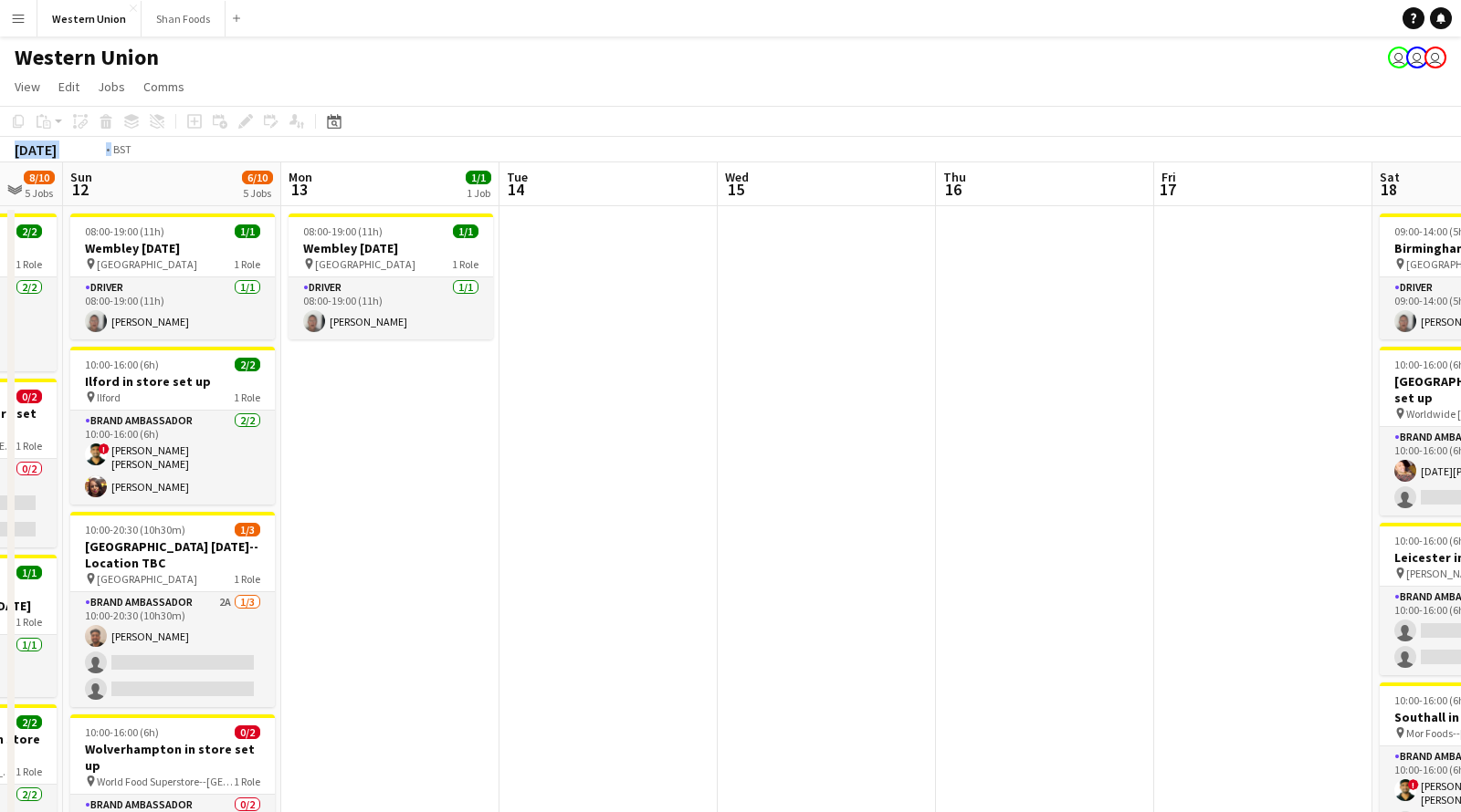
drag, startPoint x: 936, startPoint y: 177, endPoint x: 441, endPoint y: 154, distance: 495.5
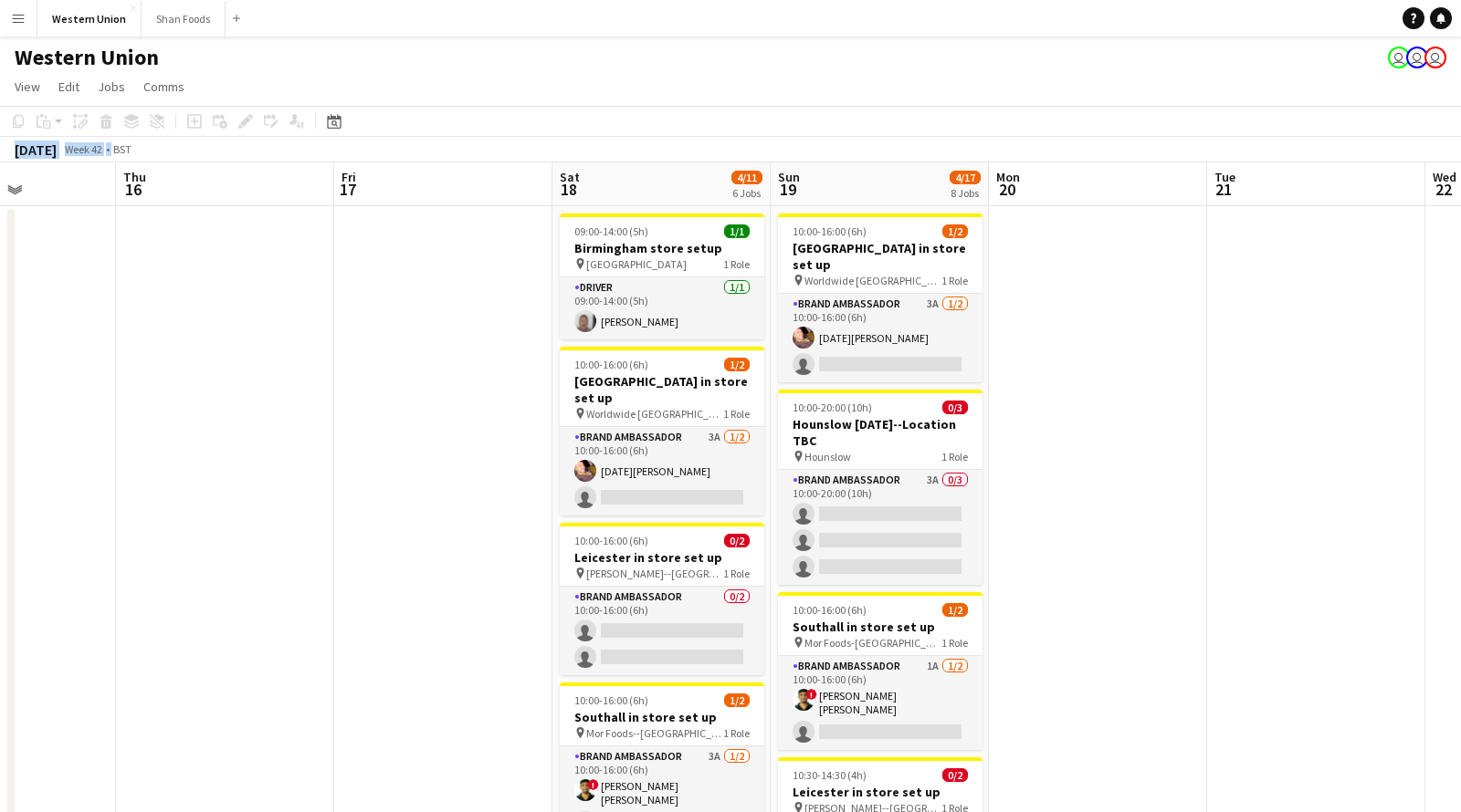
scroll to position [0, 590]
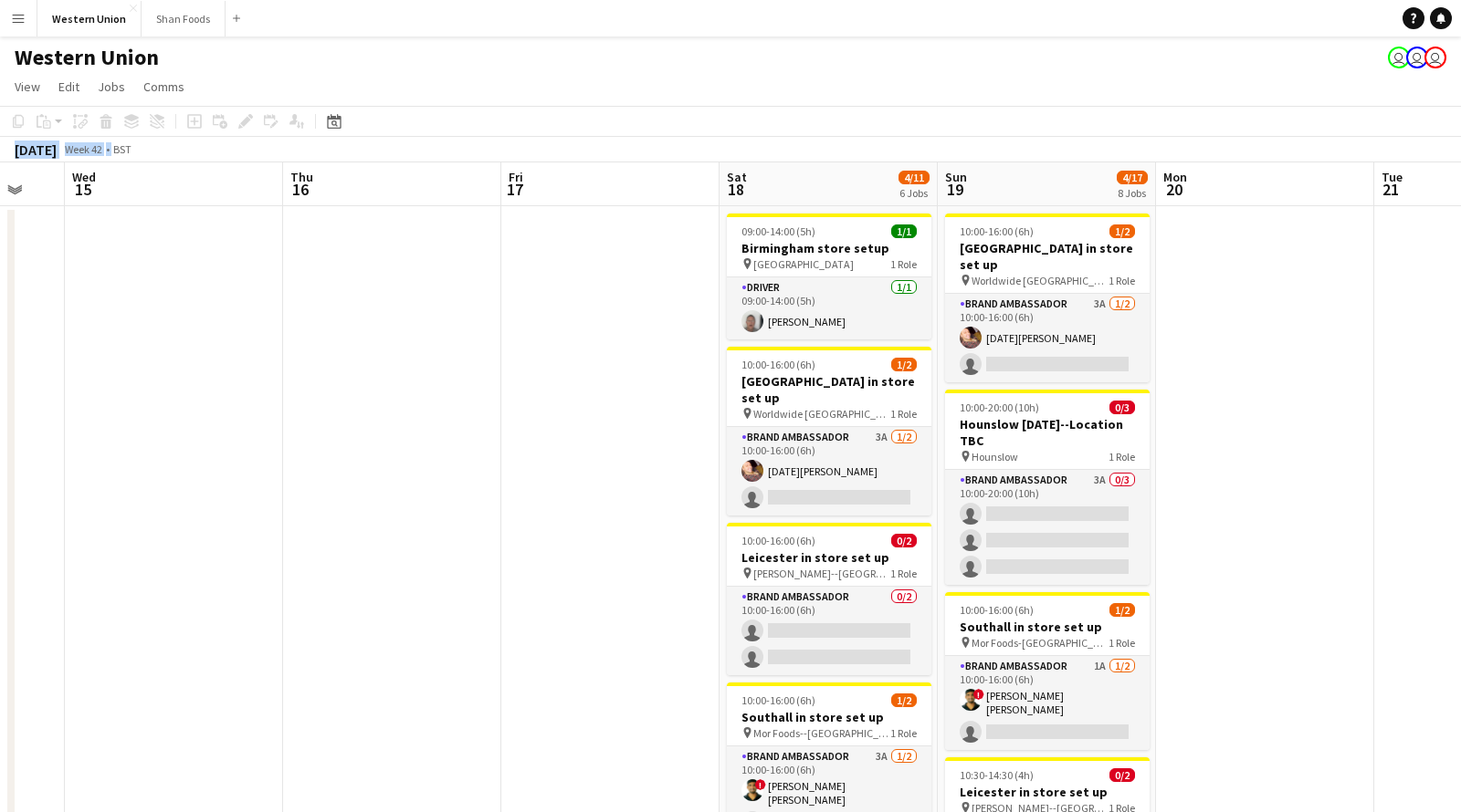
drag, startPoint x: 1135, startPoint y: 199, endPoint x: 918, endPoint y: 202, distance: 217.0
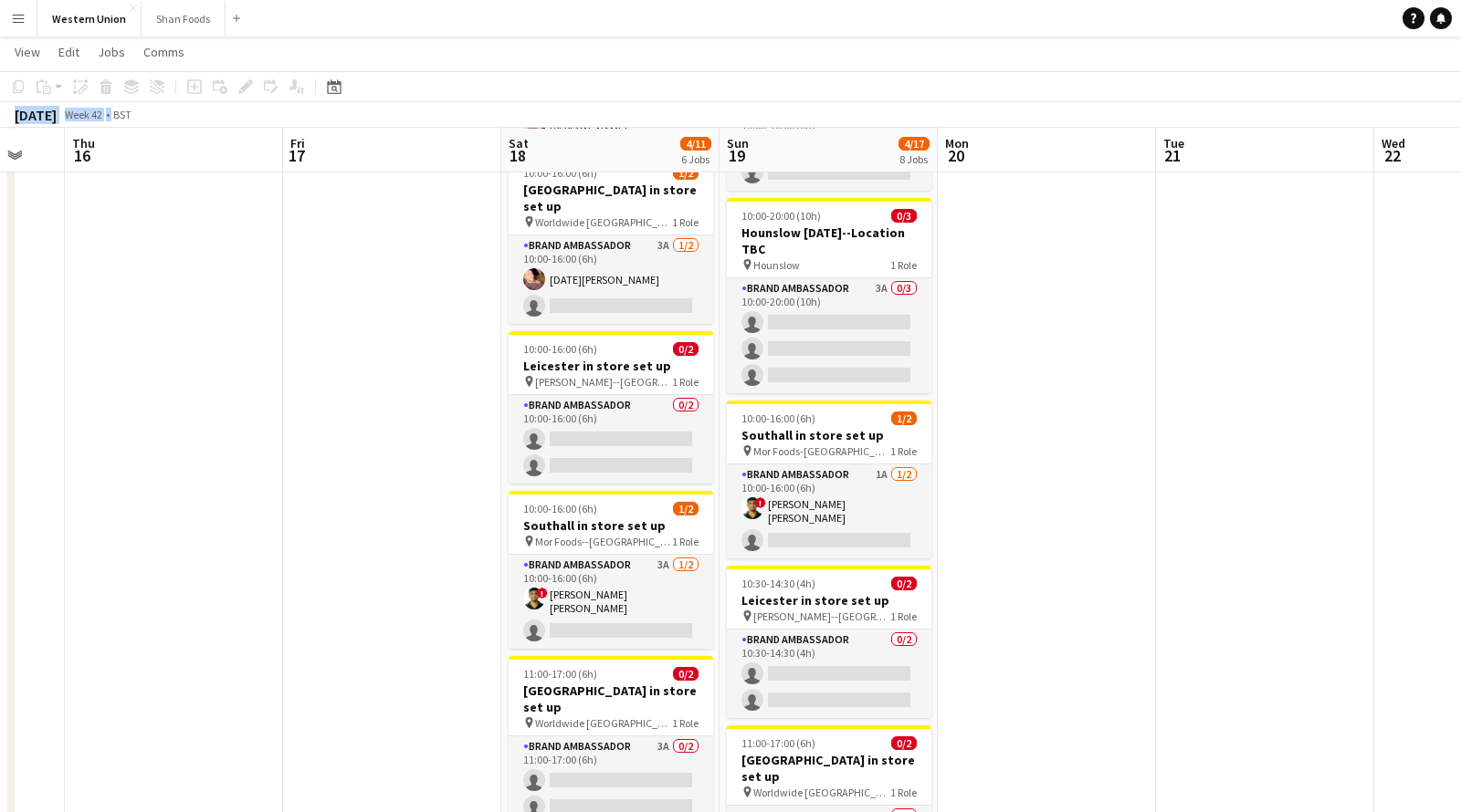
scroll to position [0, 0]
